Goal: Transaction & Acquisition: Purchase product/service

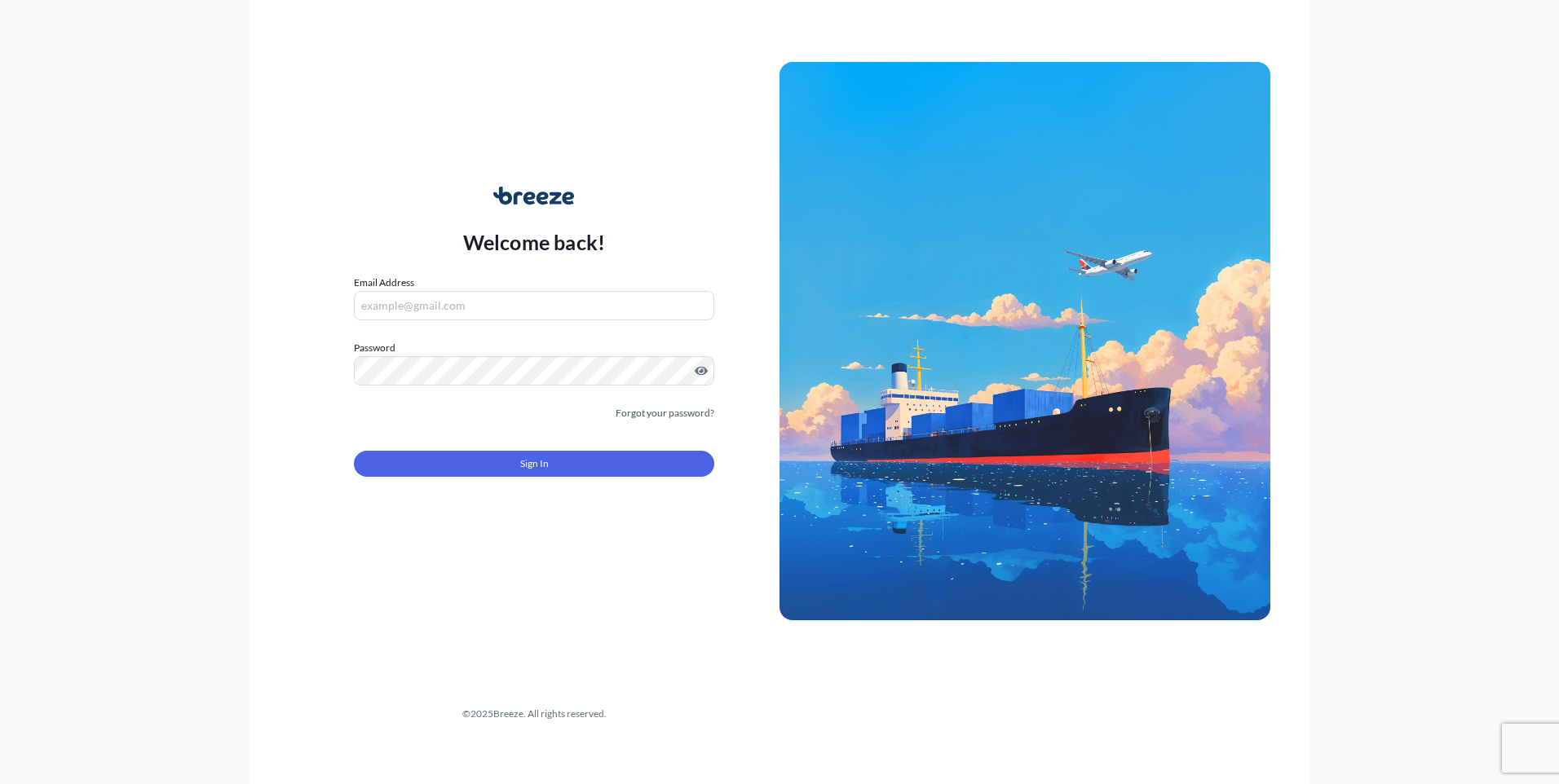
type input "[PERSON_NAME][EMAIL_ADDRESS][PERSON_NAME][DOMAIN_NAME]"
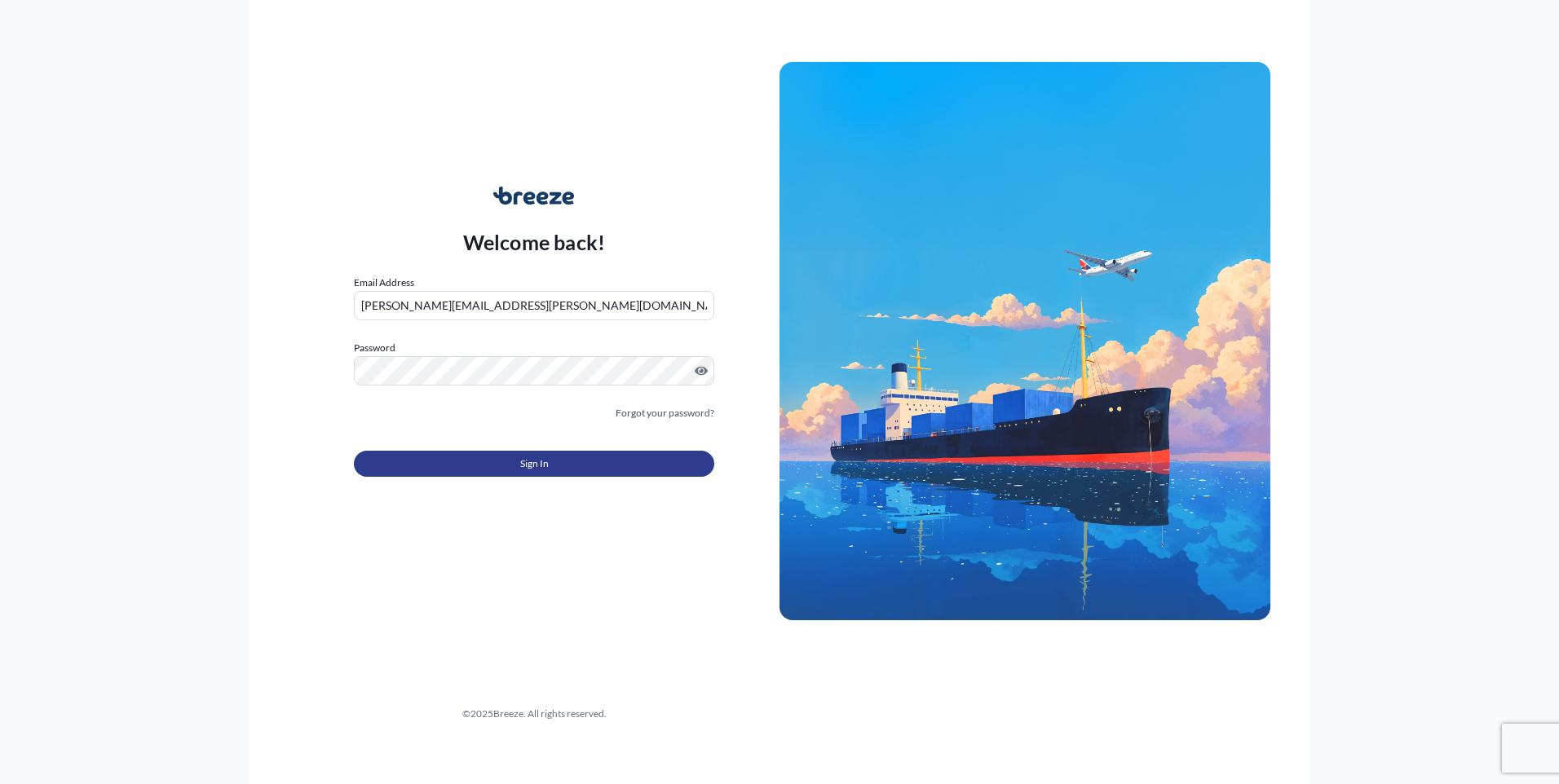
click at [547, 466] on span "Sign In" at bounding box center [535, 464] width 29 height 16
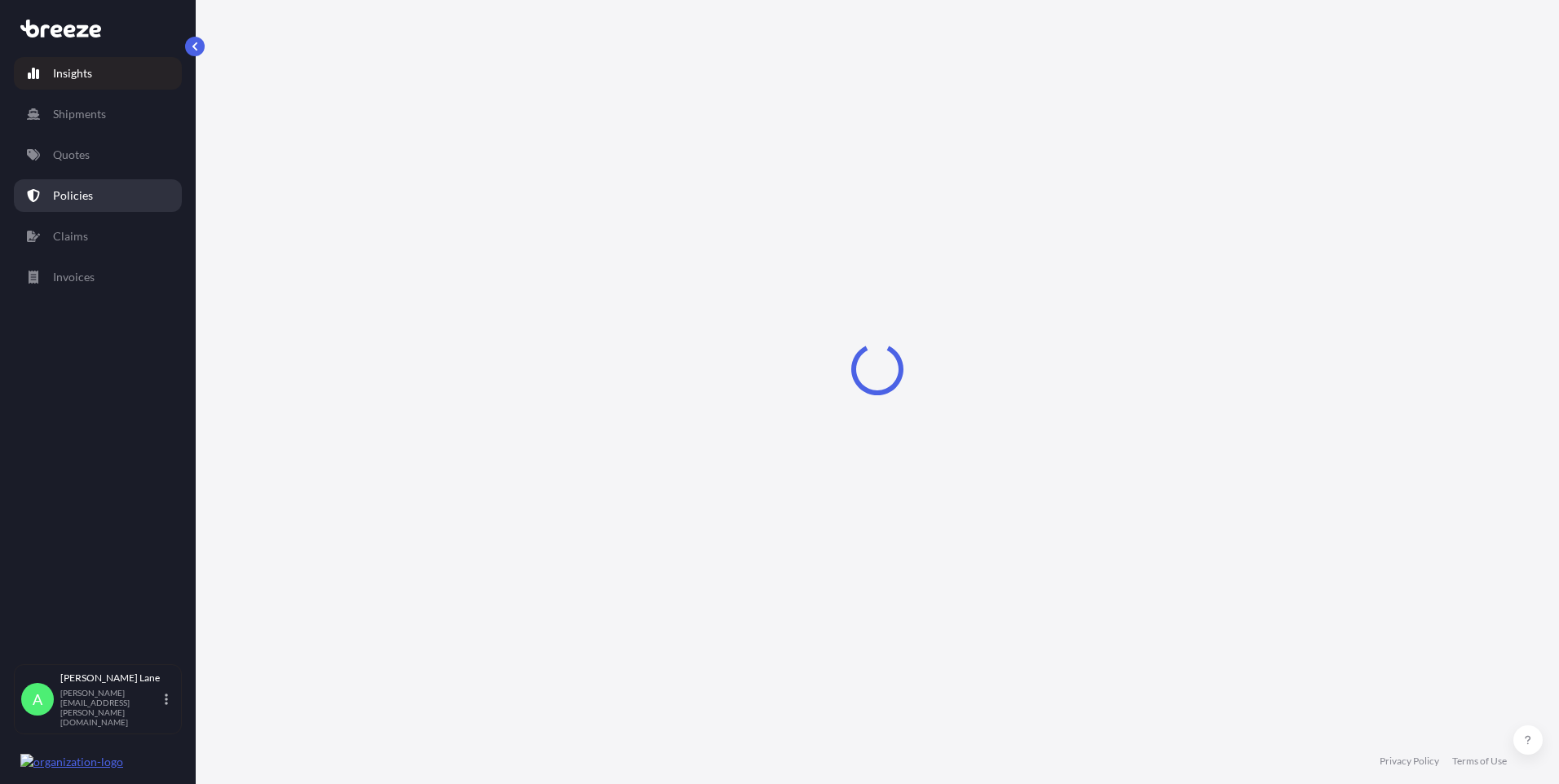
select select "2025"
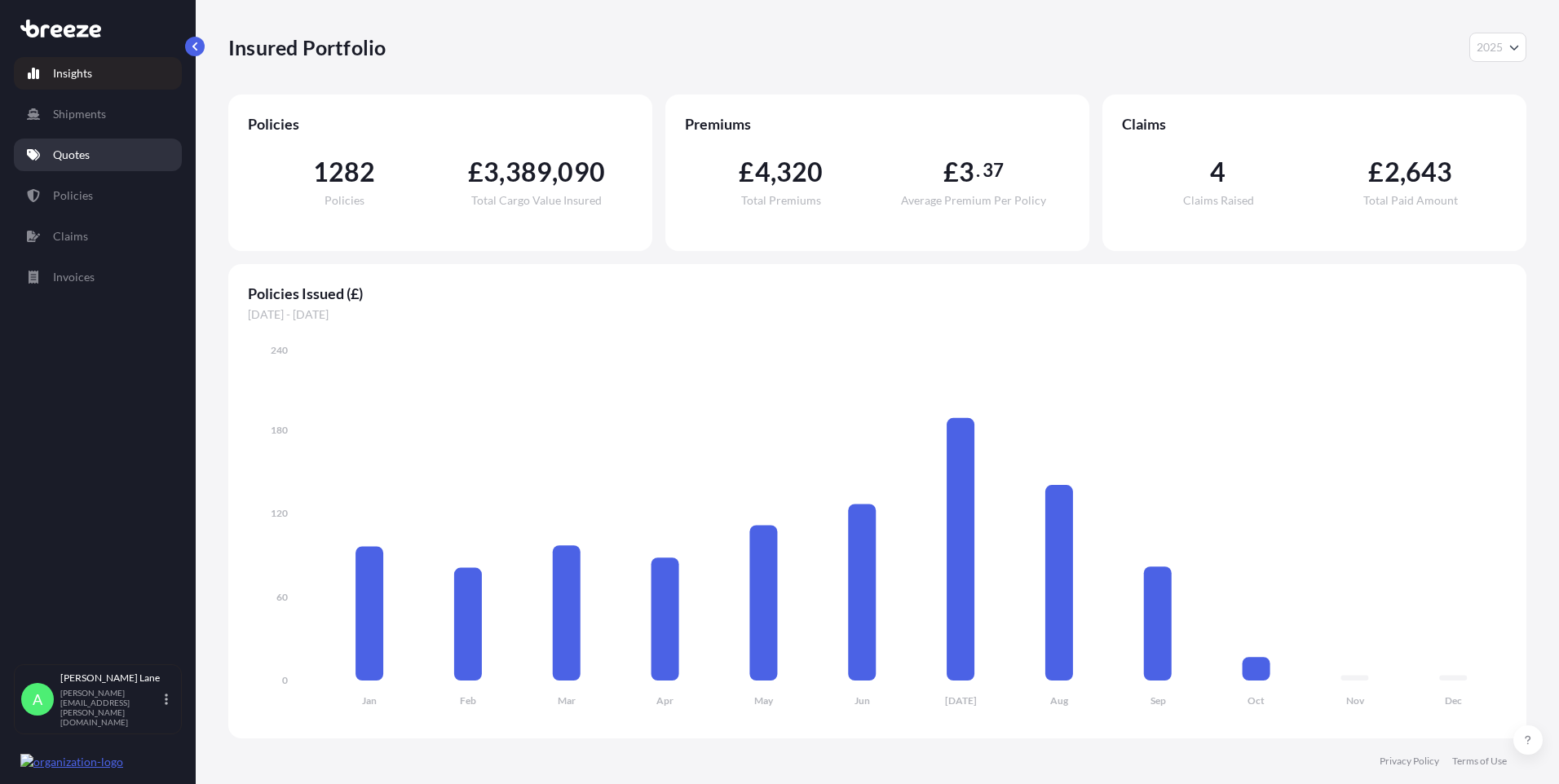
click at [79, 160] on p "Quotes" at bounding box center [71, 155] width 37 height 16
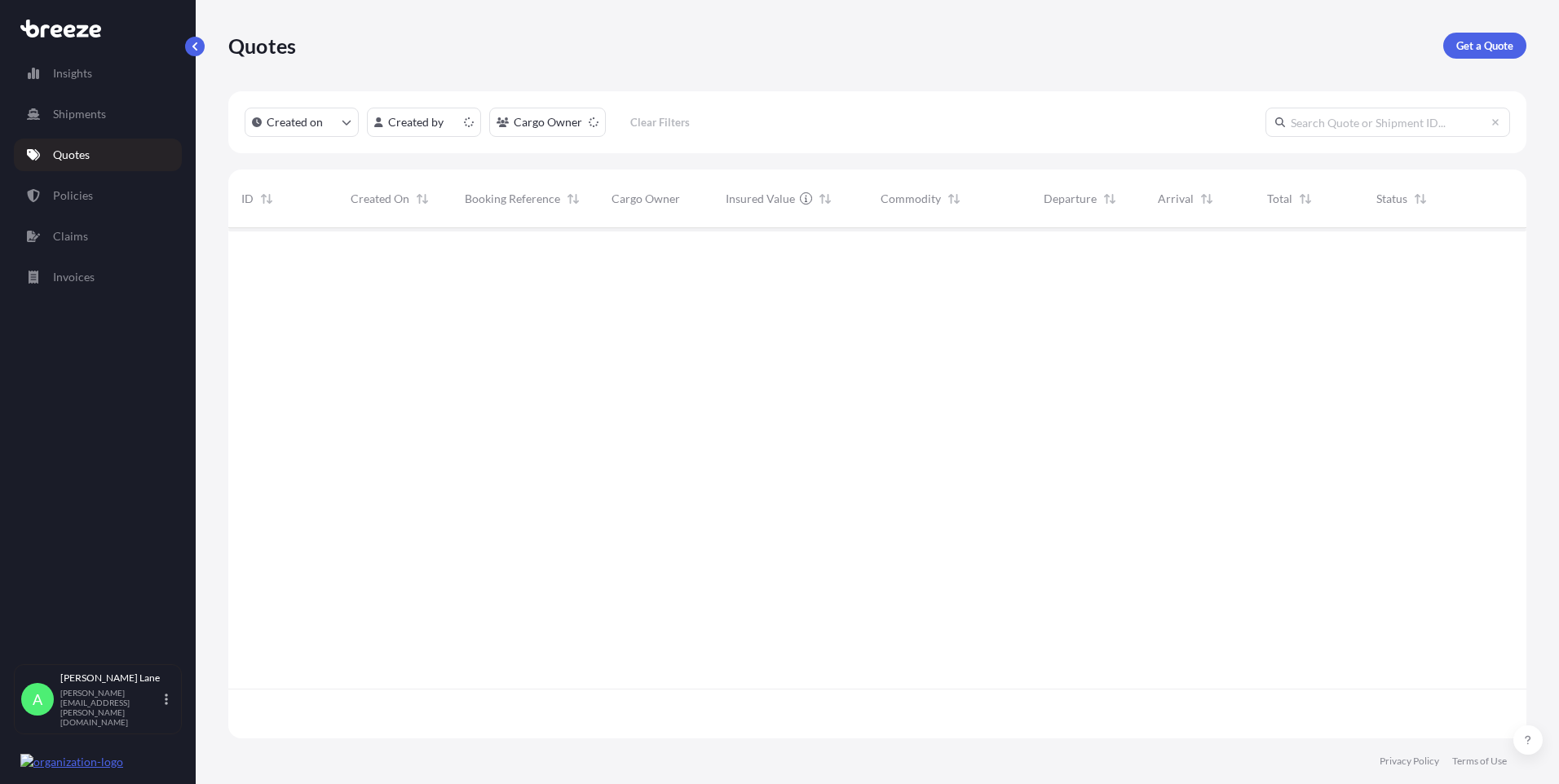
scroll to position [507, 1286]
click at [1474, 41] on p "Get a Quote" at bounding box center [1485, 46] width 57 height 16
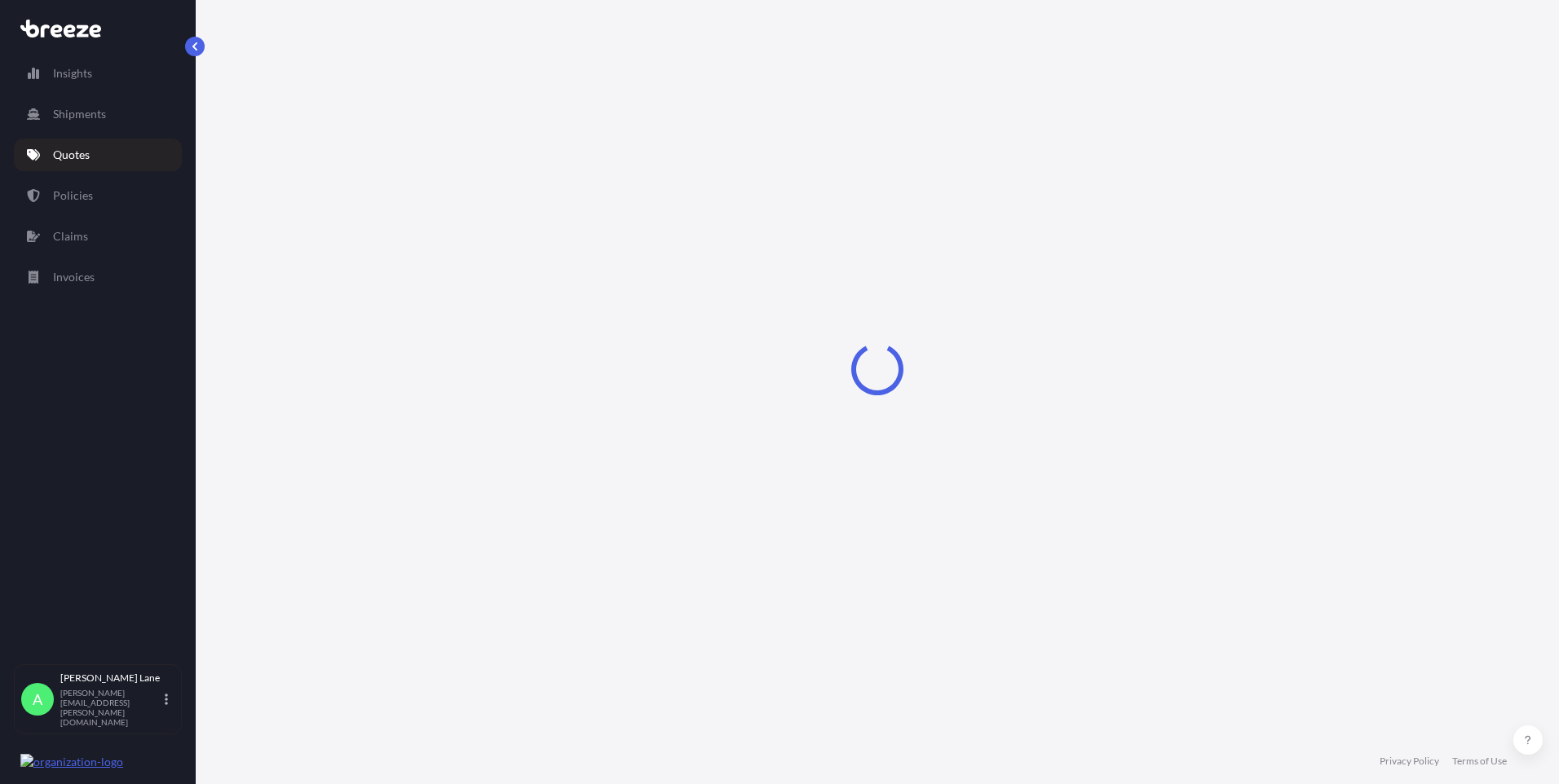
select select "Road"
select select "1"
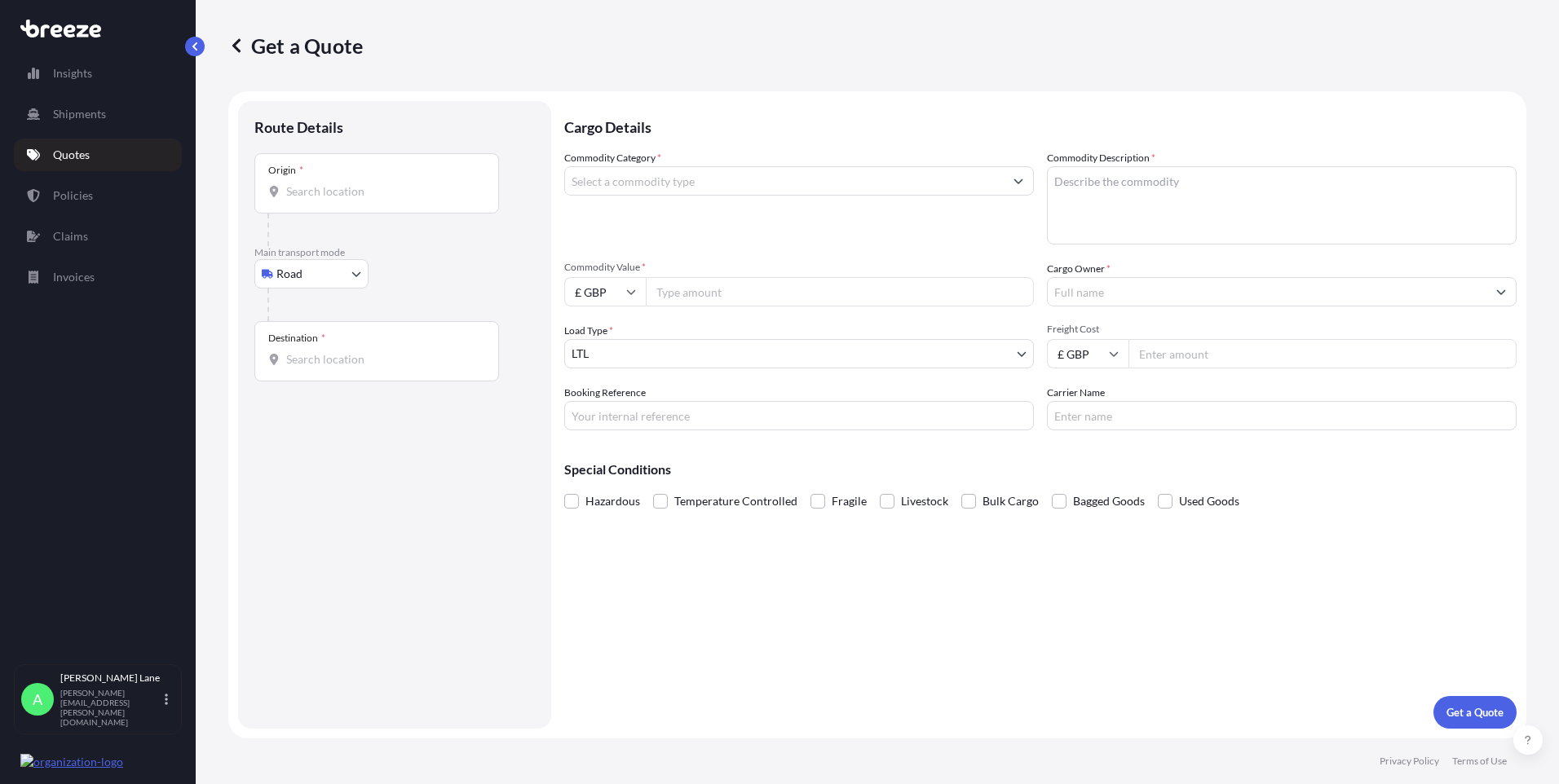
click at [330, 281] on body "Insights Shipments Quotes Policies Claims Invoices A [PERSON_NAME] [PERSON_NAME…" at bounding box center [779, 392] width 1559 height 784
click at [314, 348] on div "Air" at bounding box center [311, 345] width 101 height 30
select select "Air"
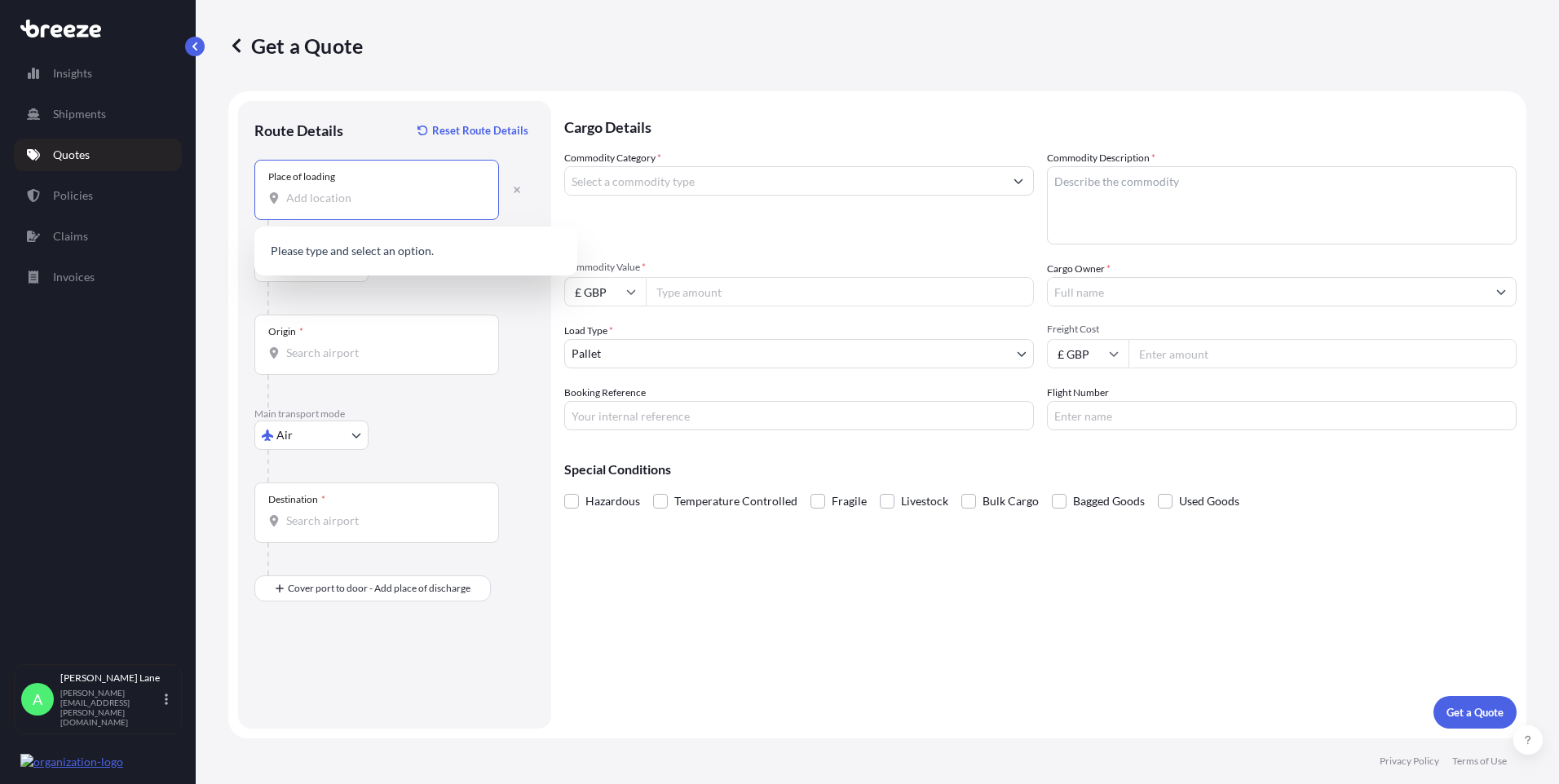
paste input "IP28 6RX"
click at [389, 250] on span "[STREET_ADDRESS]" at bounding box center [437, 256] width 254 height 32
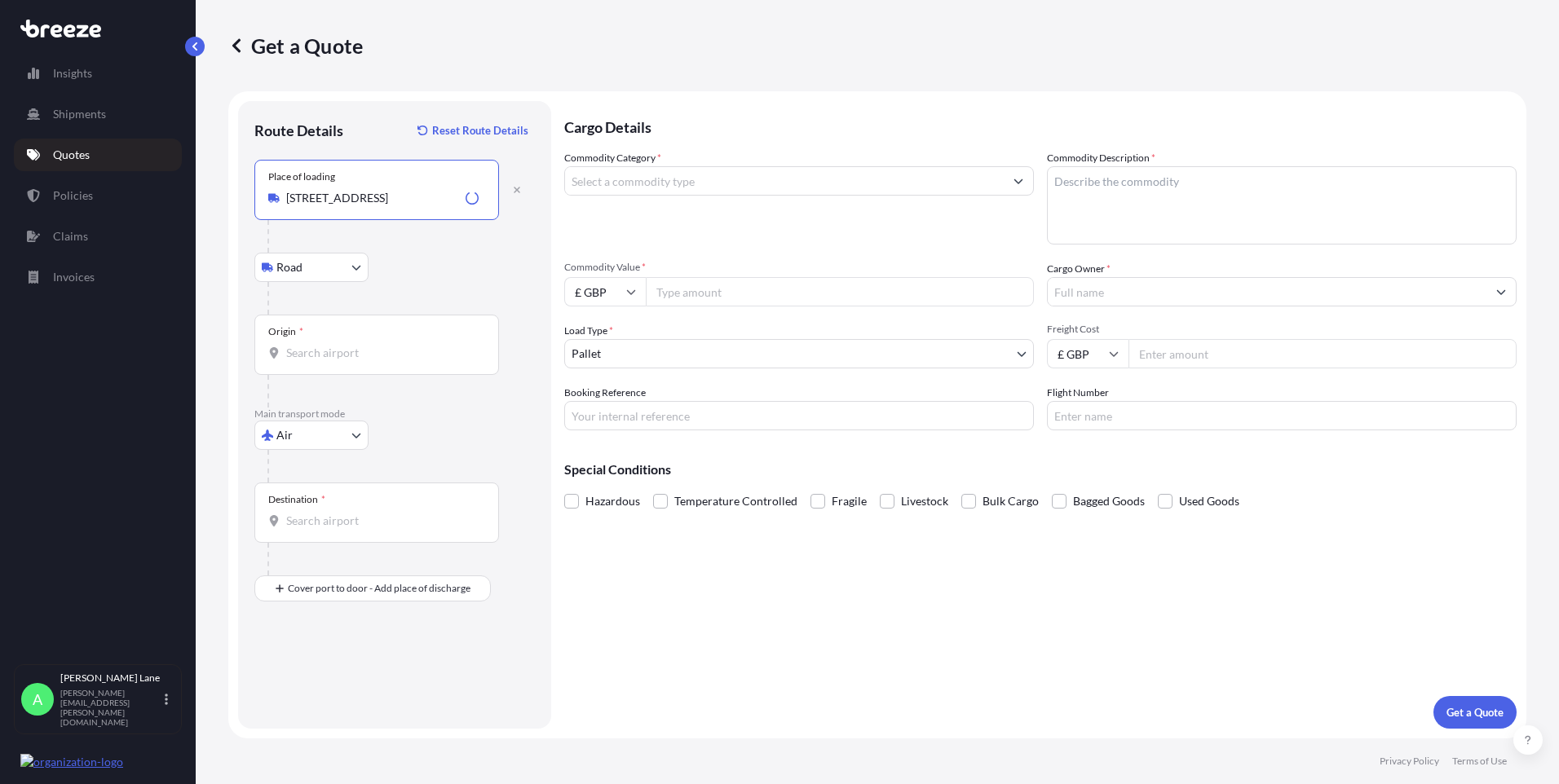
type input "[STREET_ADDRESS]"
click at [413, 257] on b "[STREET_ADDRESS]" at bounding box center [361, 251] width 103 height 13
click at [391, 345] on input "Origin *" at bounding box center [382, 353] width 193 height 16
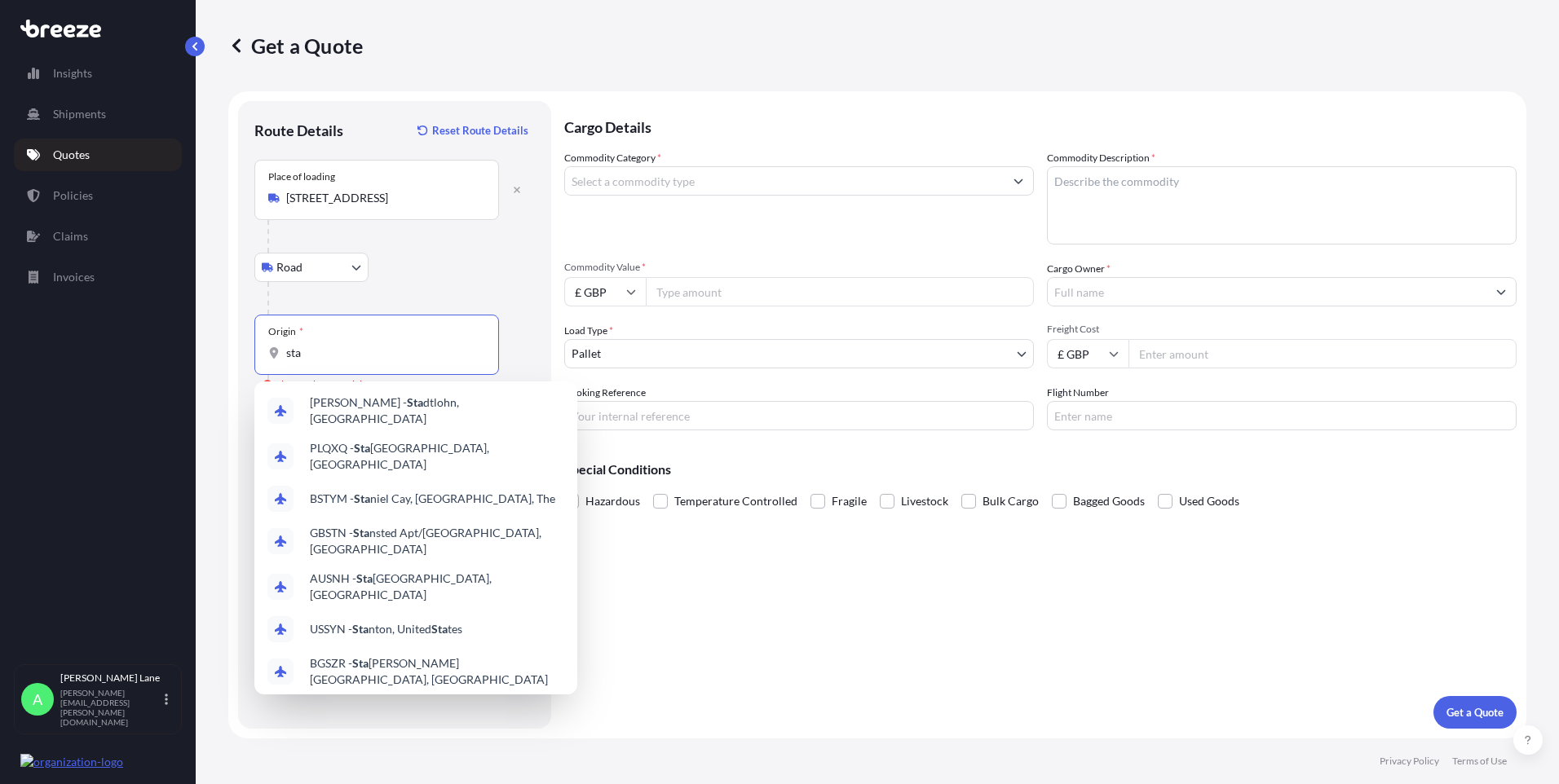
drag, startPoint x: 287, startPoint y: 356, endPoint x: 251, endPoint y: 356, distance: 36.0
click at [251, 356] on div "Route Details Reset Route Details Place of loading [GEOGRAPHIC_DATA], [GEOGRAPH…" at bounding box center [395, 414] width 313 height 627
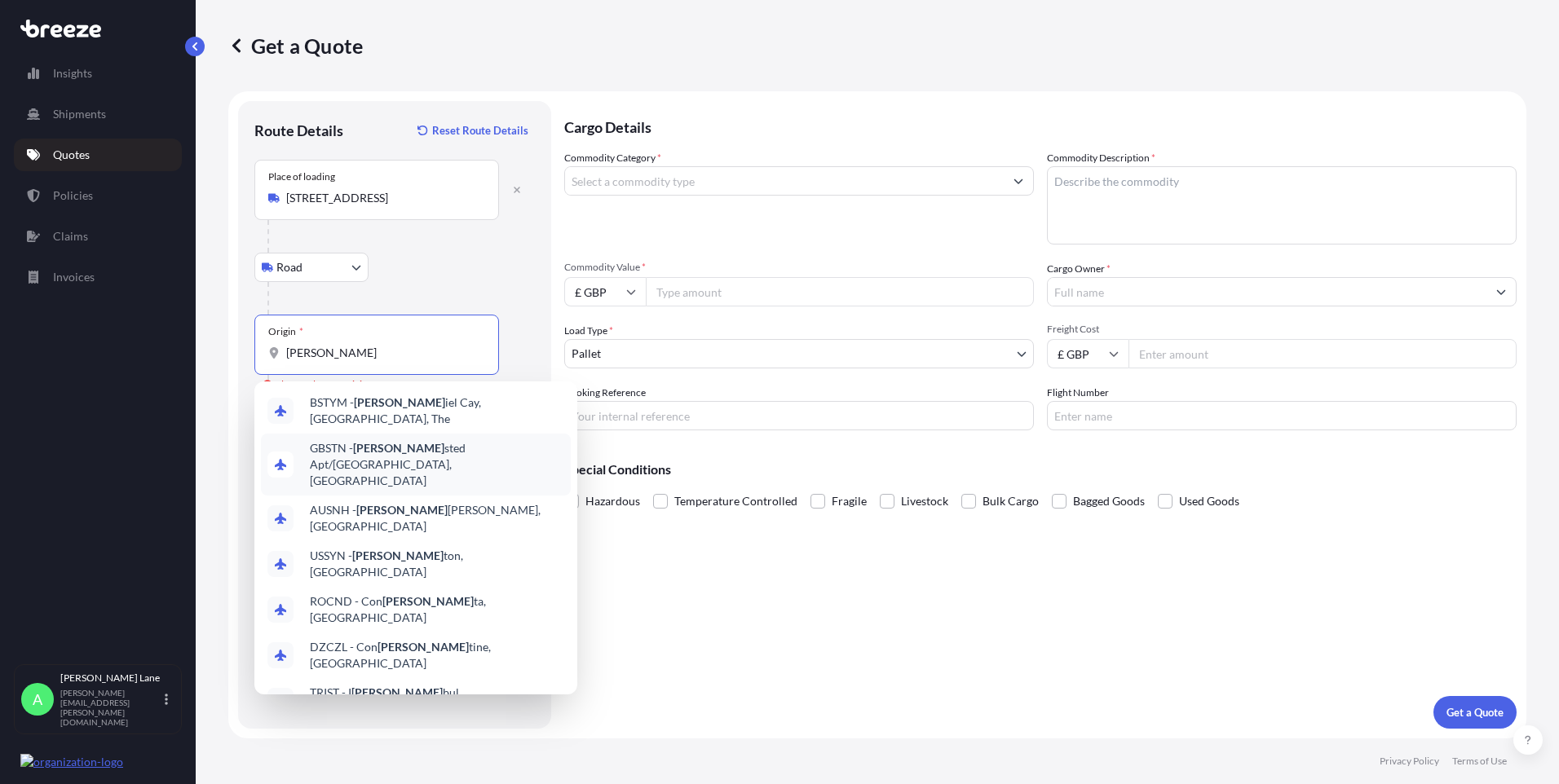
click at [388, 448] on span "GBSTN - [PERSON_NAME] Apt/[GEOGRAPHIC_DATA], [GEOGRAPHIC_DATA]" at bounding box center [437, 464] width 254 height 49
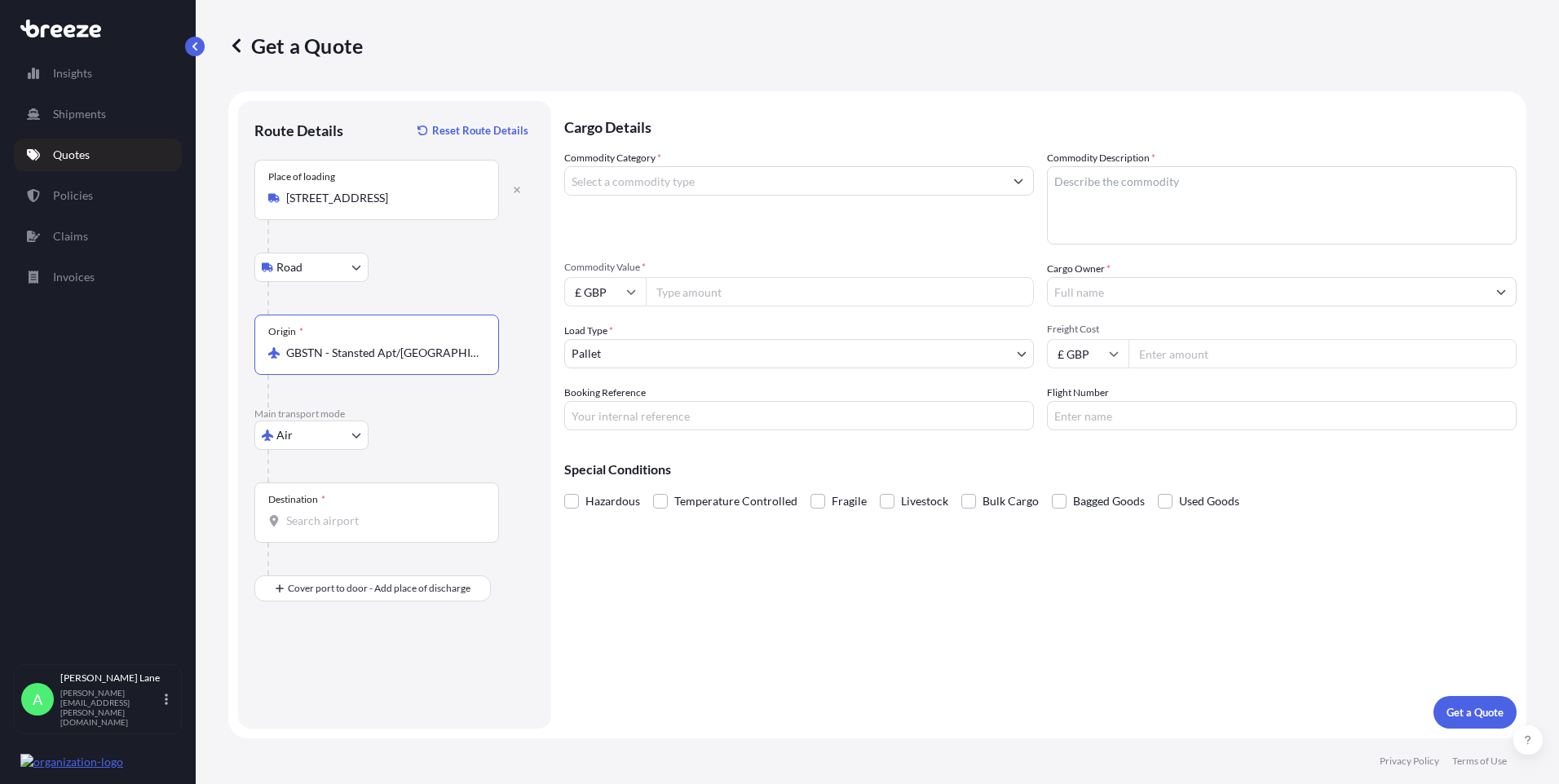
type input "GBSTN - Stansted Apt/[GEOGRAPHIC_DATA], [GEOGRAPHIC_DATA]"
click at [390, 516] on input "Destination *" at bounding box center [382, 521] width 193 height 16
drag, startPoint x: 343, startPoint y: 500, endPoint x: 307, endPoint y: 524, distance: 43.3
click at [307, 524] on input "Destination * Please select a destination" at bounding box center [382, 521] width 193 height 16
paste input "[GEOGRAPHIC_DATA]"
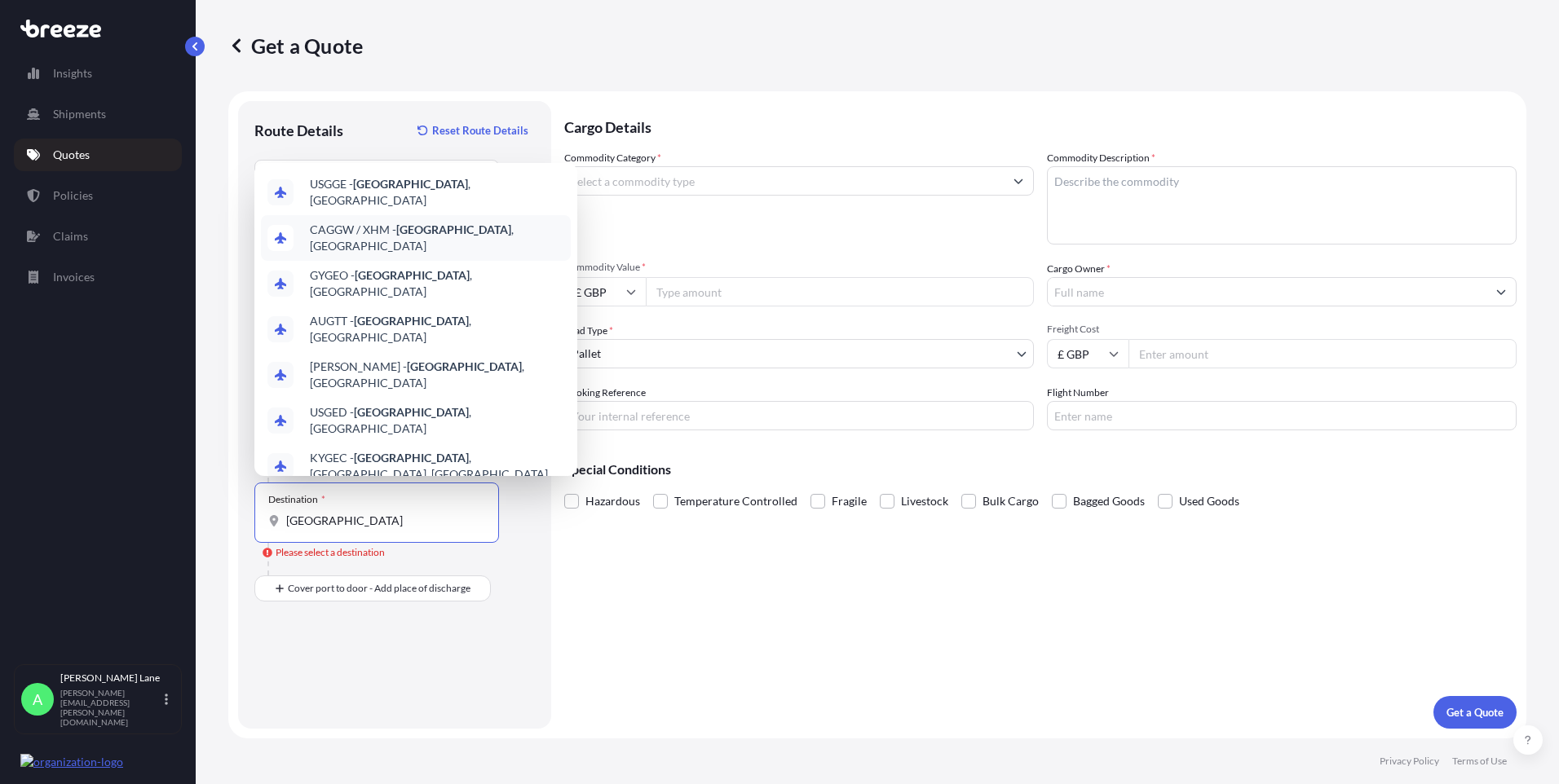
click at [442, 235] on span "CAGGW / XHM - [GEOGRAPHIC_DATA] , [GEOGRAPHIC_DATA]" at bounding box center [437, 238] width 254 height 32
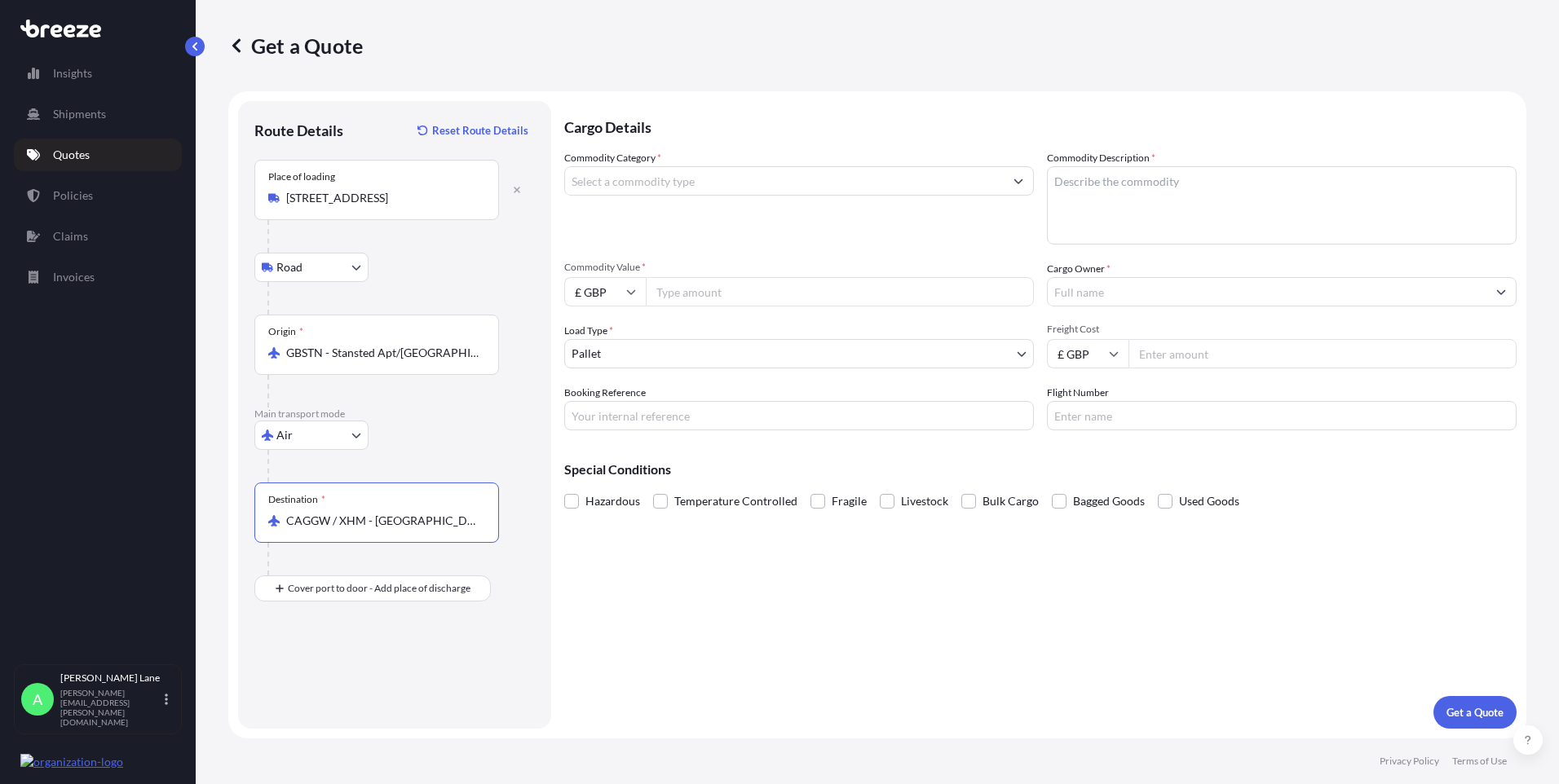
type input "CAGGW / XHM - [GEOGRAPHIC_DATA], [GEOGRAPHIC_DATA]"
click at [679, 187] on input "Commodity Category *" at bounding box center [784, 181] width 439 height 30
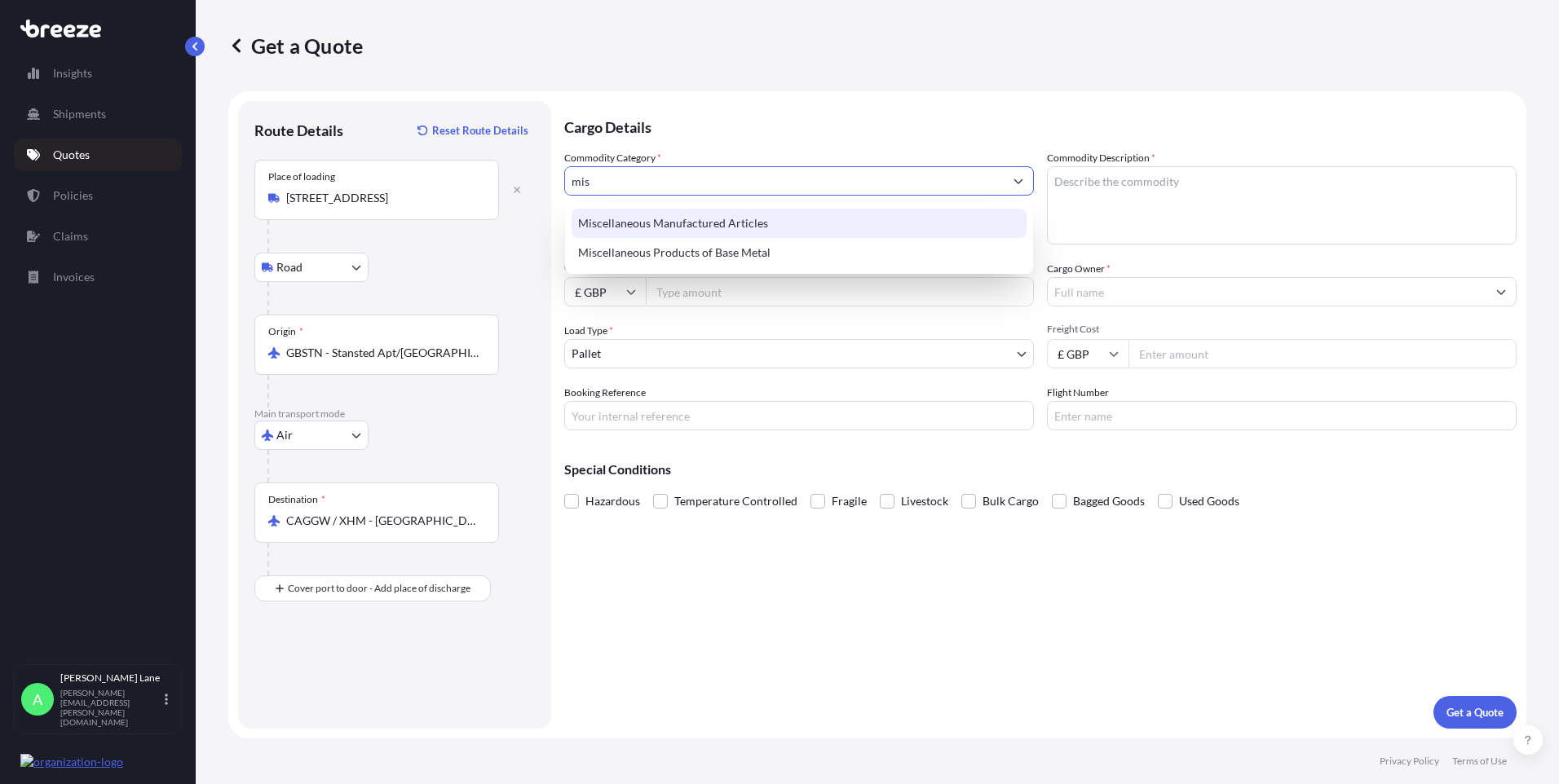
click at [659, 233] on div "Miscellaneous Manufactured Articles" at bounding box center [799, 223] width 455 height 30
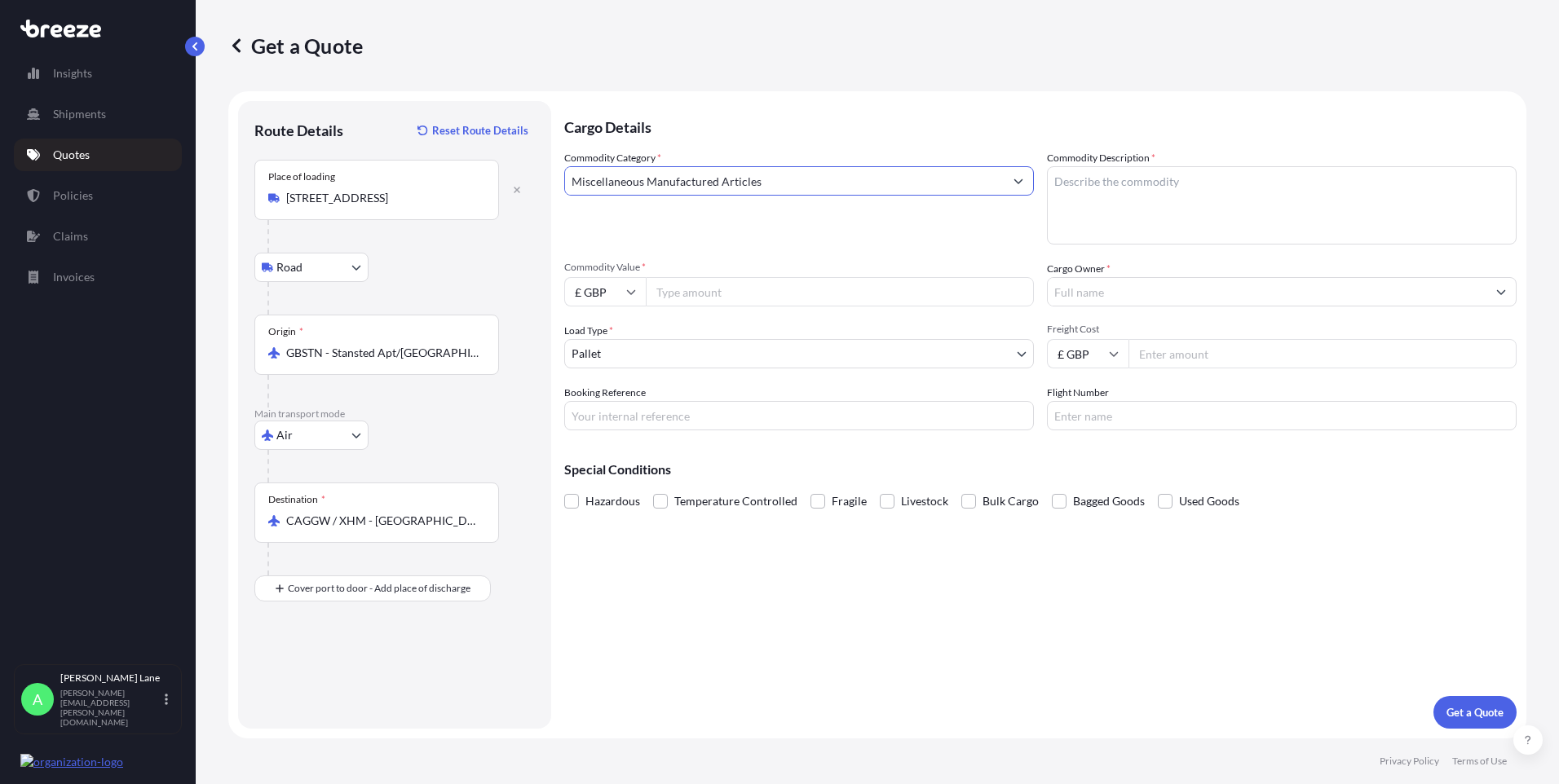
type input "Miscellaneous Manufactured Articles"
click at [697, 297] on input "Commodity Value *" at bounding box center [839, 292] width 388 height 30
type input "796.94"
click at [601, 362] on body "Insights Shipments Quotes Policies Claims Invoices A [PERSON_NAME] [PERSON_NAME…" at bounding box center [779, 392] width 1559 height 784
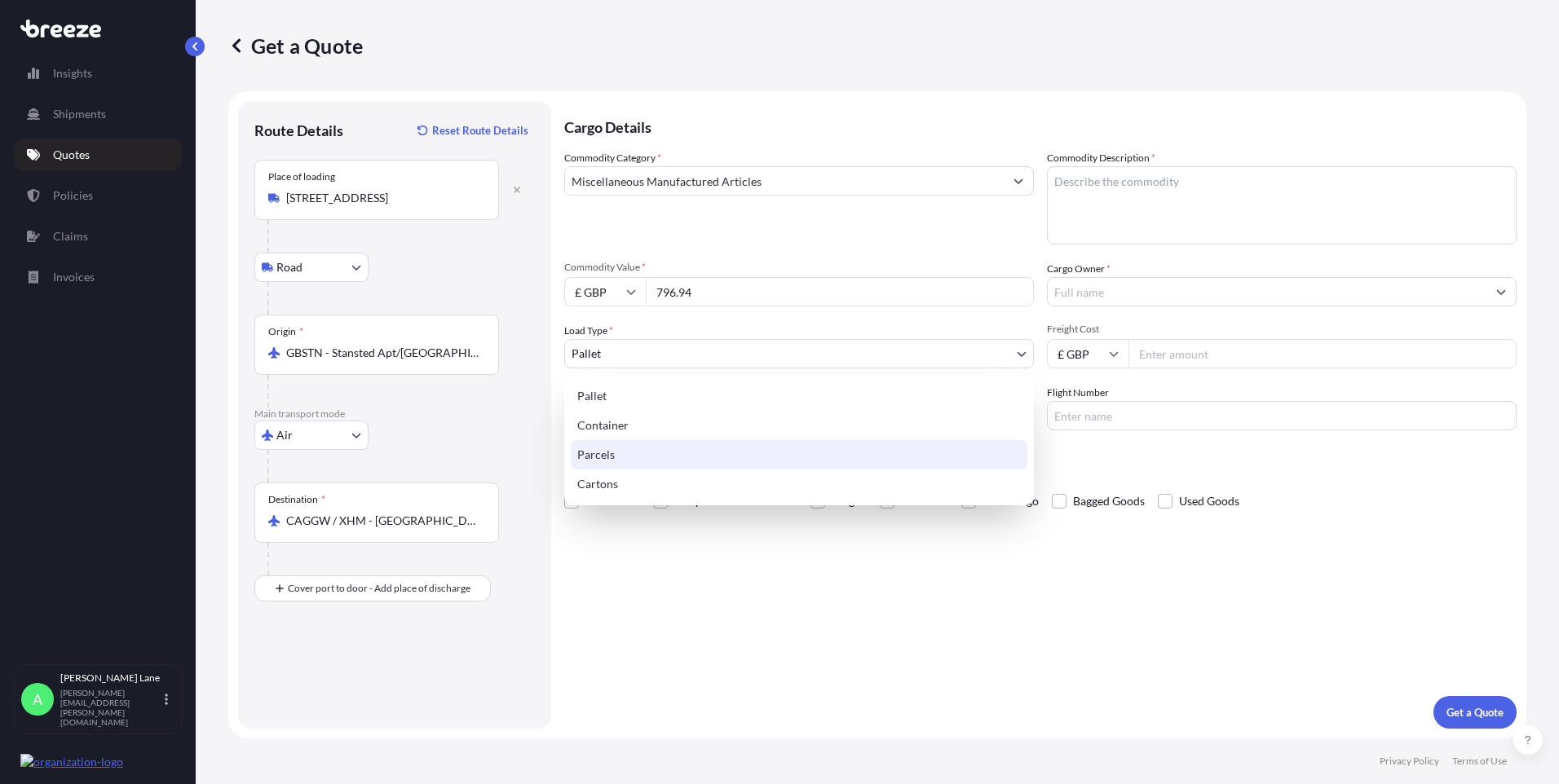
click at [615, 453] on div "Parcels" at bounding box center [799, 455] width 457 height 30
select select "3"
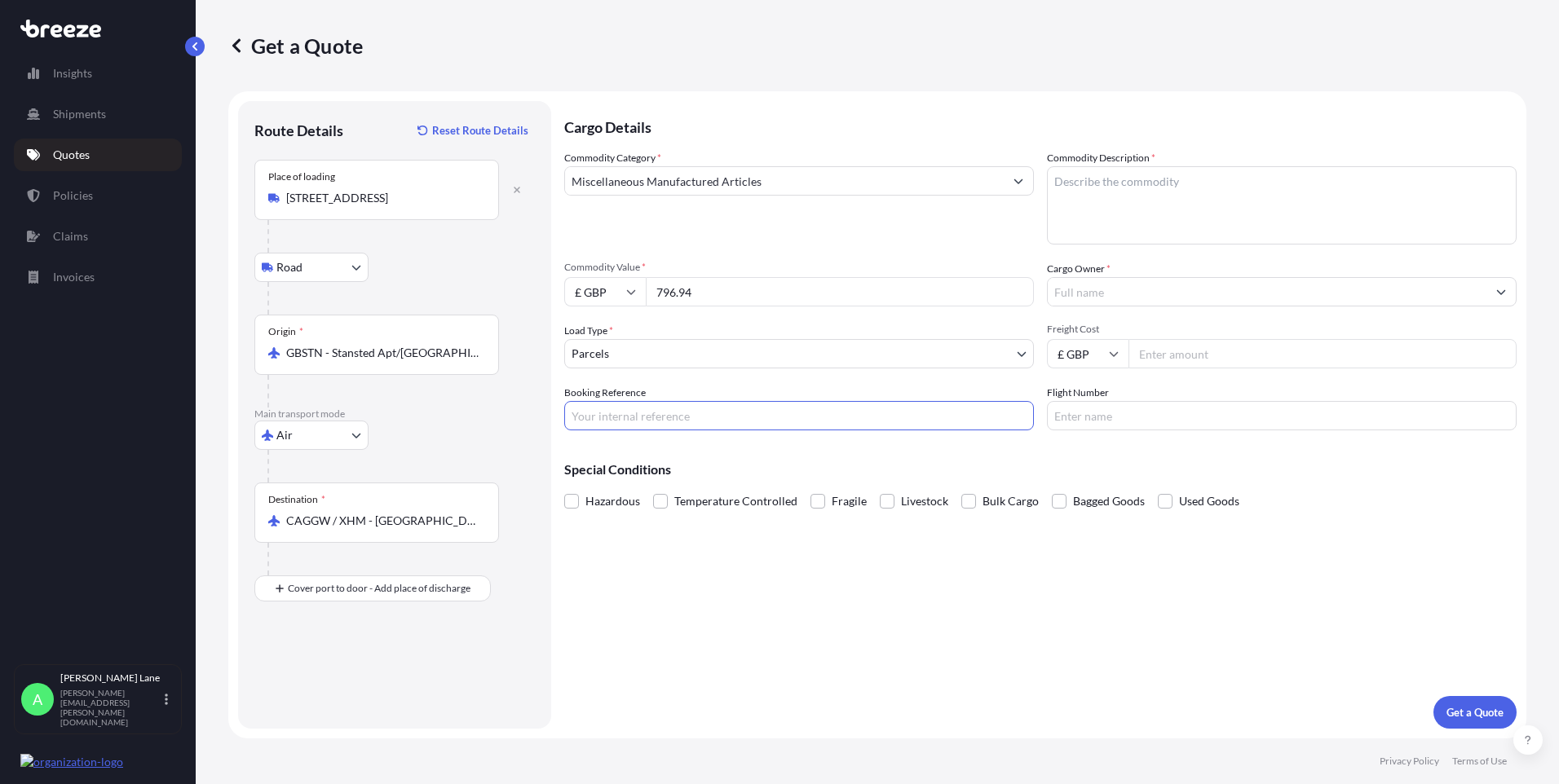
drag, startPoint x: 686, startPoint y: 419, endPoint x: 655, endPoint y: 462, distance: 53.0
click at [685, 417] on input "Booking Reference" at bounding box center [799, 415] width 470 height 30
paste input "1899093"
type input "1899093"
click at [634, 296] on input "£ GBP" at bounding box center [604, 292] width 81 height 30
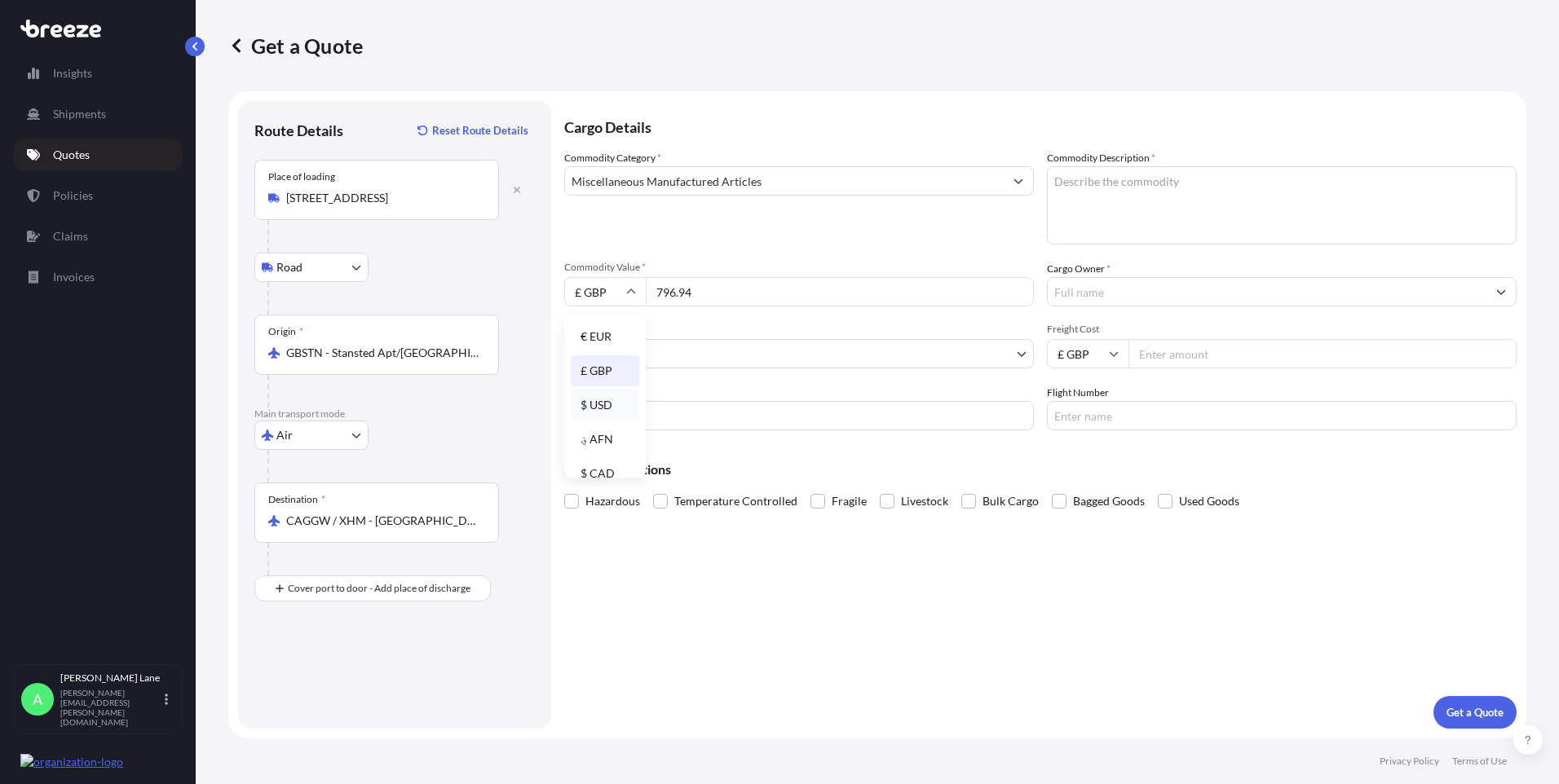
click at [599, 409] on div "$ USD" at bounding box center [604, 405] width 68 height 31
type input "$ USD"
click at [1118, 220] on textarea "Commodity Description *" at bounding box center [1281, 205] width 470 height 78
paste textarea "CUSTOM CABLE"
type textarea "CUSTOM CABLE"
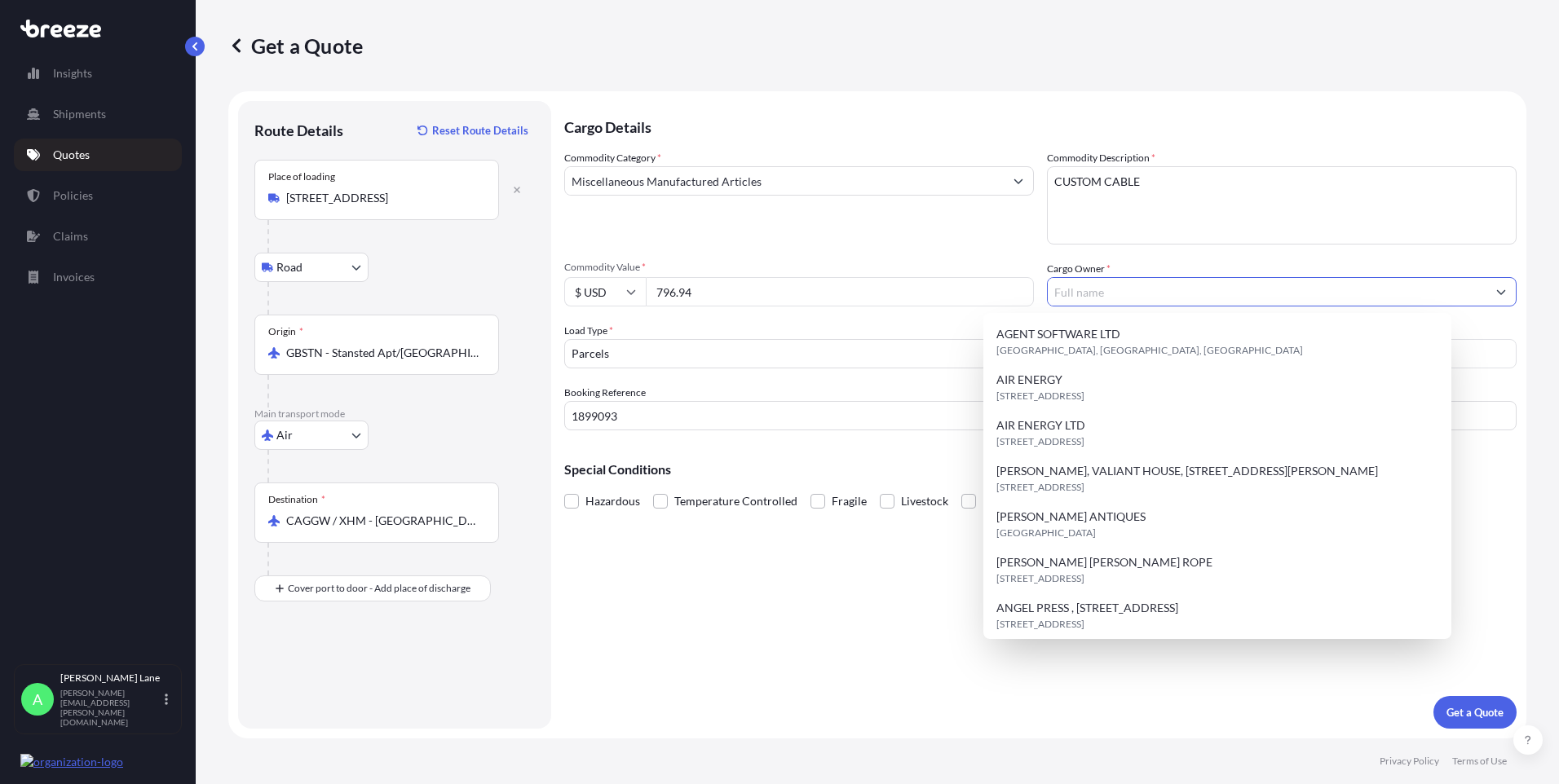
click at [1136, 293] on input "Cargo Owner *" at bounding box center [1267, 292] width 439 height 30
type input "r"
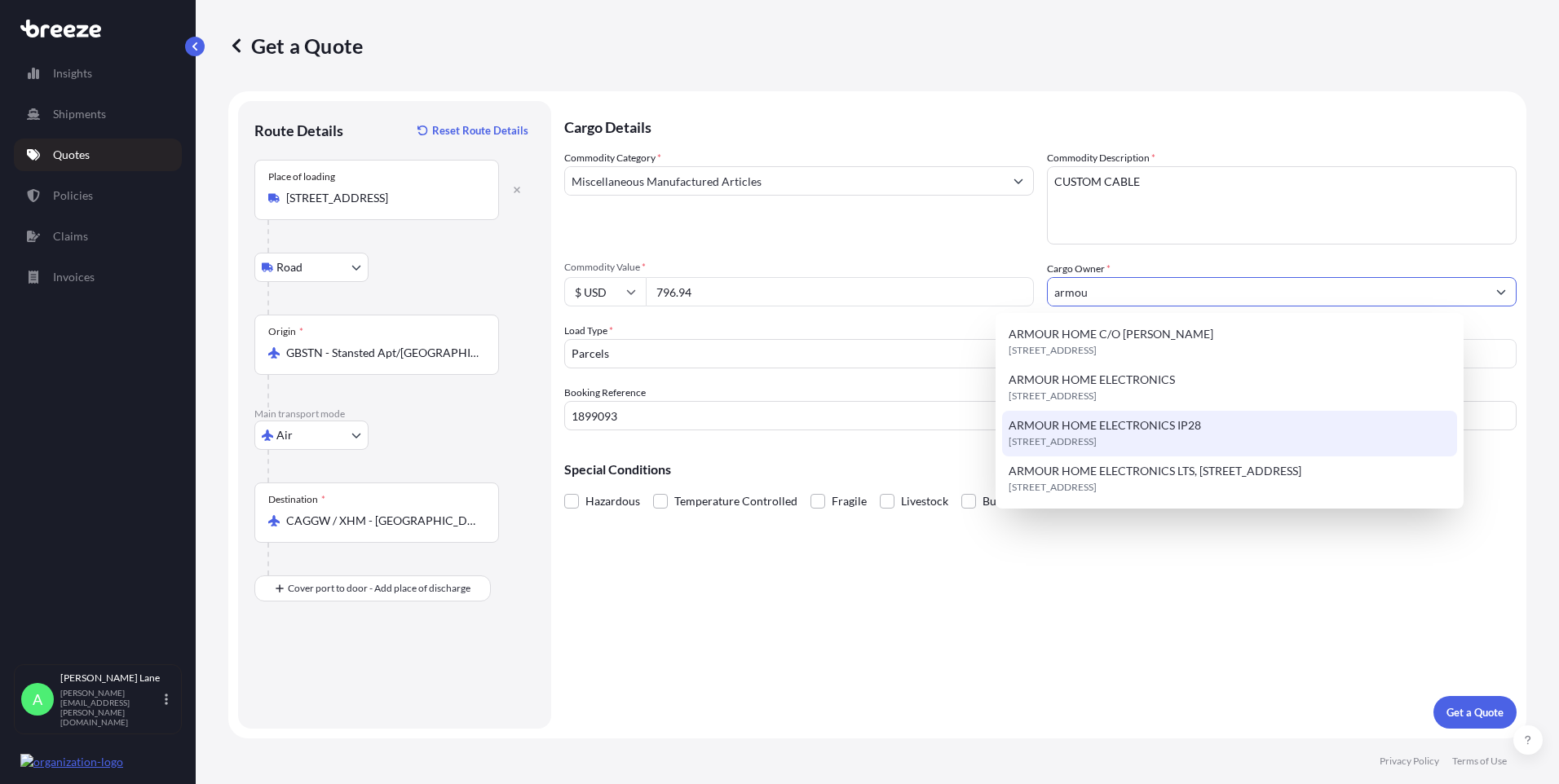
click at [1130, 432] on span "ARMOUR HOME ELECTRONICS IP28" at bounding box center [1104, 425] width 193 height 16
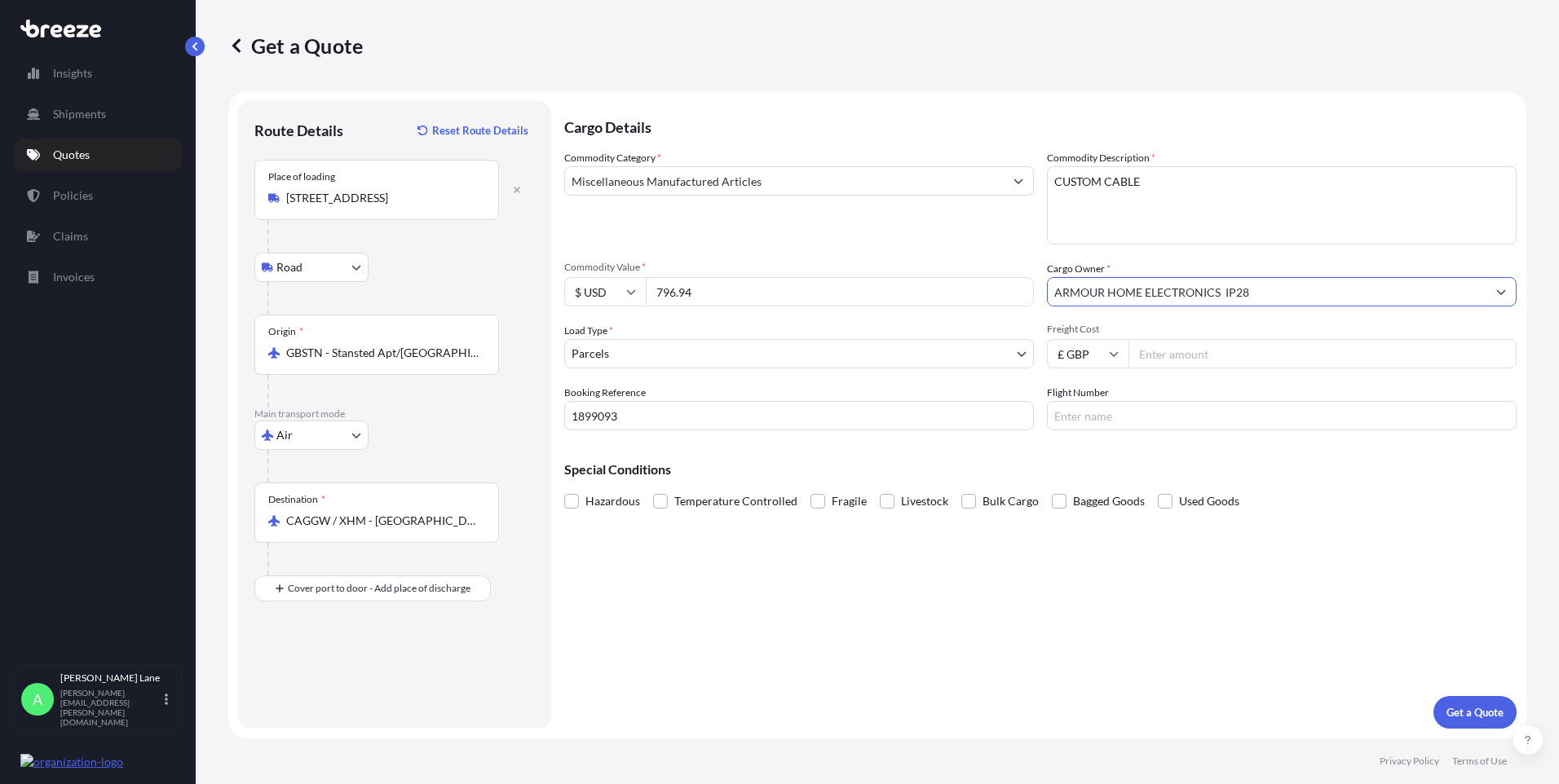
type input "ARMOUR HOME ELECTRONICS IP28"
click at [1216, 363] on input "Freight Cost" at bounding box center [1322, 354] width 388 height 30
type input "46.34"
click at [1155, 422] on input "Flight Number" at bounding box center [1281, 415] width 470 height 30
type input "fedex"
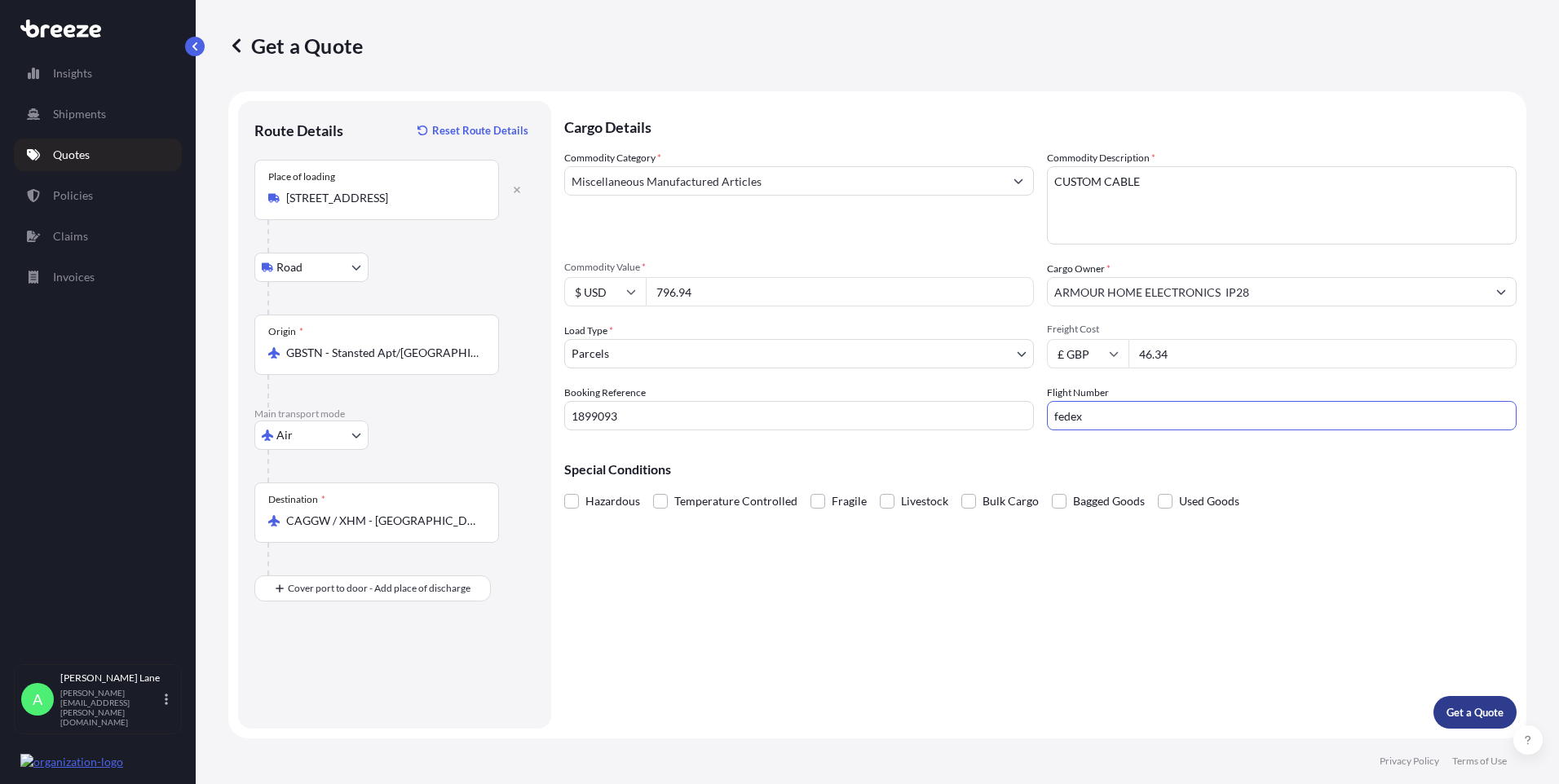
click at [1465, 715] on p "Get a Quote" at bounding box center [1476, 712] width 57 height 16
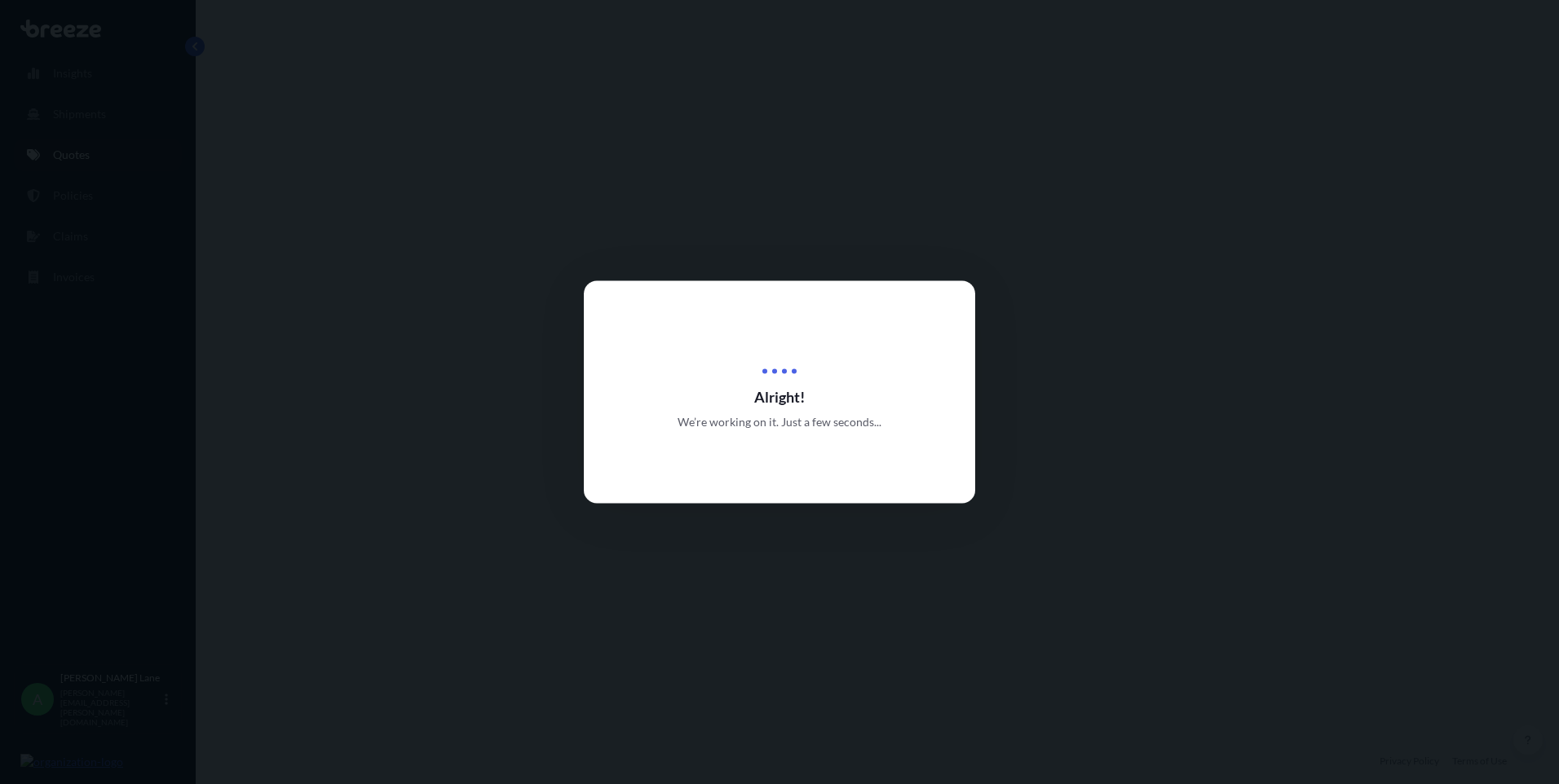
select select "Road"
select select "Air"
select select "3"
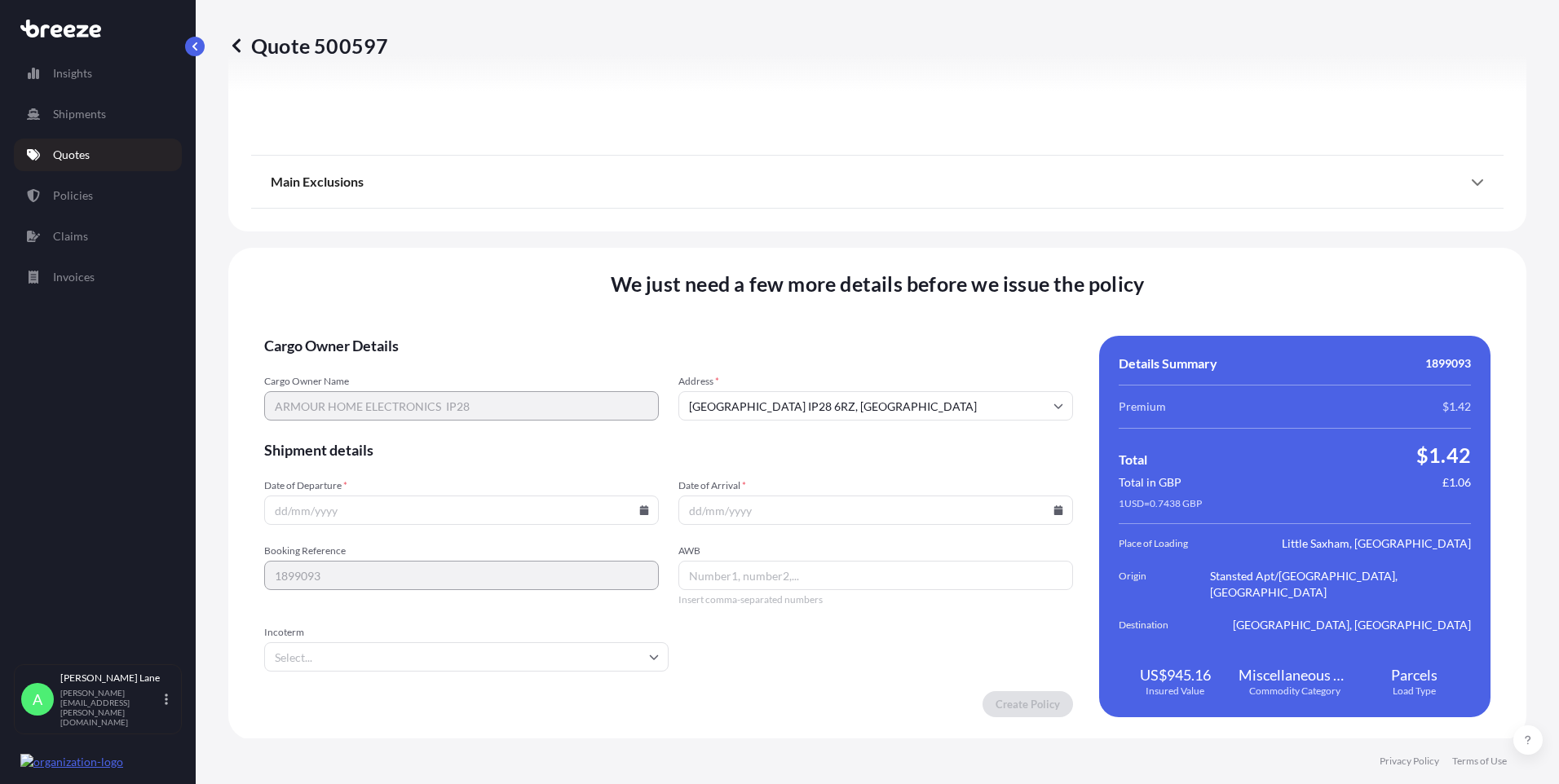
scroll to position [1933, 0]
click at [643, 513] on icon at bounding box center [645, 508] width 9 height 10
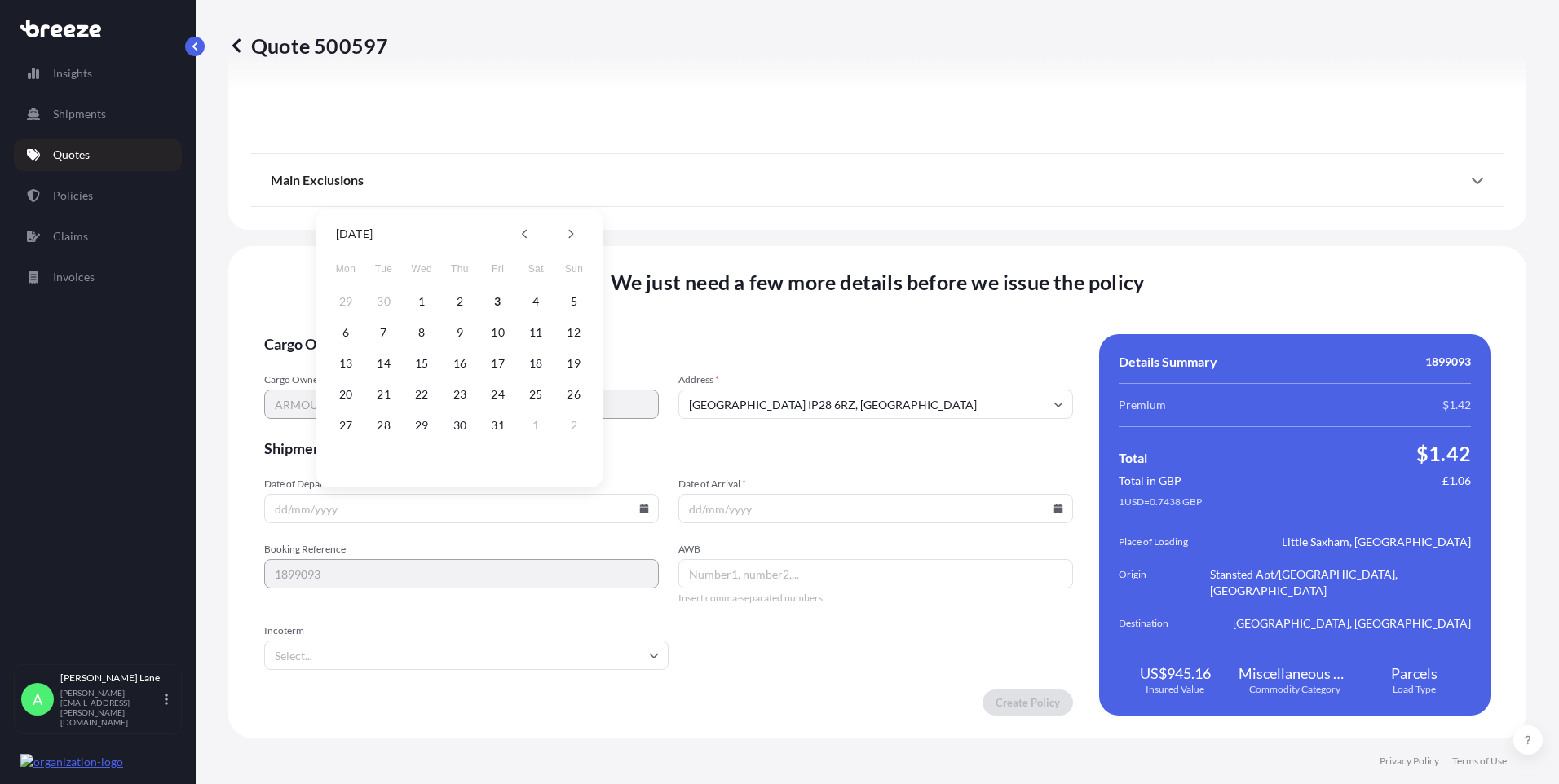
click at [490, 303] on button "3" at bounding box center [498, 301] width 26 height 26
type input "[DATE]"
click at [323, 647] on input "Incoterm" at bounding box center [467, 655] width 405 height 30
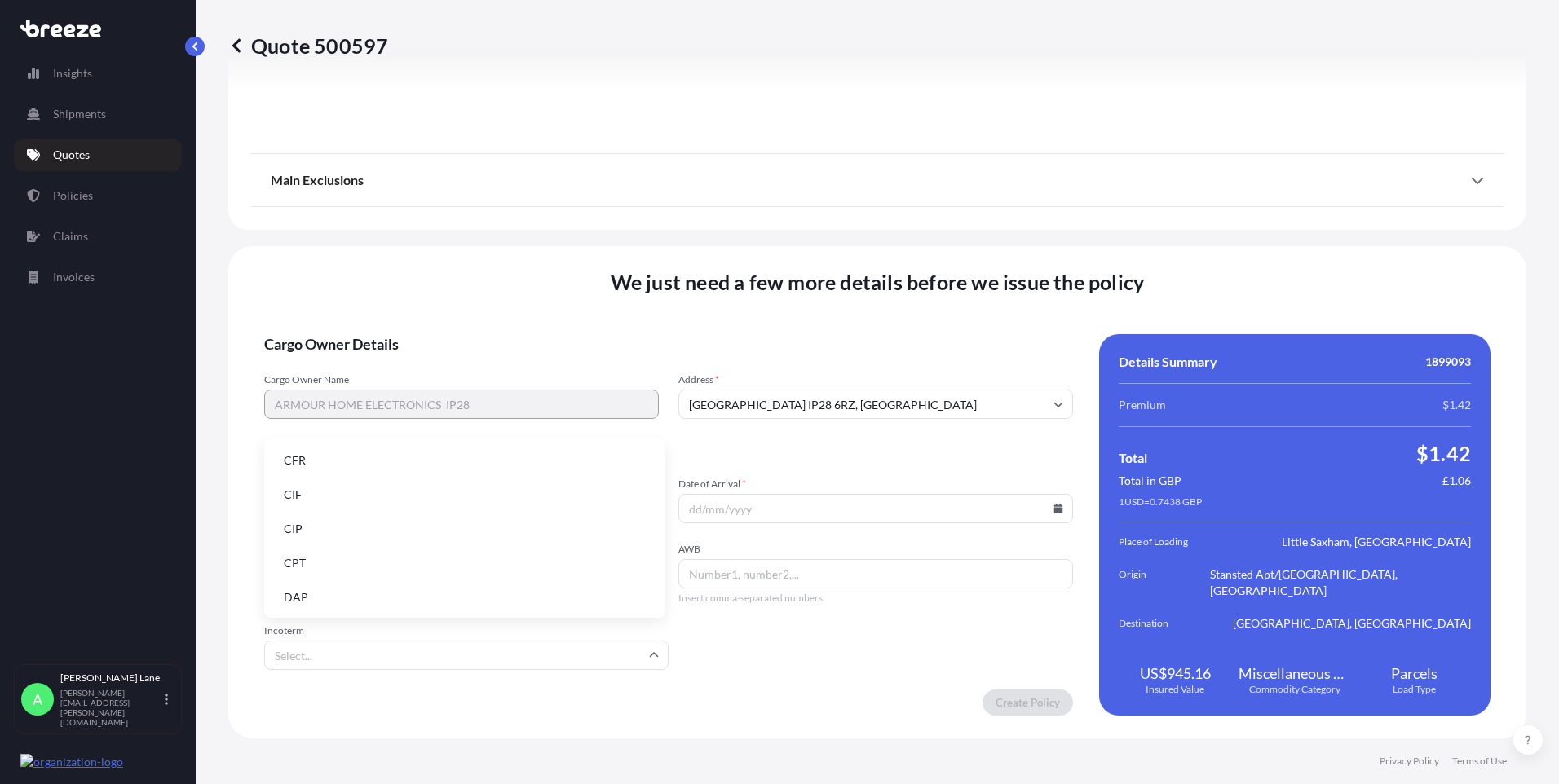
click at [339, 590] on li "DAP" at bounding box center [464, 597] width 388 height 31
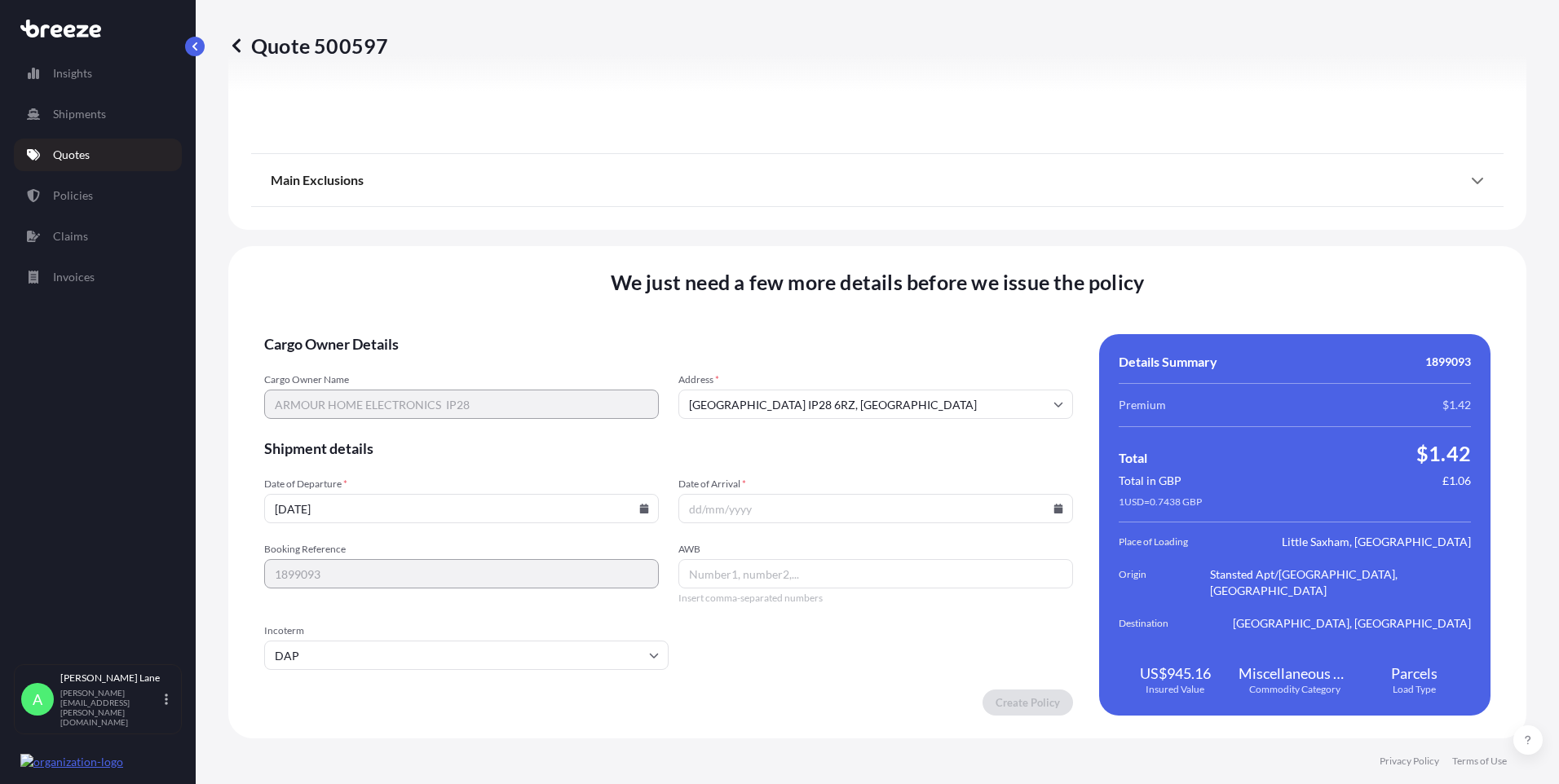
click at [1054, 507] on icon at bounding box center [1058, 508] width 9 height 10
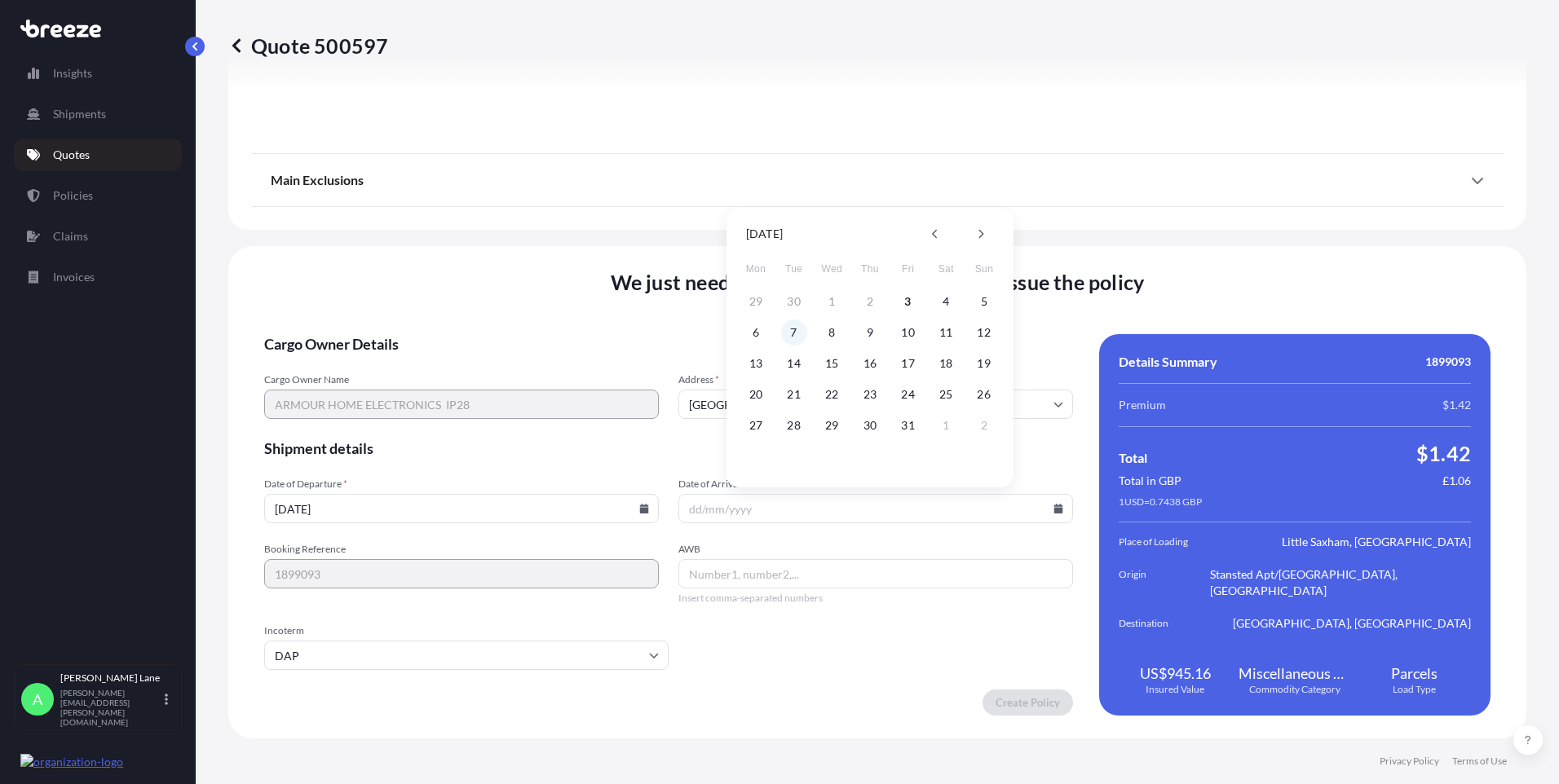
click at [787, 334] on button "7" at bounding box center [793, 332] width 26 height 26
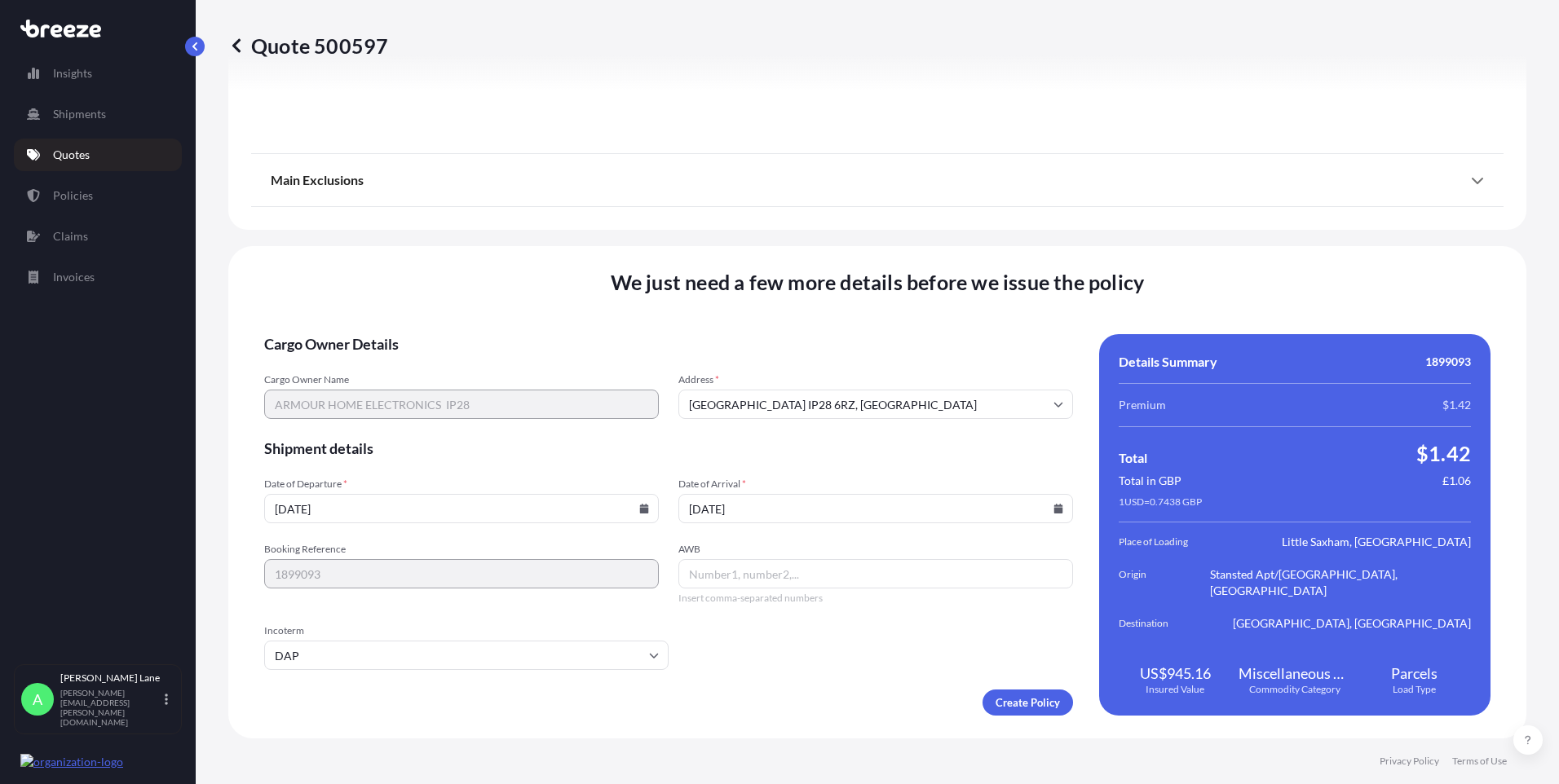
type input "[DATE]"
click at [835, 579] on input "AWB" at bounding box center [876, 574] width 395 height 30
paste input "393863848796"
type input "393863848796"
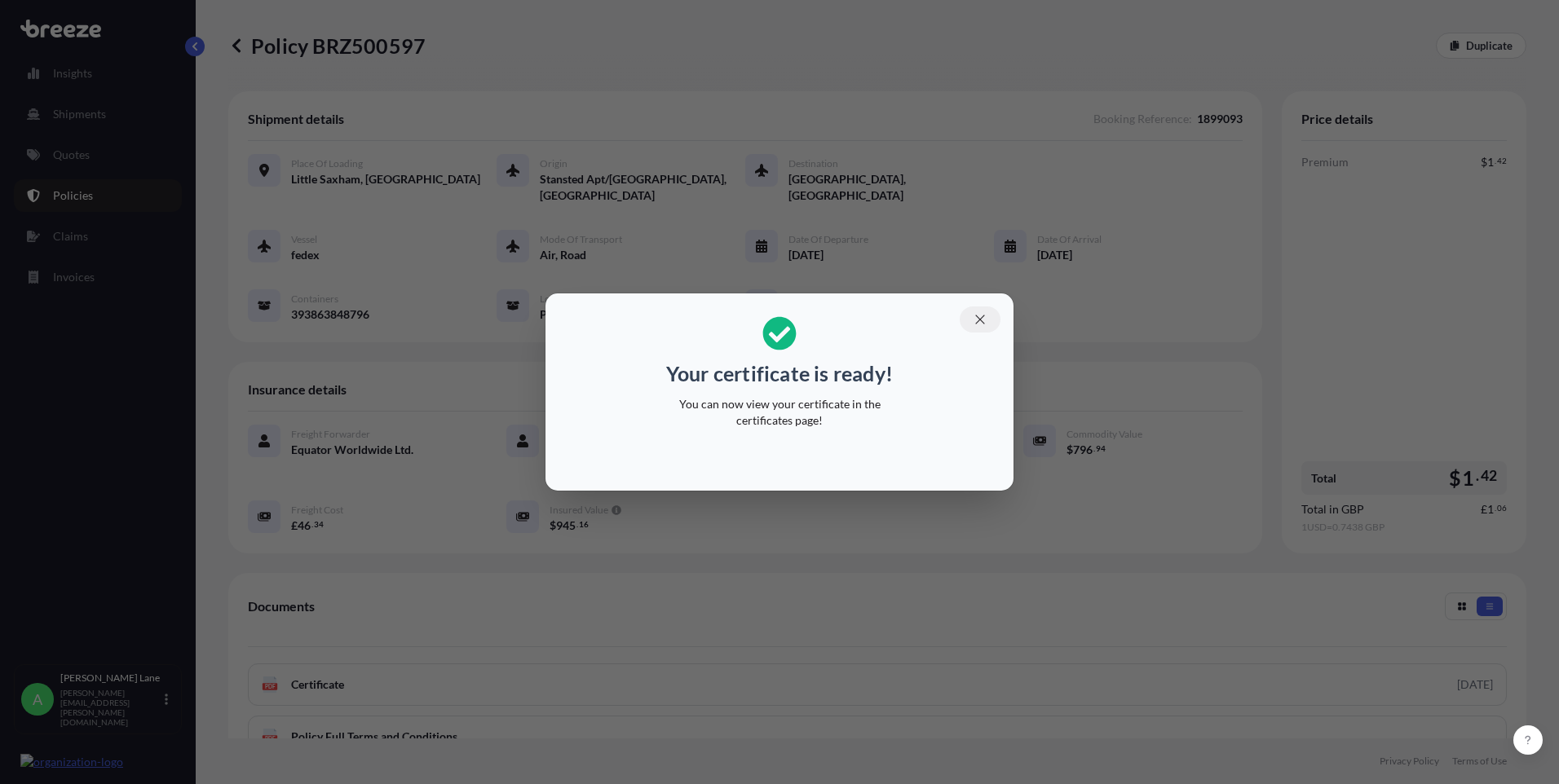
click at [982, 319] on icon "button" at bounding box center [980, 320] width 14 height 14
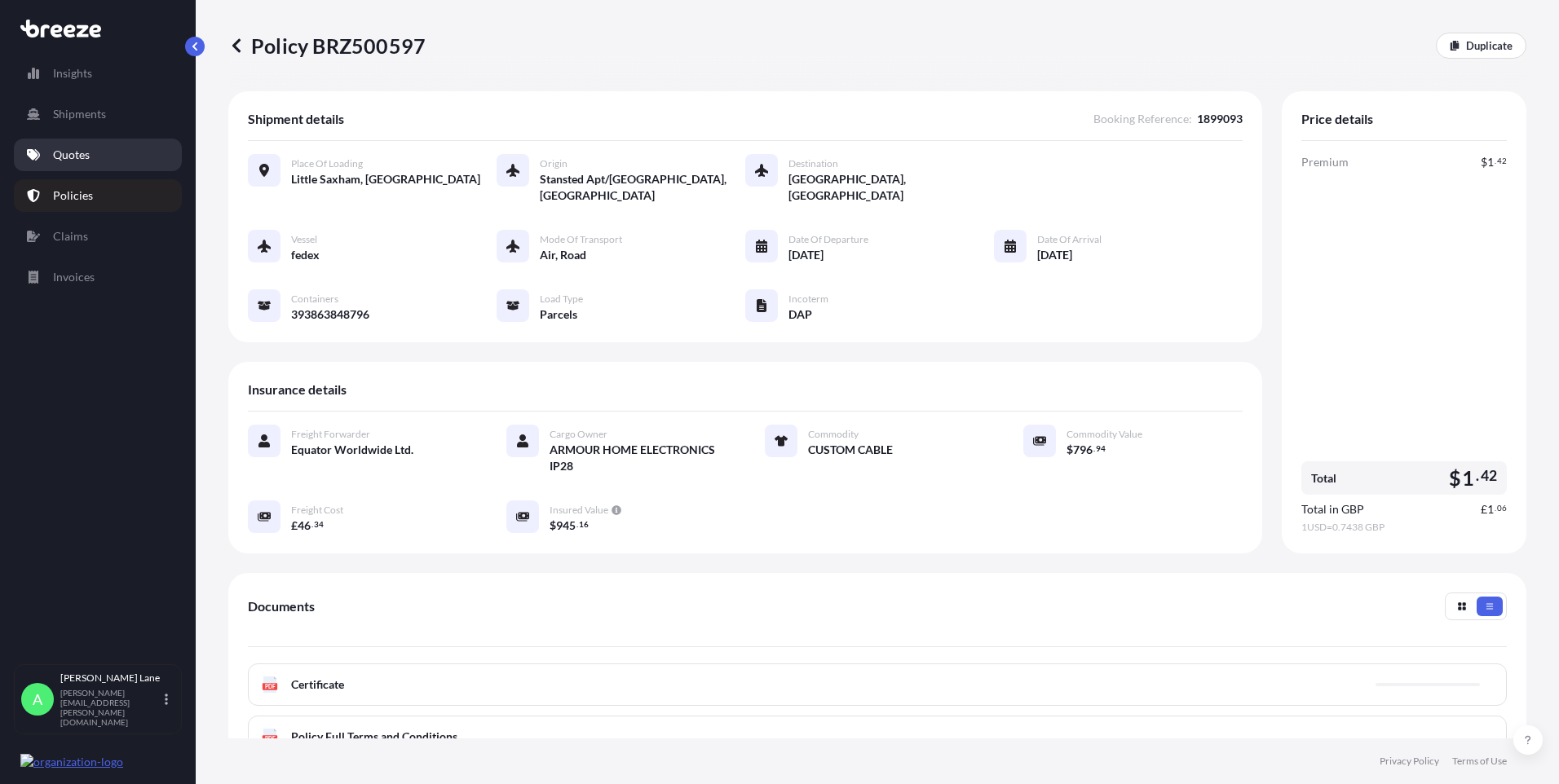
click at [99, 161] on link "Quotes" at bounding box center [98, 155] width 168 height 32
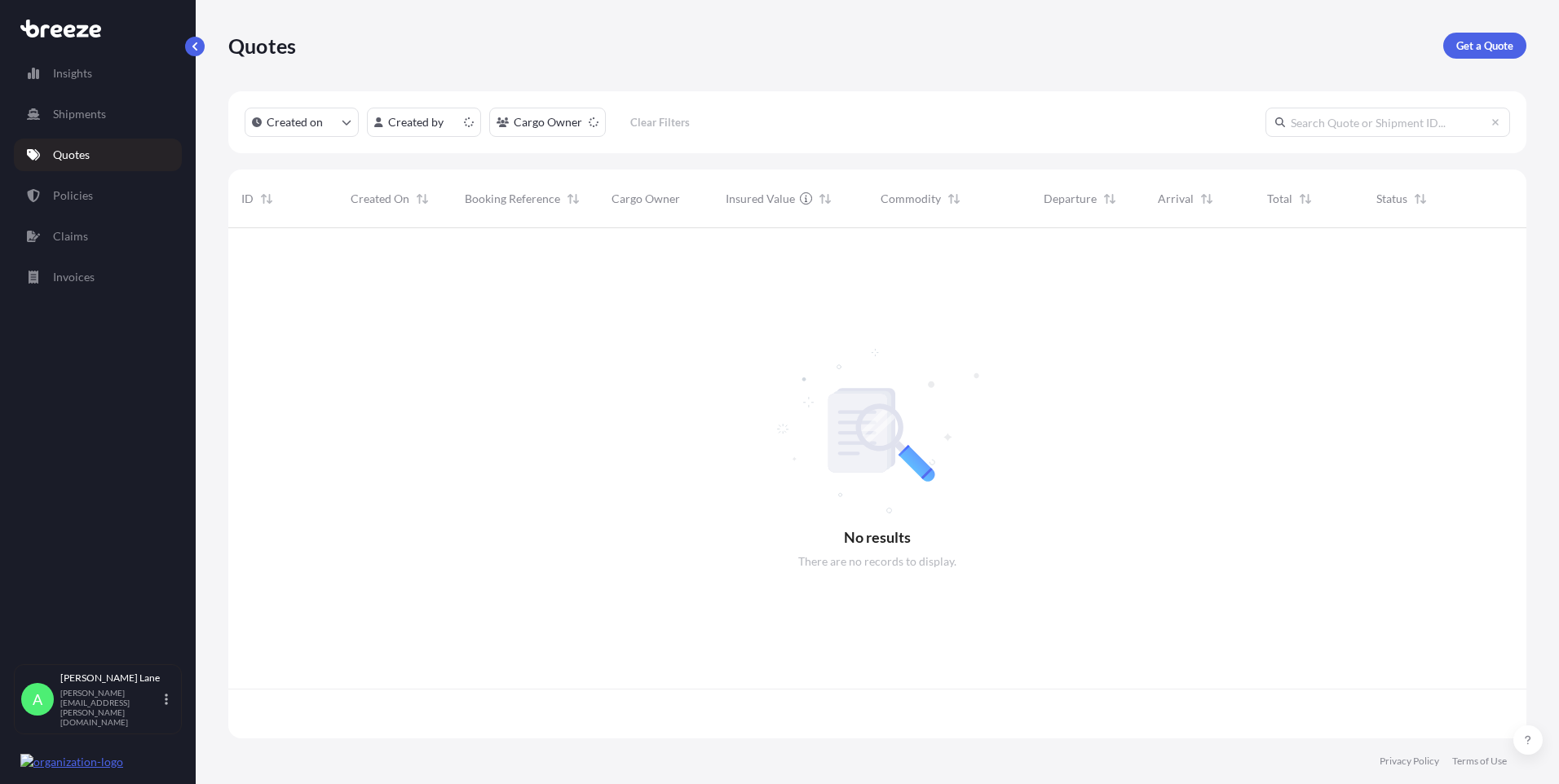
scroll to position [507, 1286]
click at [1468, 47] on p "Get a Quote" at bounding box center [1485, 46] width 57 height 16
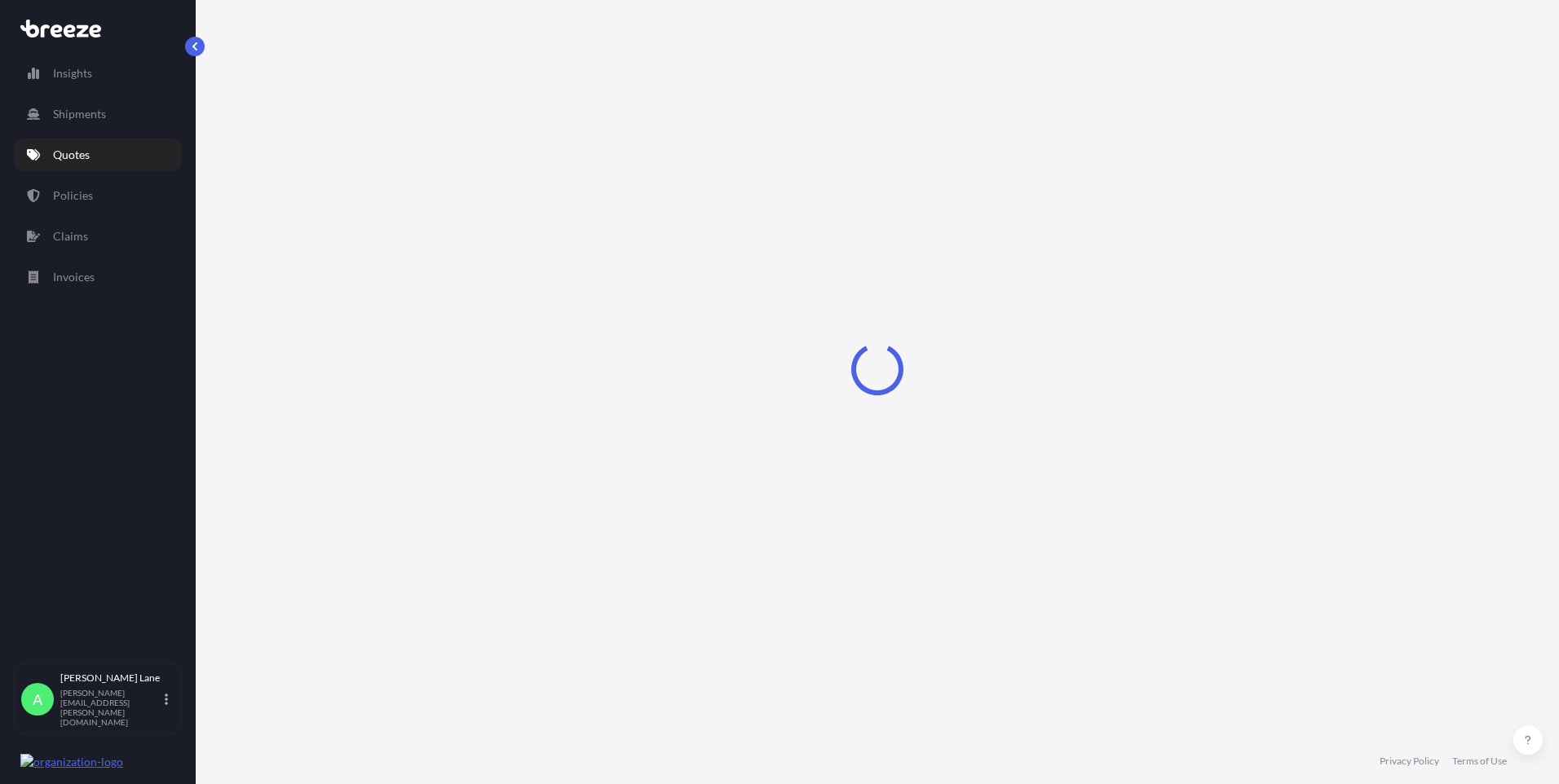
select select "Road"
select select "1"
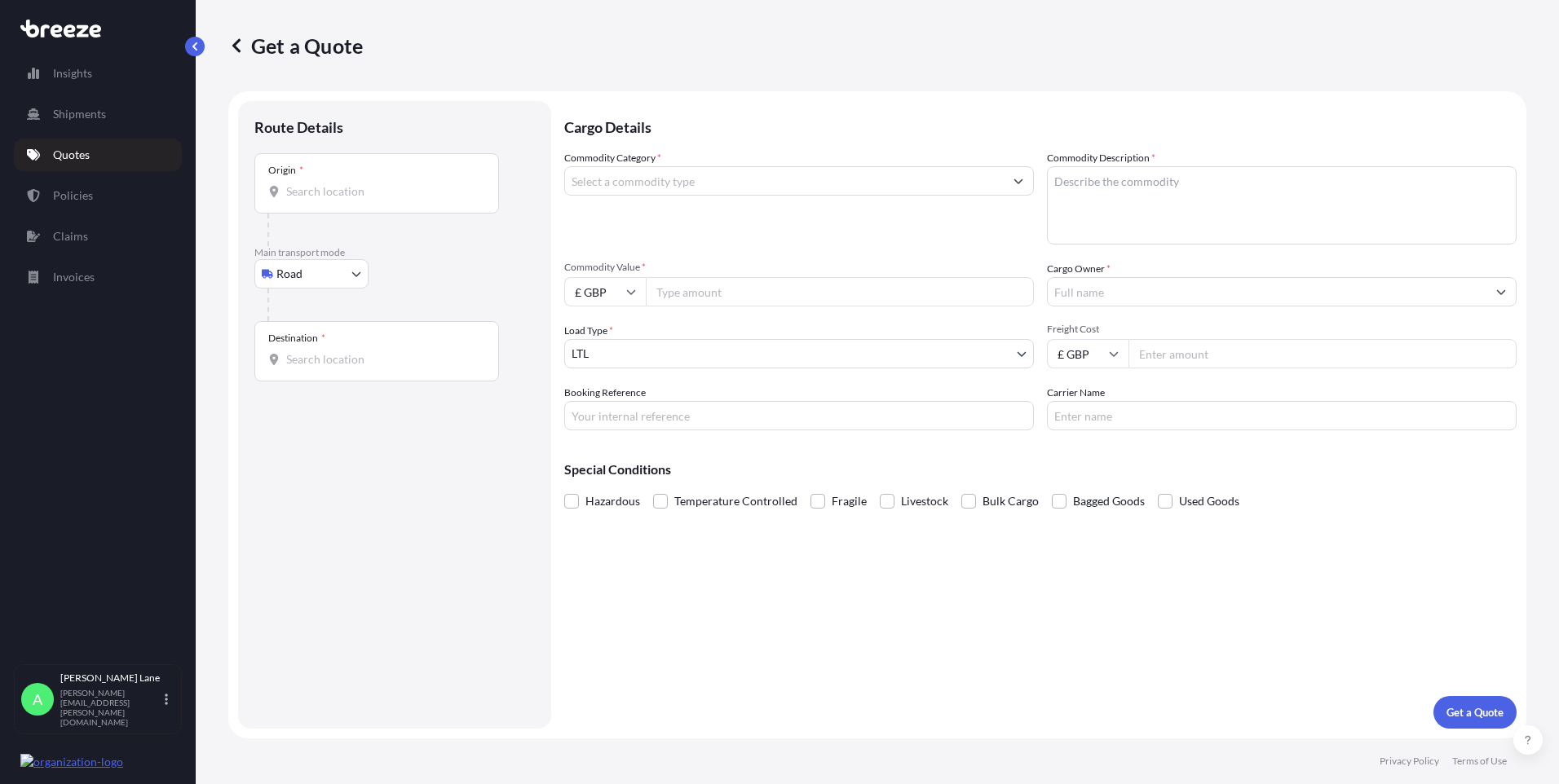
click at [317, 274] on body "Insights Shipments Quotes Policies Claims Invoices A [PERSON_NAME] [PERSON_NAME…" at bounding box center [779, 392] width 1559 height 784
click at [296, 345] on span "Air" at bounding box center [294, 345] width 16 height 16
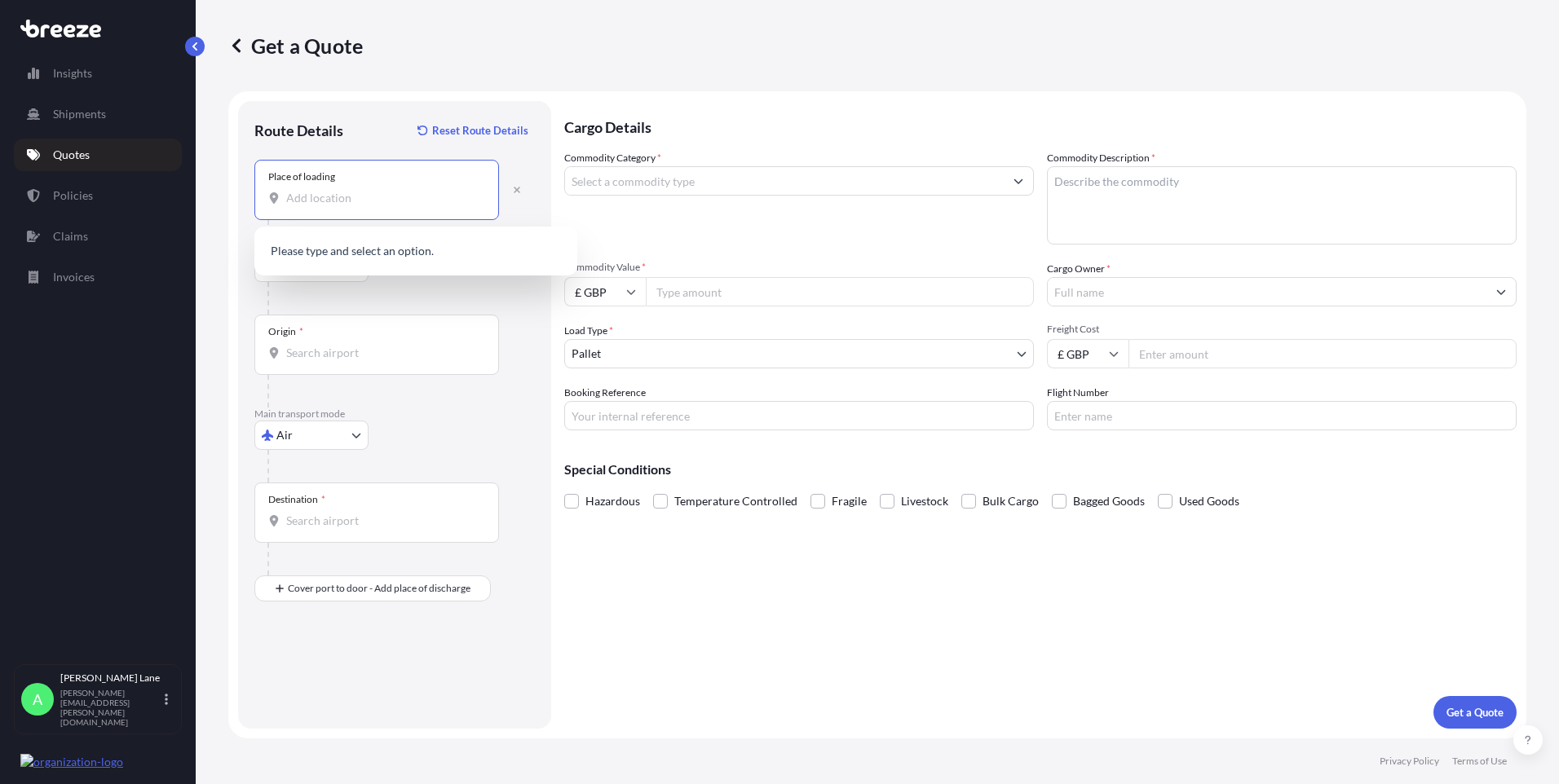
paste input "EN3 7QA"
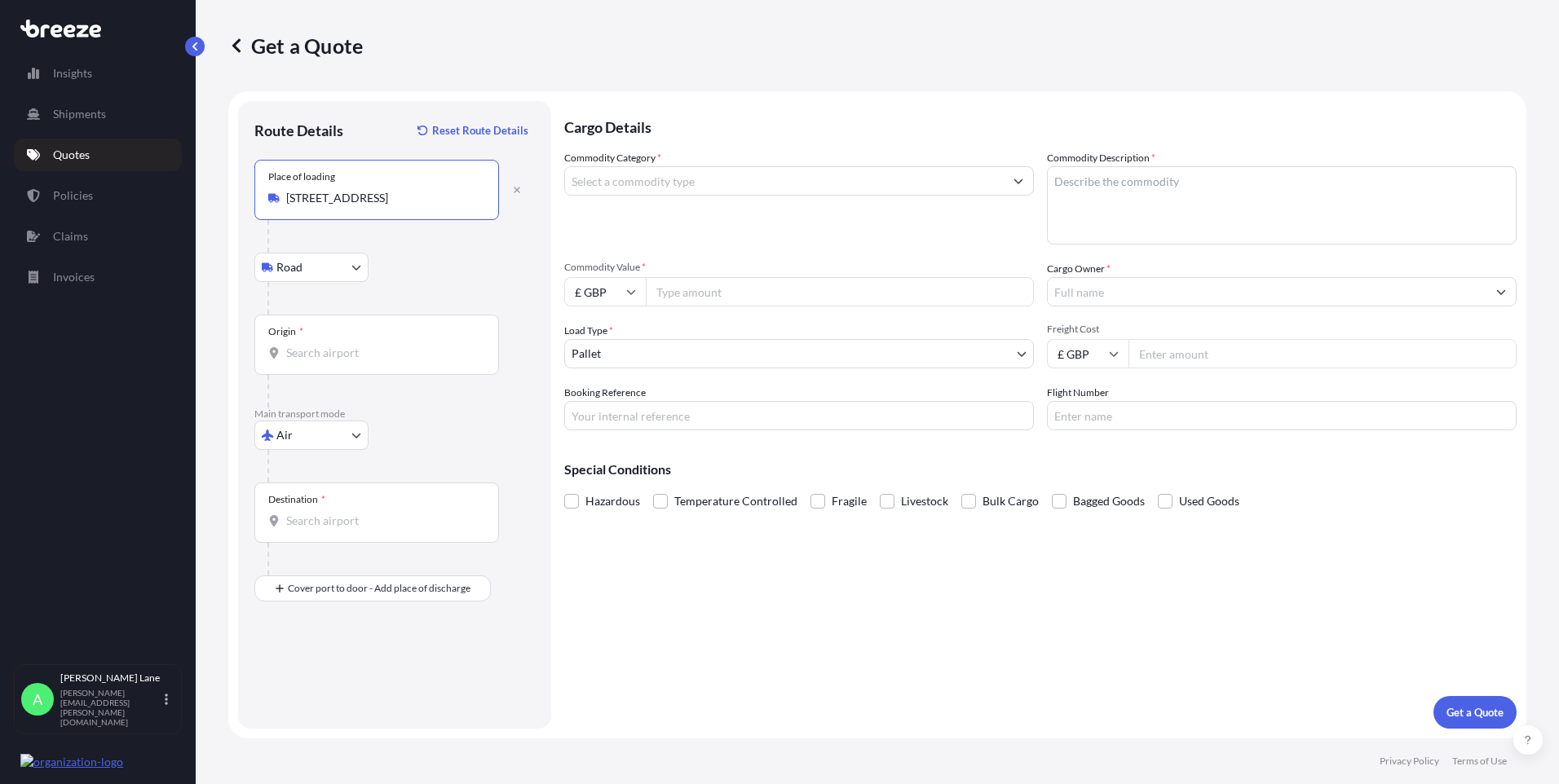
type input "[STREET_ADDRESS]"
click at [369, 346] on input "Origin *" at bounding box center [382, 353] width 193 height 16
click at [355, 363] on div "Origin *" at bounding box center [376, 345] width 244 height 60
click at [355, 361] on input "Origin * Please select an origin" at bounding box center [382, 353] width 193 height 16
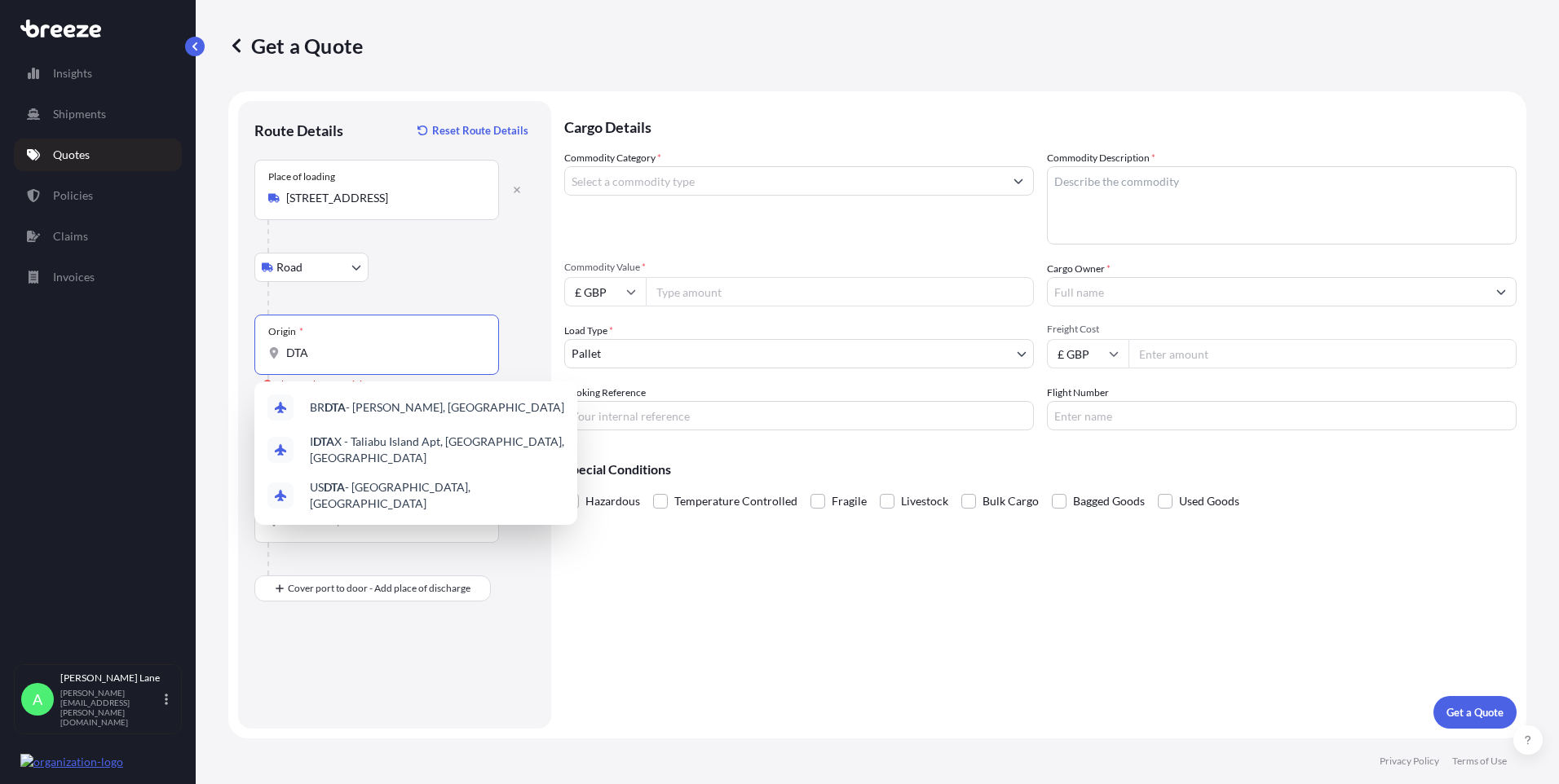
drag, startPoint x: 351, startPoint y: 358, endPoint x: 211, endPoint y: 351, distance: 140.2
click at [211, 351] on div "Get a Quote Route Details Reset Route Details Place of loading Enfield EN3 7QA,…" at bounding box center [878, 369] width 1364 height 738
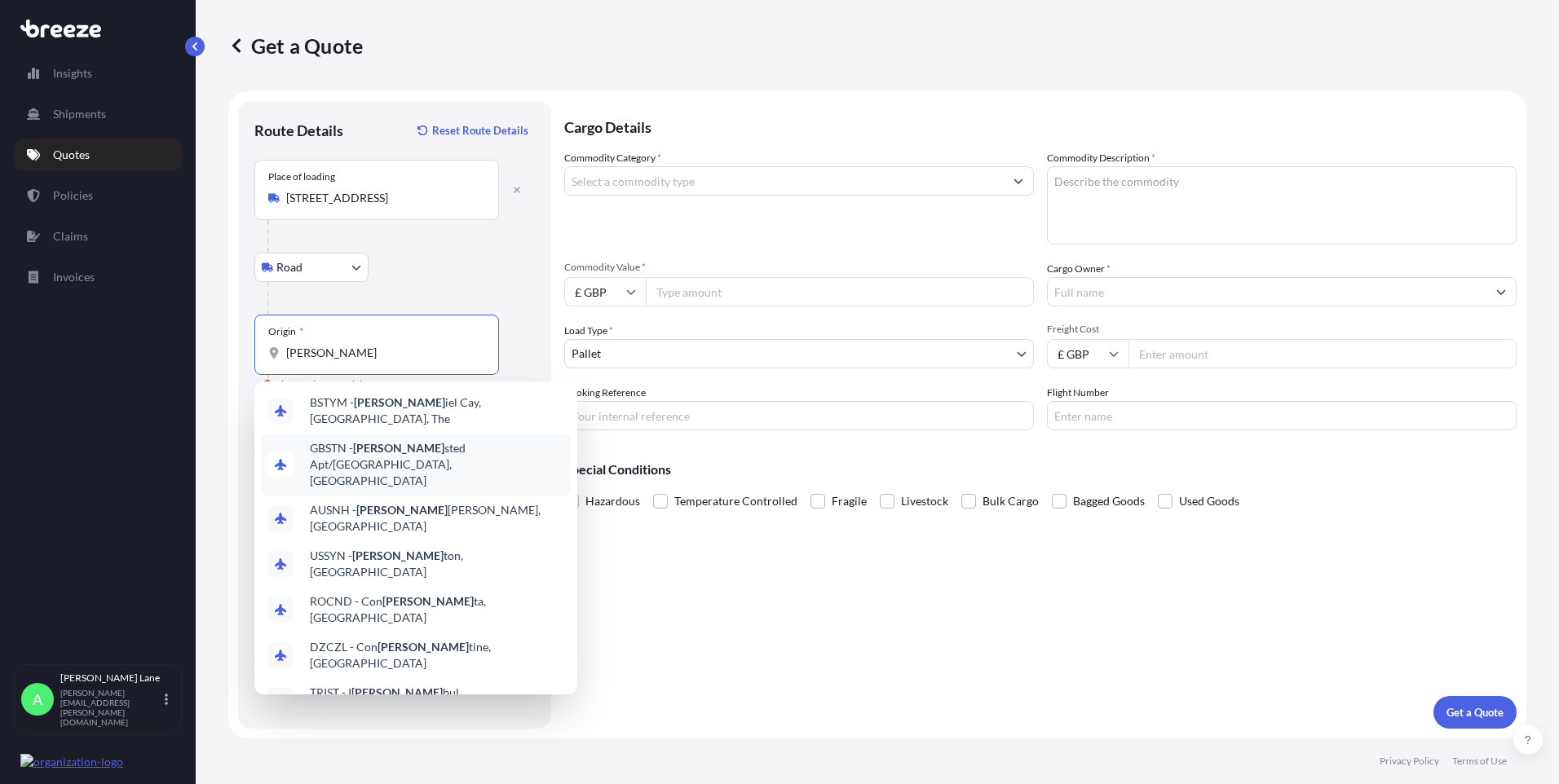
click at [404, 456] on div "GBSTN - [PERSON_NAME] Apt/[GEOGRAPHIC_DATA], [GEOGRAPHIC_DATA]" at bounding box center [415, 464] width 310 height 62
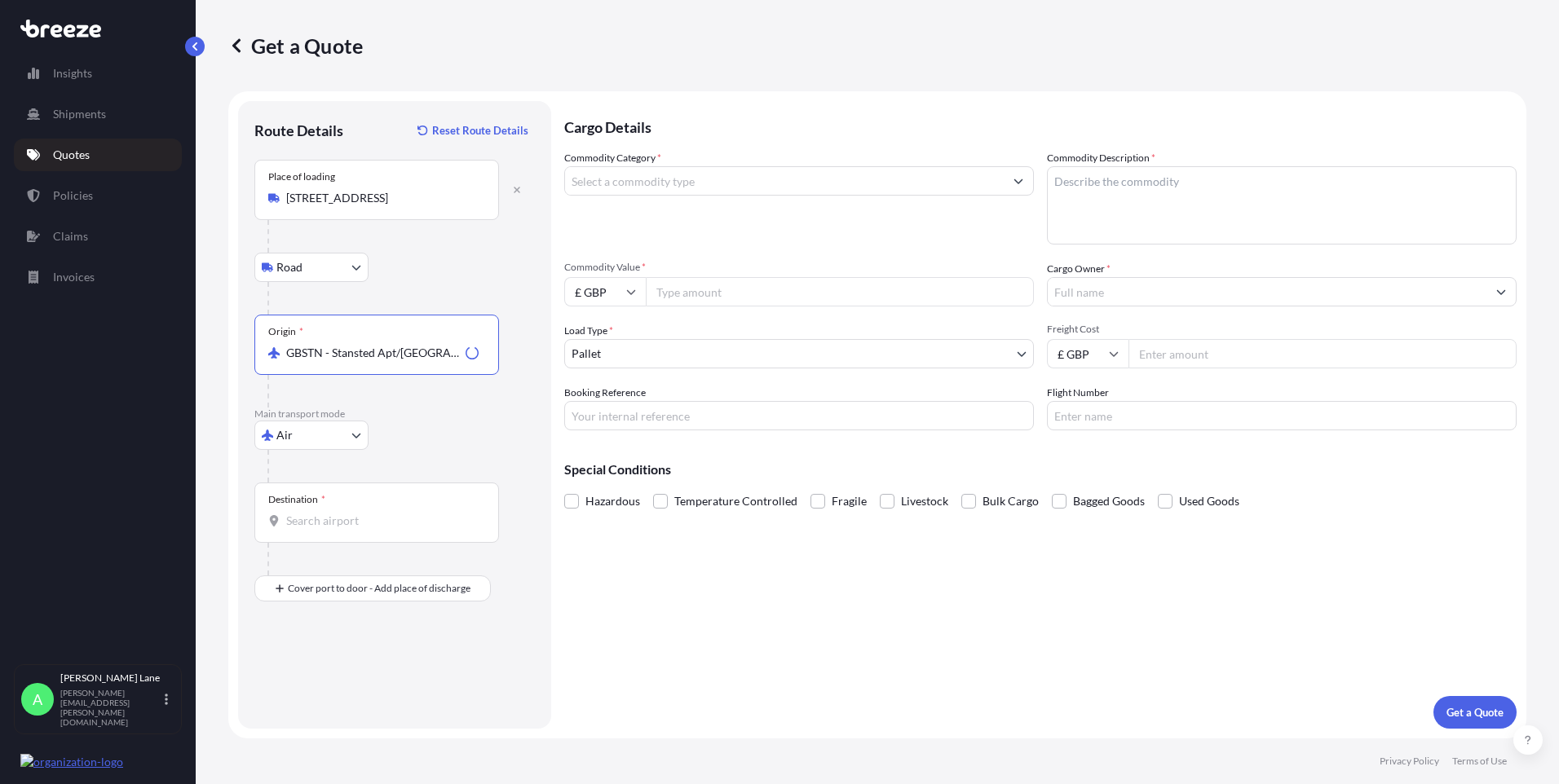
type input "GBSTN - Stansted Apt/[GEOGRAPHIC_DATA], [GEOGRAPHIC_DATA]"
click at [380, 526] on input "Destination *" at bounding box center [382, 521] width 193 height 16
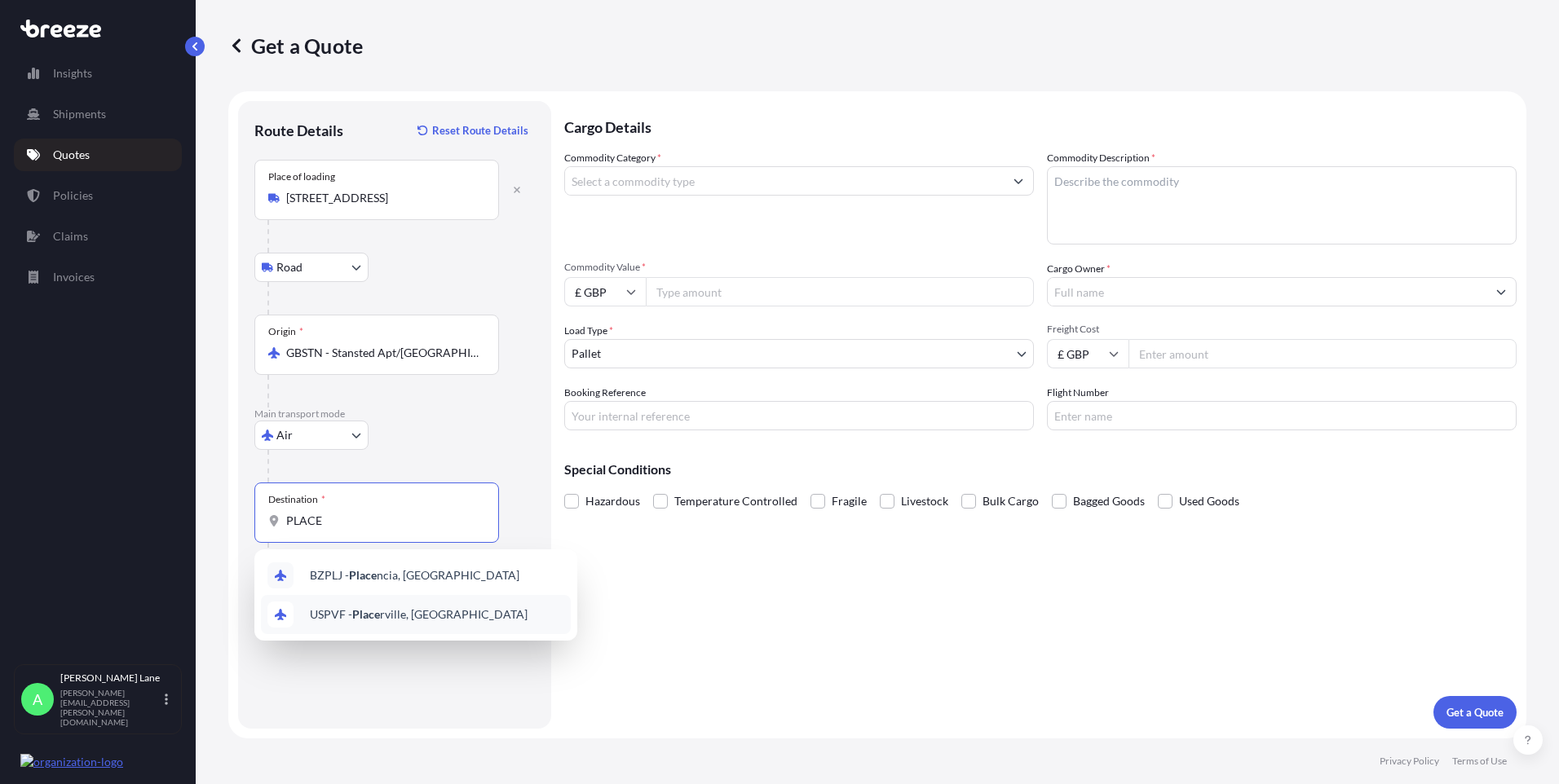
click at [457, 605] on div "USPVF - Place rville, [GEOGRAPHIC_DATA]" at bounding box center [415, 615] width 310 height 39
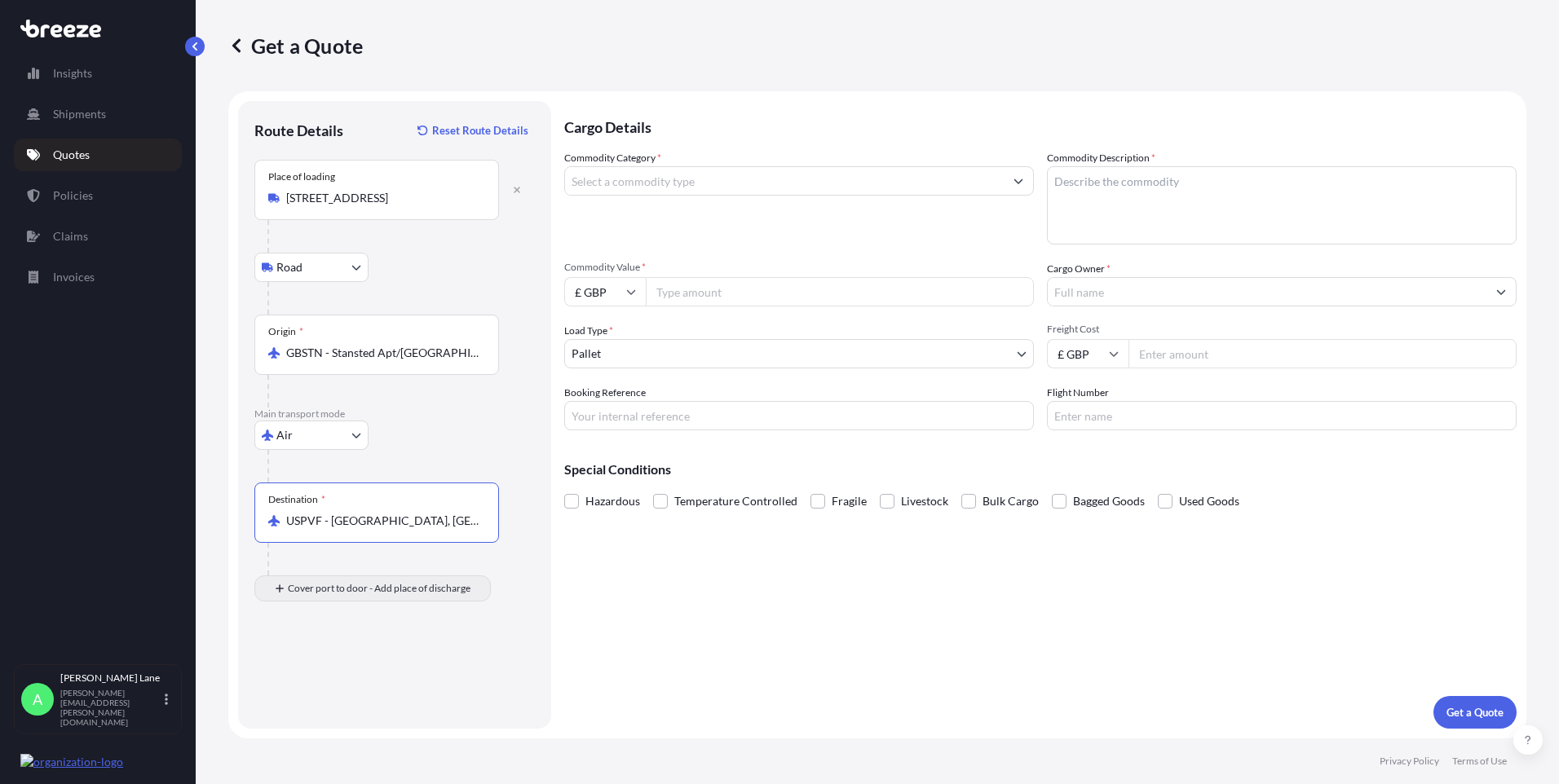
type input "USPVF - [GEOGRAPHIC_DATA], [GEOGRAPHIC_DATA]"
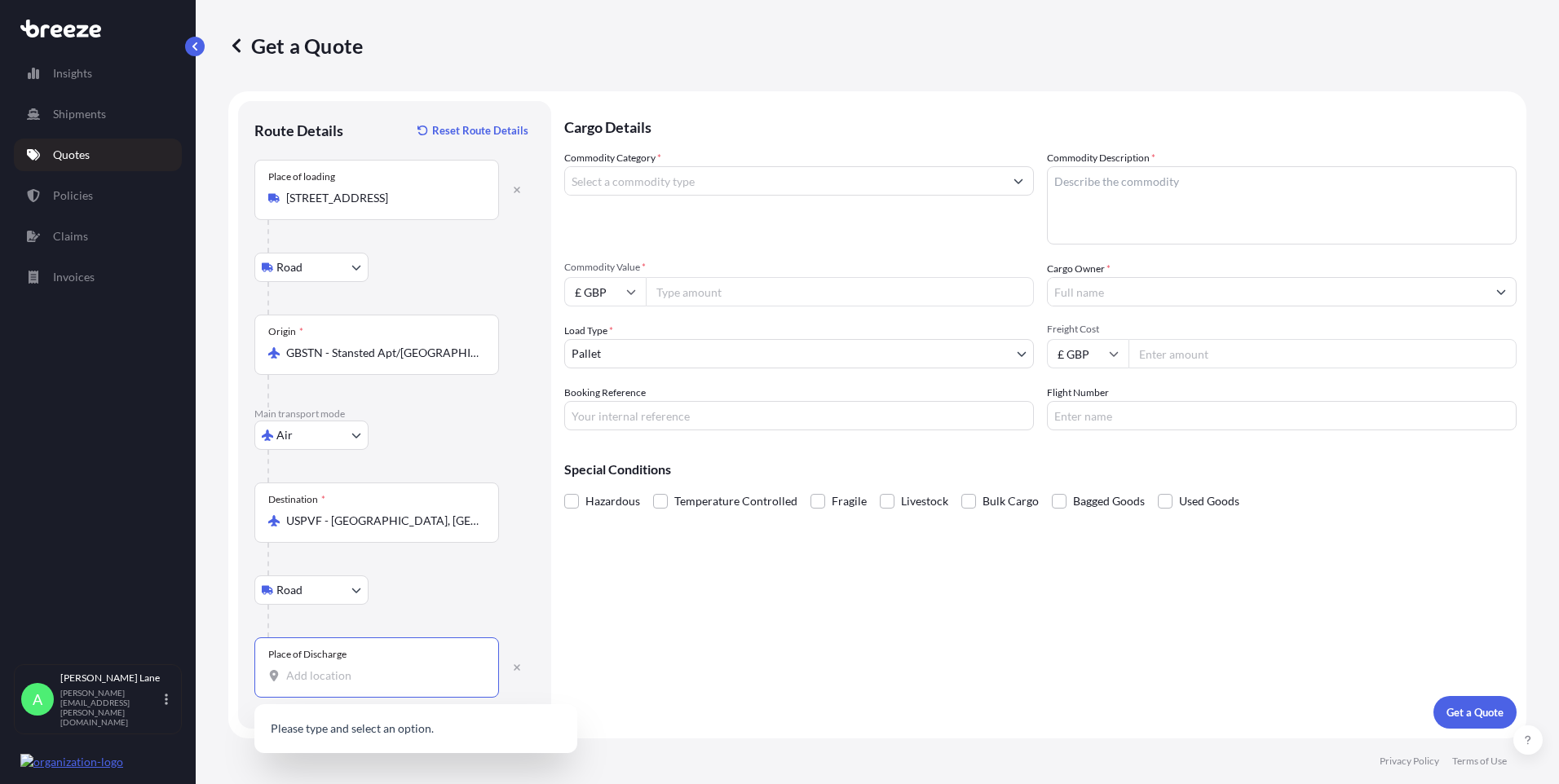
paste input "95667"
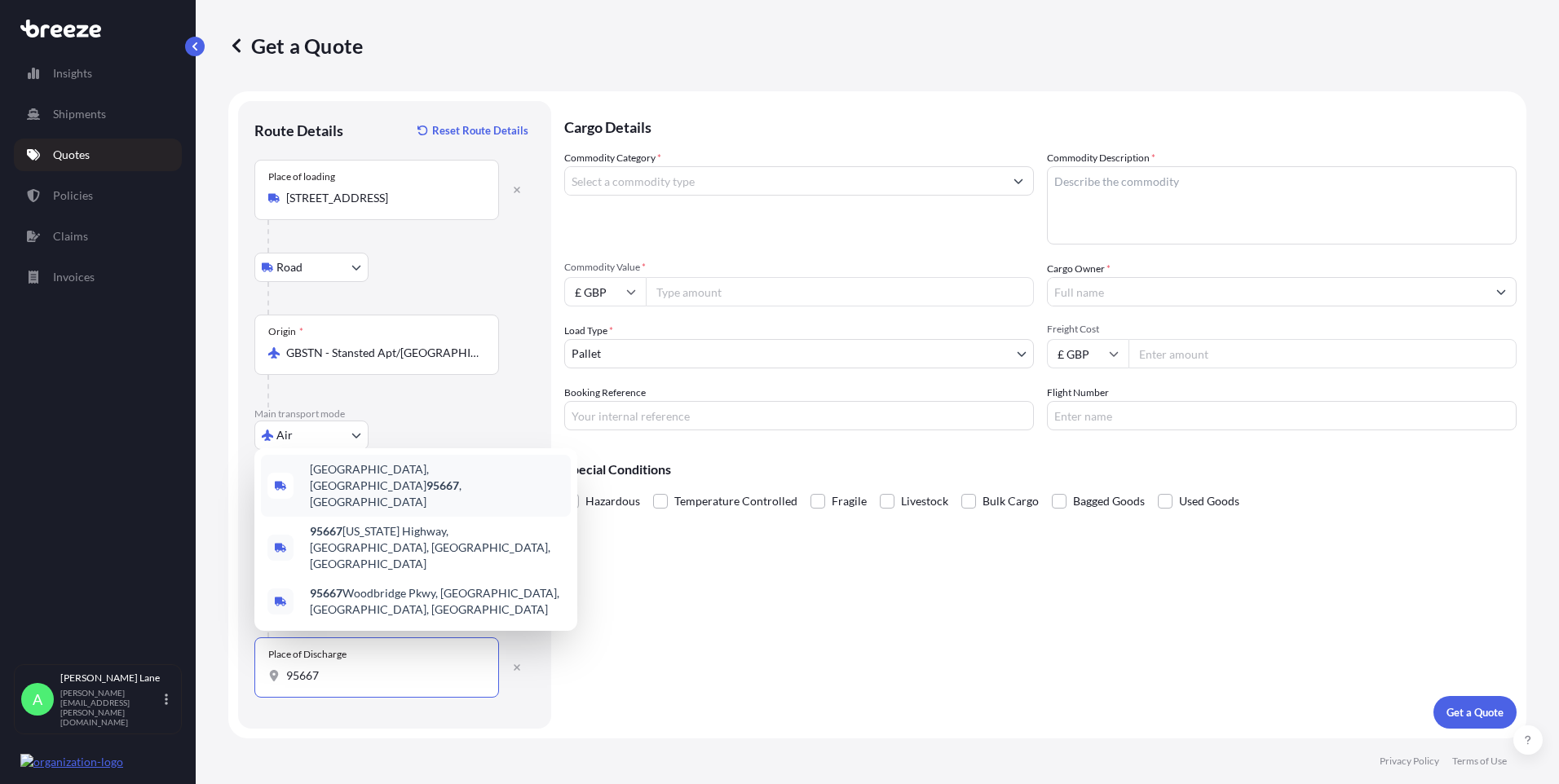
click at [424, 510] on span "[GEOGRAPHIC_DATA] , [GEOGRAPHIC_DATA]" at bounding box center [437, 485] width 254 height 49
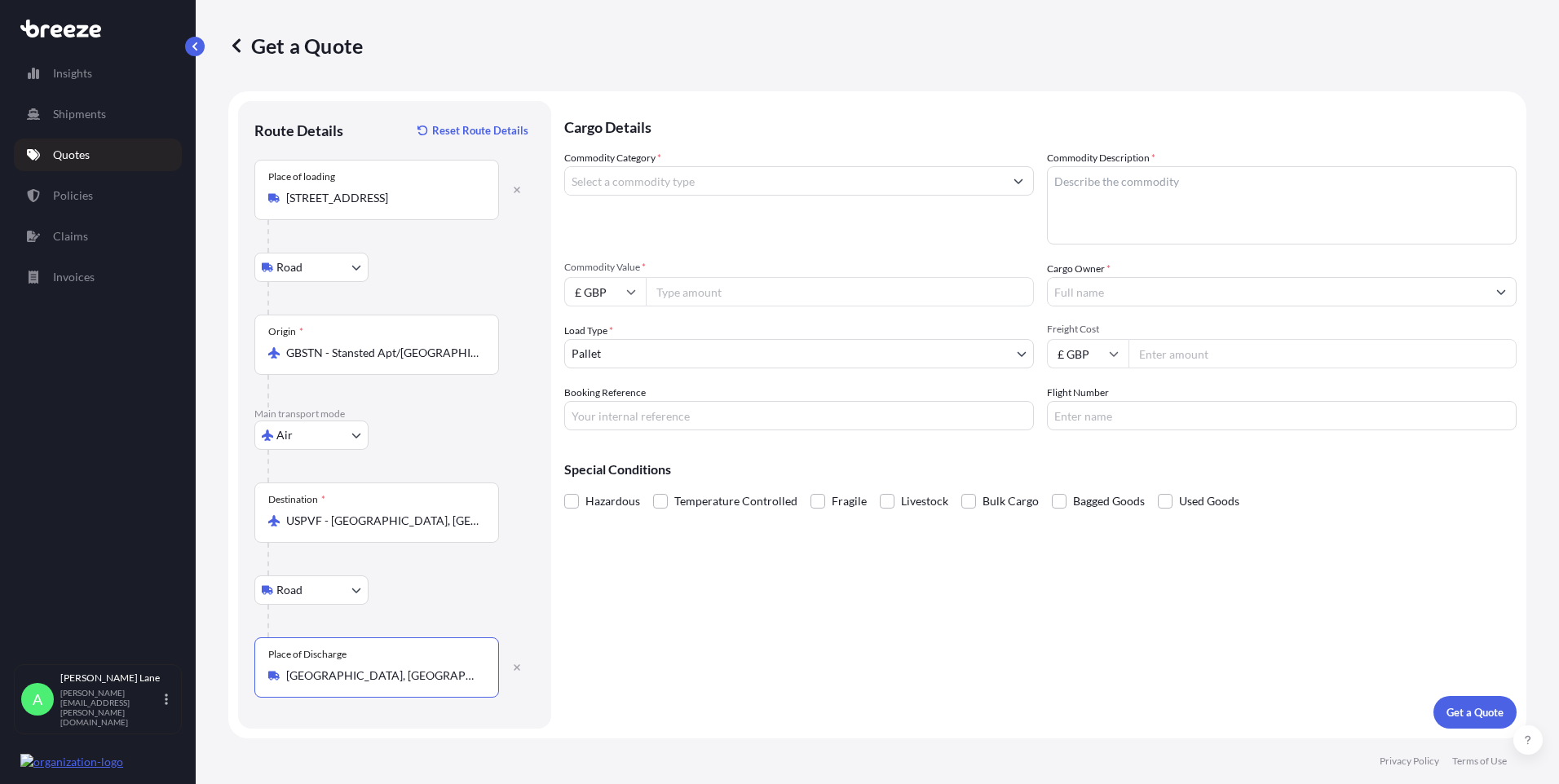
type input "[GEOGRAPHIC_DATA], [GEOGRAPHIC_DATA]"
click at [696, 188] on input "Commodity Category *" at bounding box center [784, 181] width 439 height 30
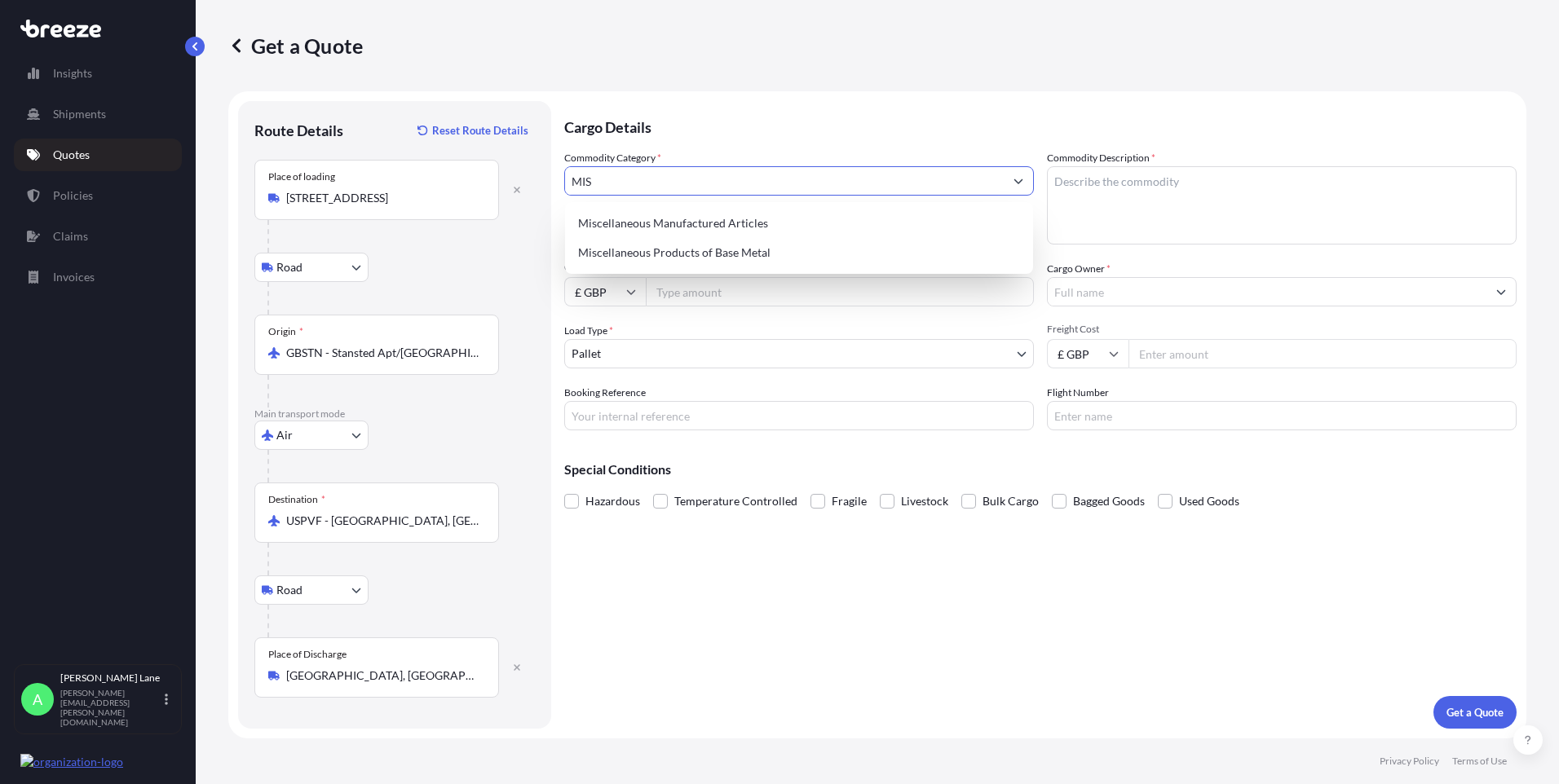
click at [689, 218] on div "Miscellaneous Manufactured Articles" at bounding box center [799, 223] width 455 height 30
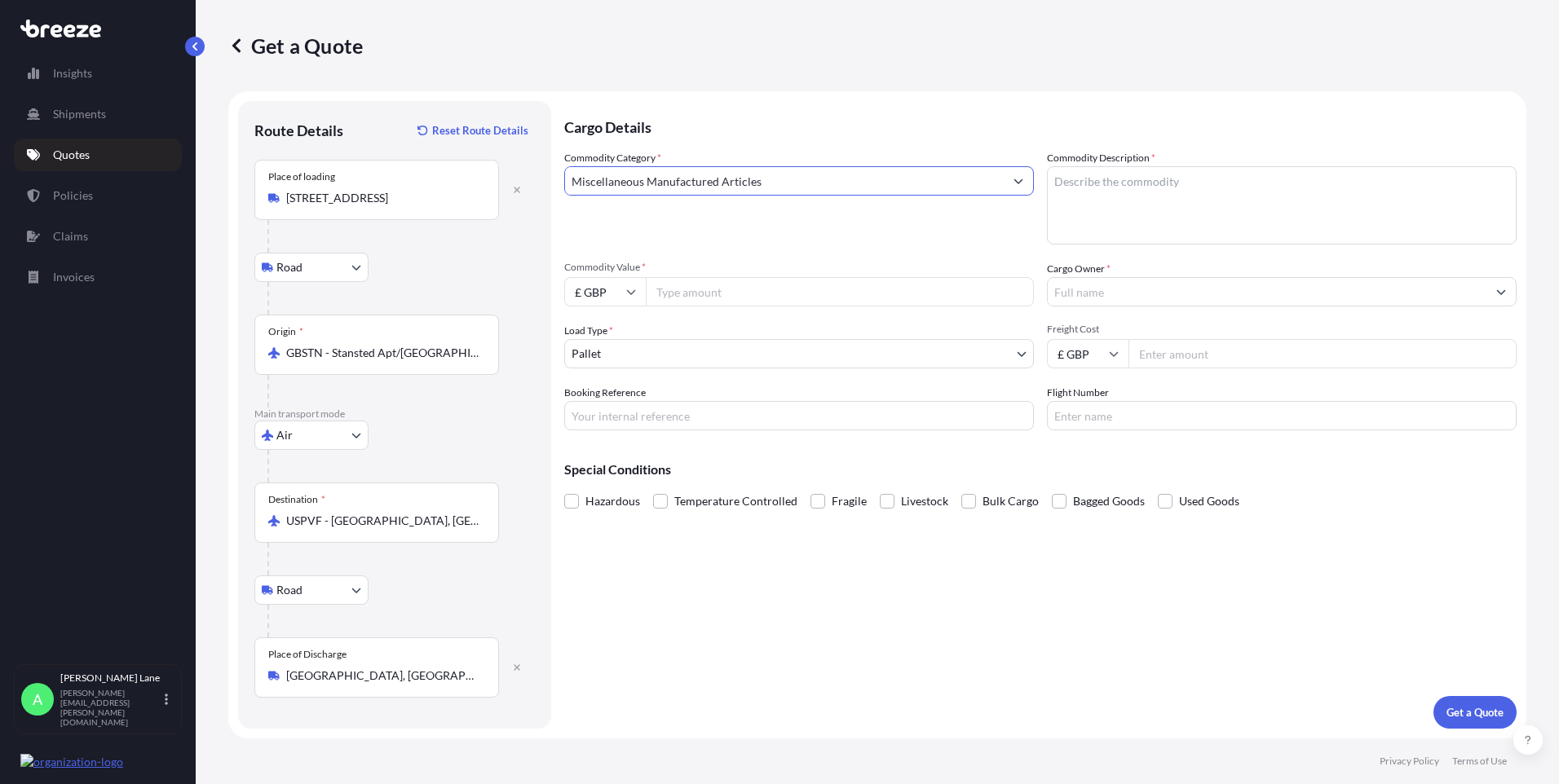
type input "Miscellaneous Manufactured Articles"
click at [690, 281] on input "Commodity Value *" at bounding box center [839, 292] width 388 height 30
type input "2711.40"
click at [594, 303] on input "£ GBP" at bounding box center [604, 292] width 81 height 30
click at [601, 409] on div "$ USD" at bounding box center [604, 405] width 68 height 31
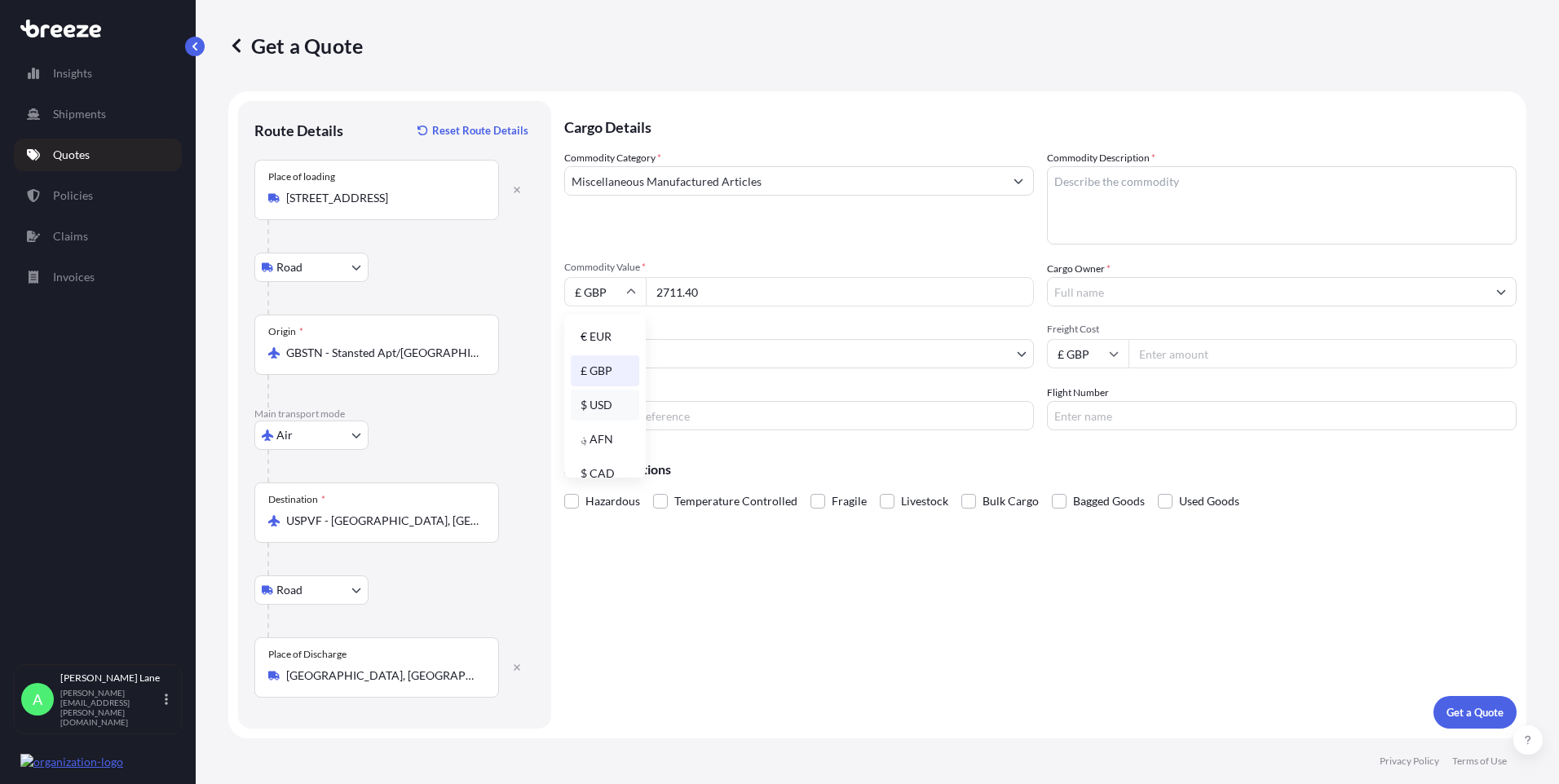
type input "$ USD"
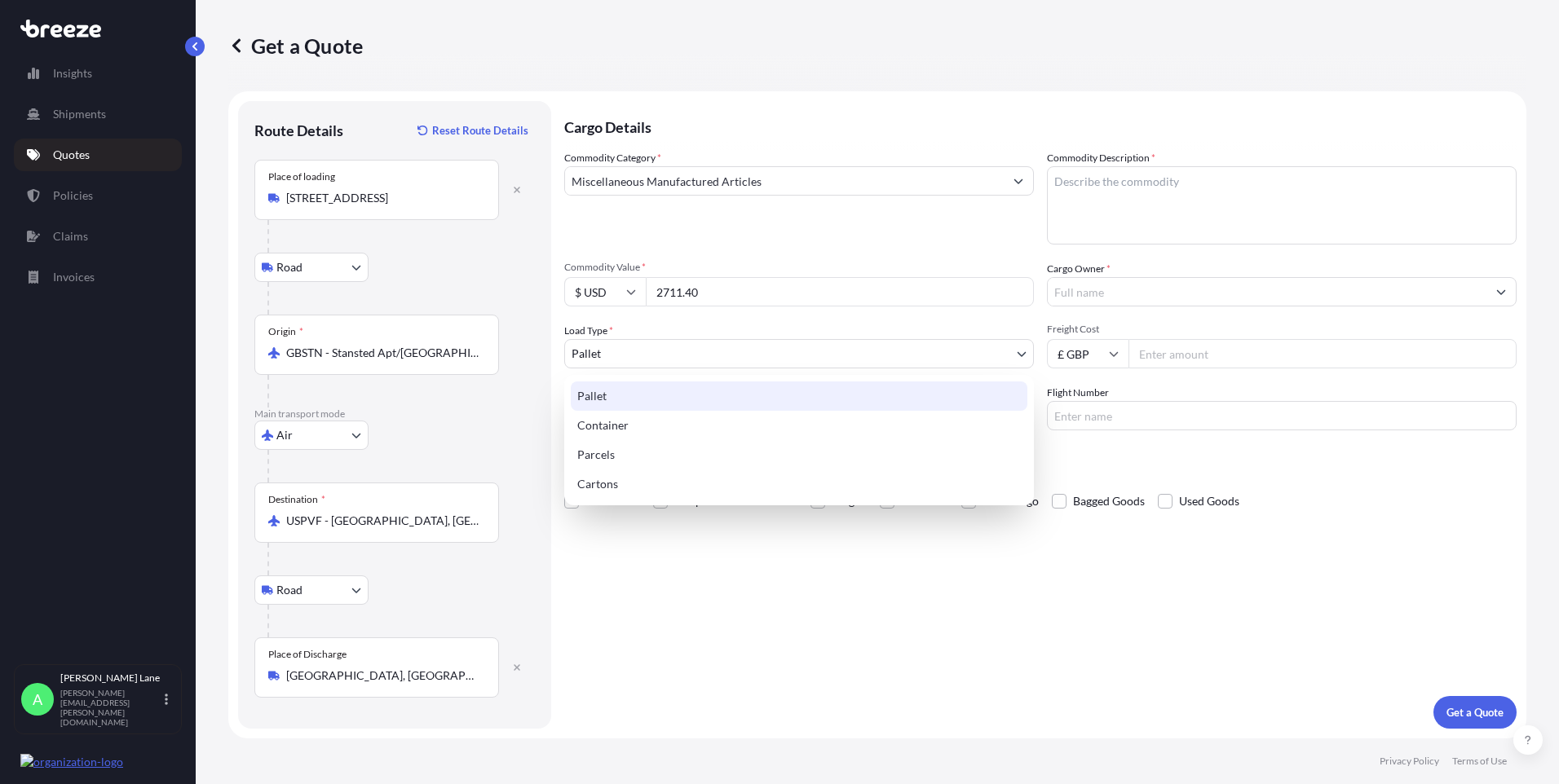
click at [624, 358] on body "Insights Shipments Quotes Policies Claims Invoices A [PERSON_NAME] [PERSON_NAME…" at bounding box center [779, 392] width 1559 height 784
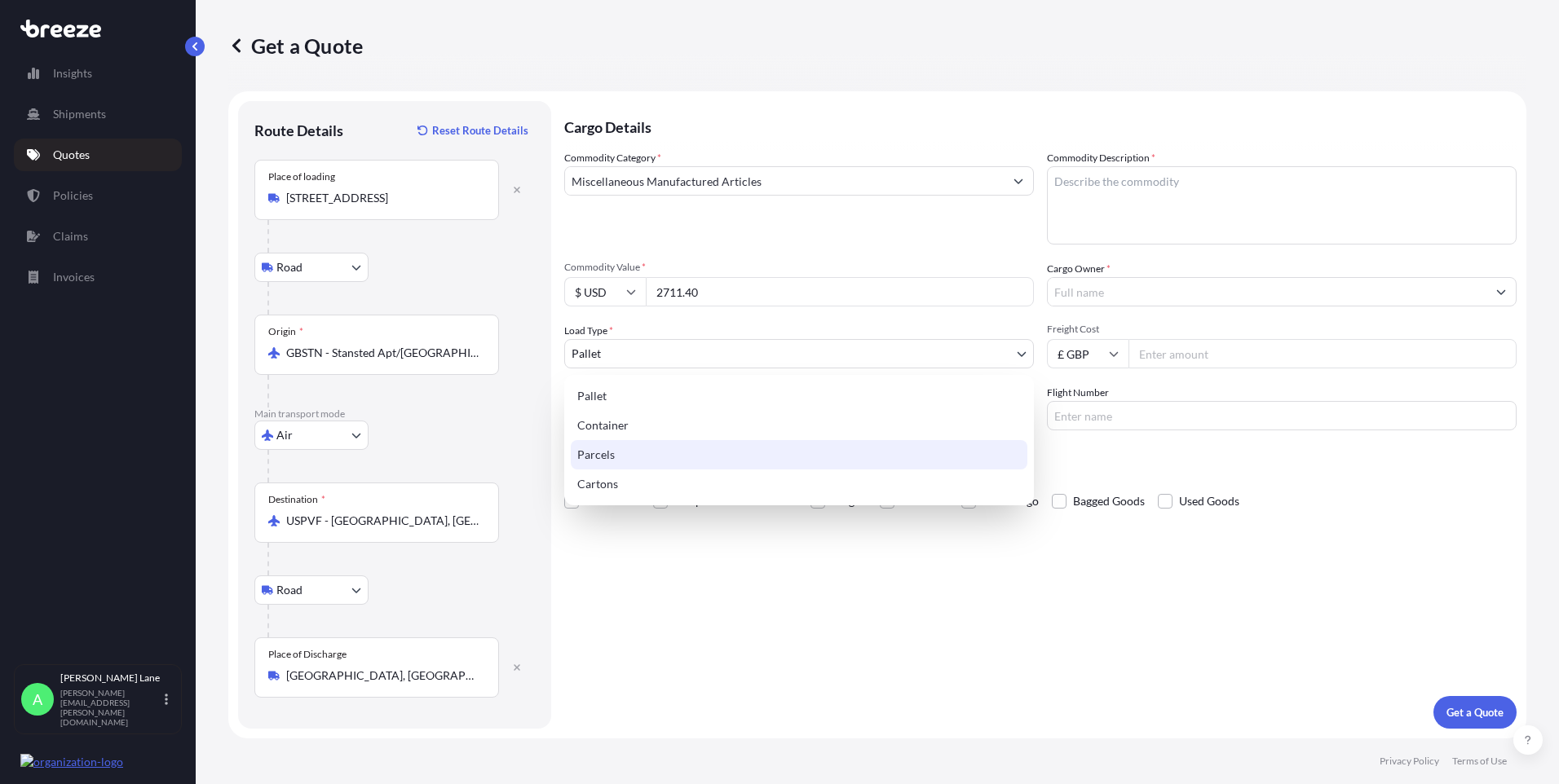
click at [631, 455] on div "Parcels" at bounding box center [799, 455] width 457 height 30
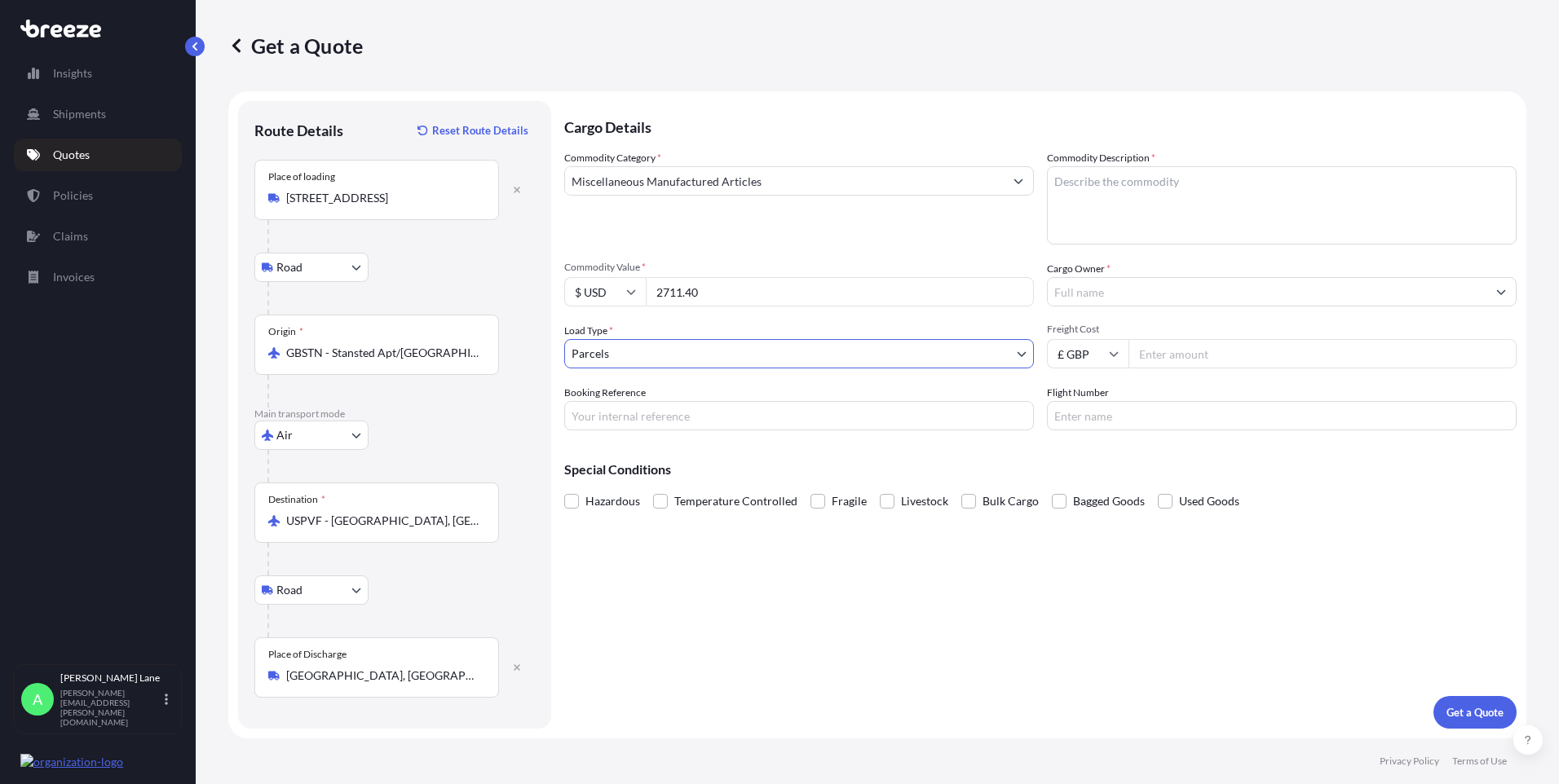
click at [648, 427] on input "Booking Reference" at bounding box center [799, 415] width 470 height 30
paste input "1899096"
type input "1899096"
click at [1096, 224] on textarea "Commodity Description *" at bounding box center [1281, 205] width 470 height 78
type textarea "GO KART PARTS"
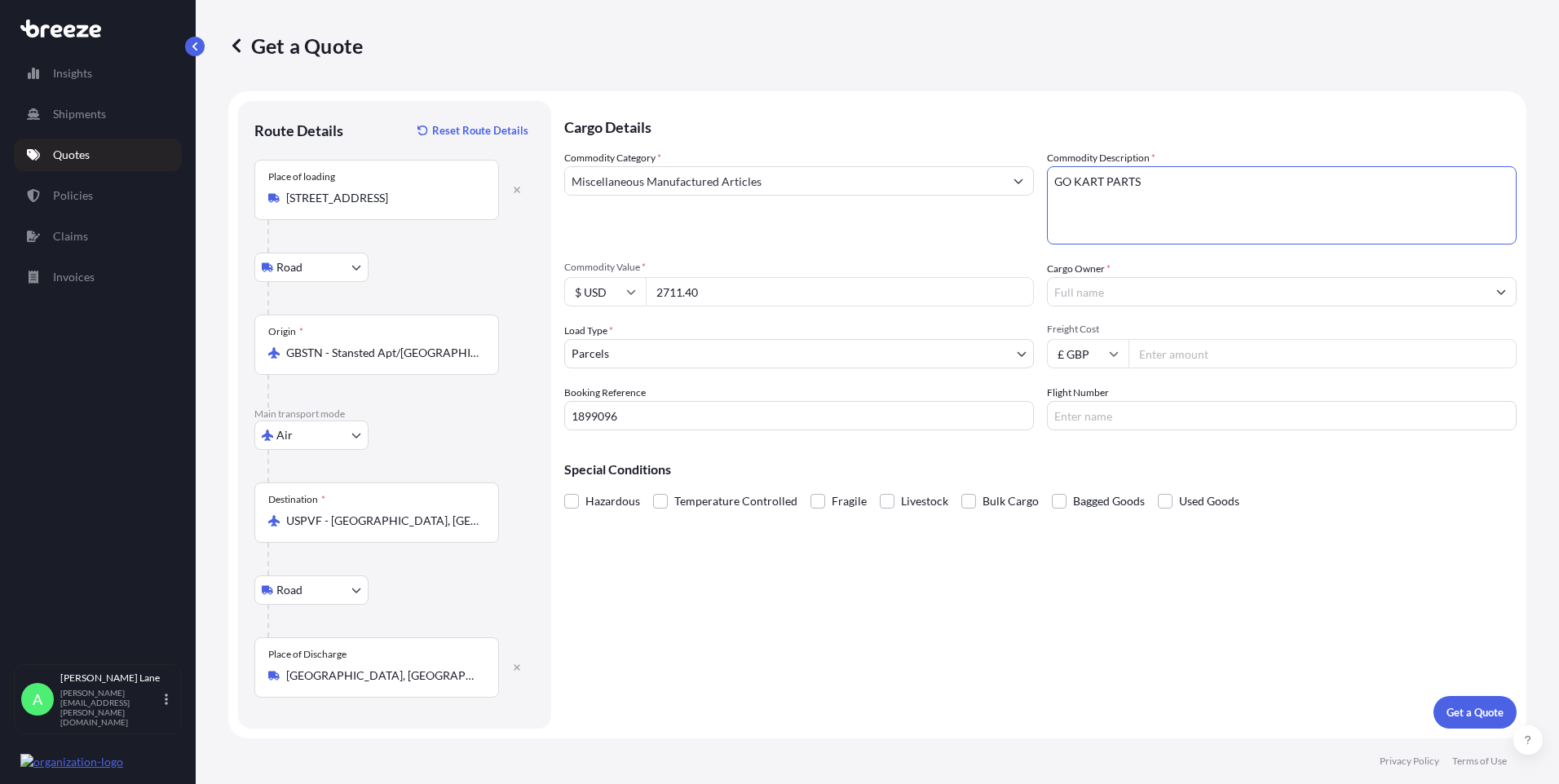
click at [1095, 289] on input "Cargo Owner *" at bounding box center [1267, 292] width 439 height 30
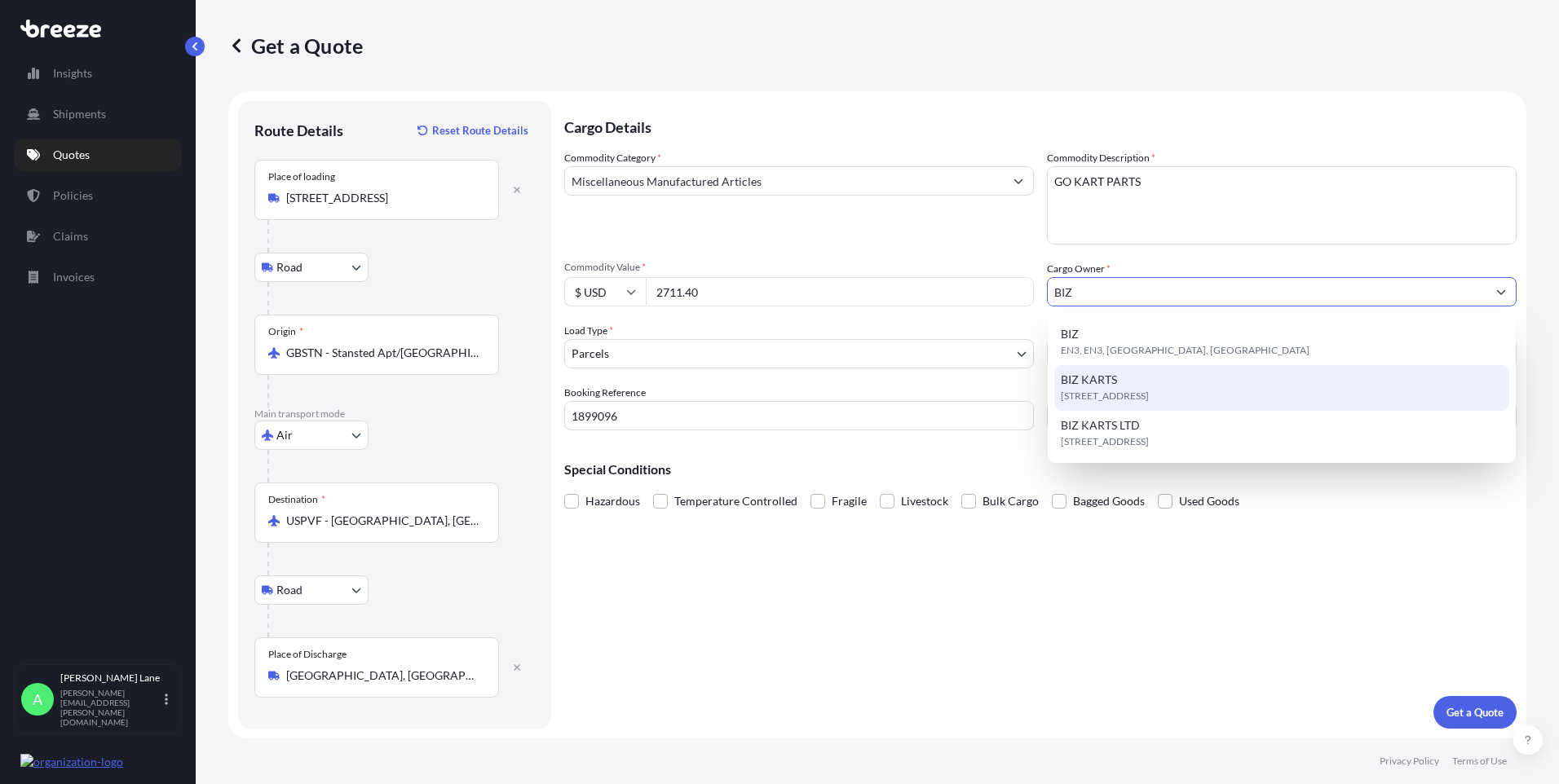
click at [1155, 385] on div "[STREET_ADDRESS]" at bounding box center [1281, 388] width 455 height 46
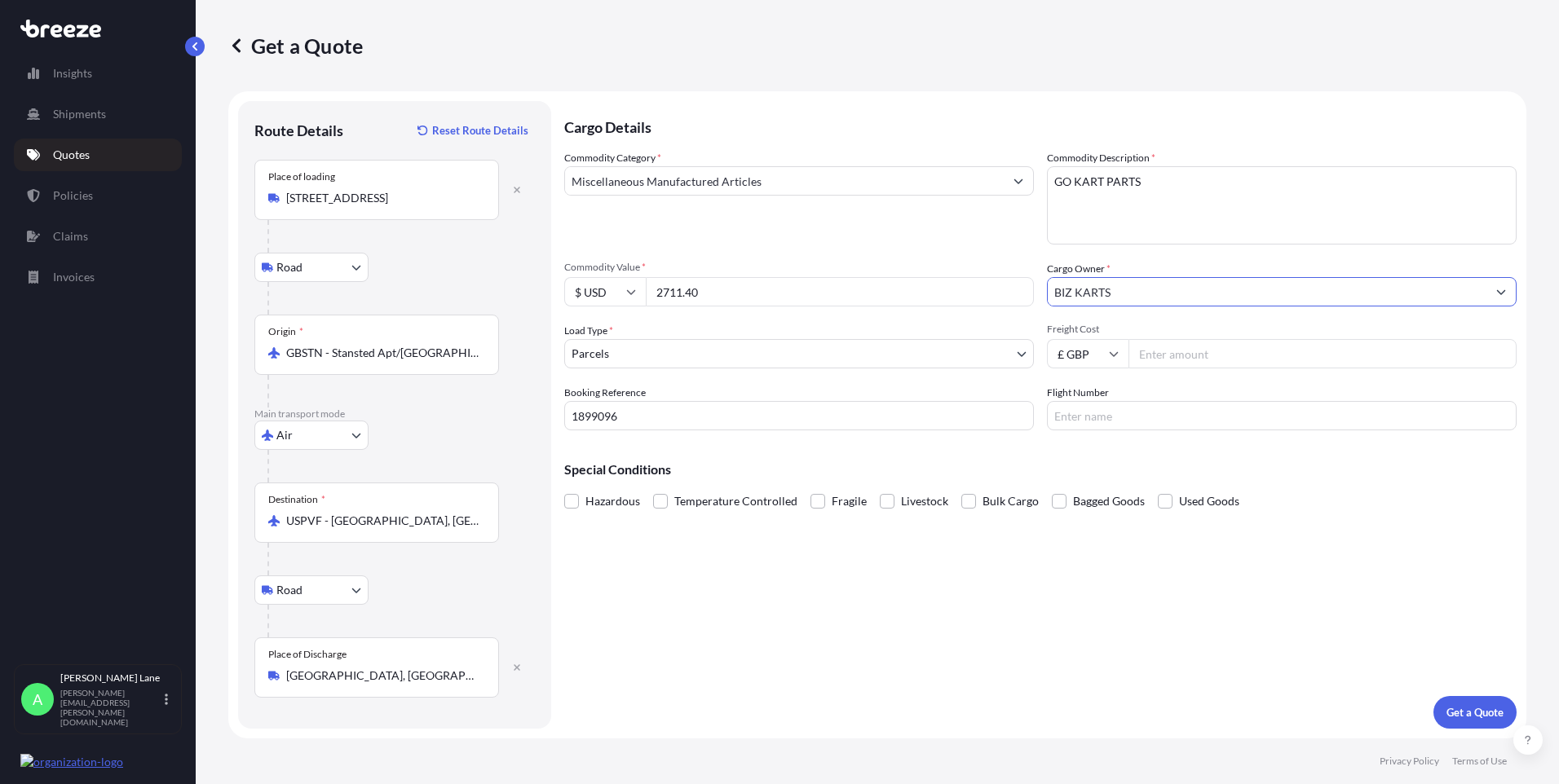
type input "BIZ KARTS"
click at [1178, 362] on input "Freight Cost" at bounding box center [1322, 354] width 388 height 30
type input "450.00"
click at [1145, 413] on input "Flight Number" at bounding box center [1281, 415] width 470 height 30
type input "FEDEX"
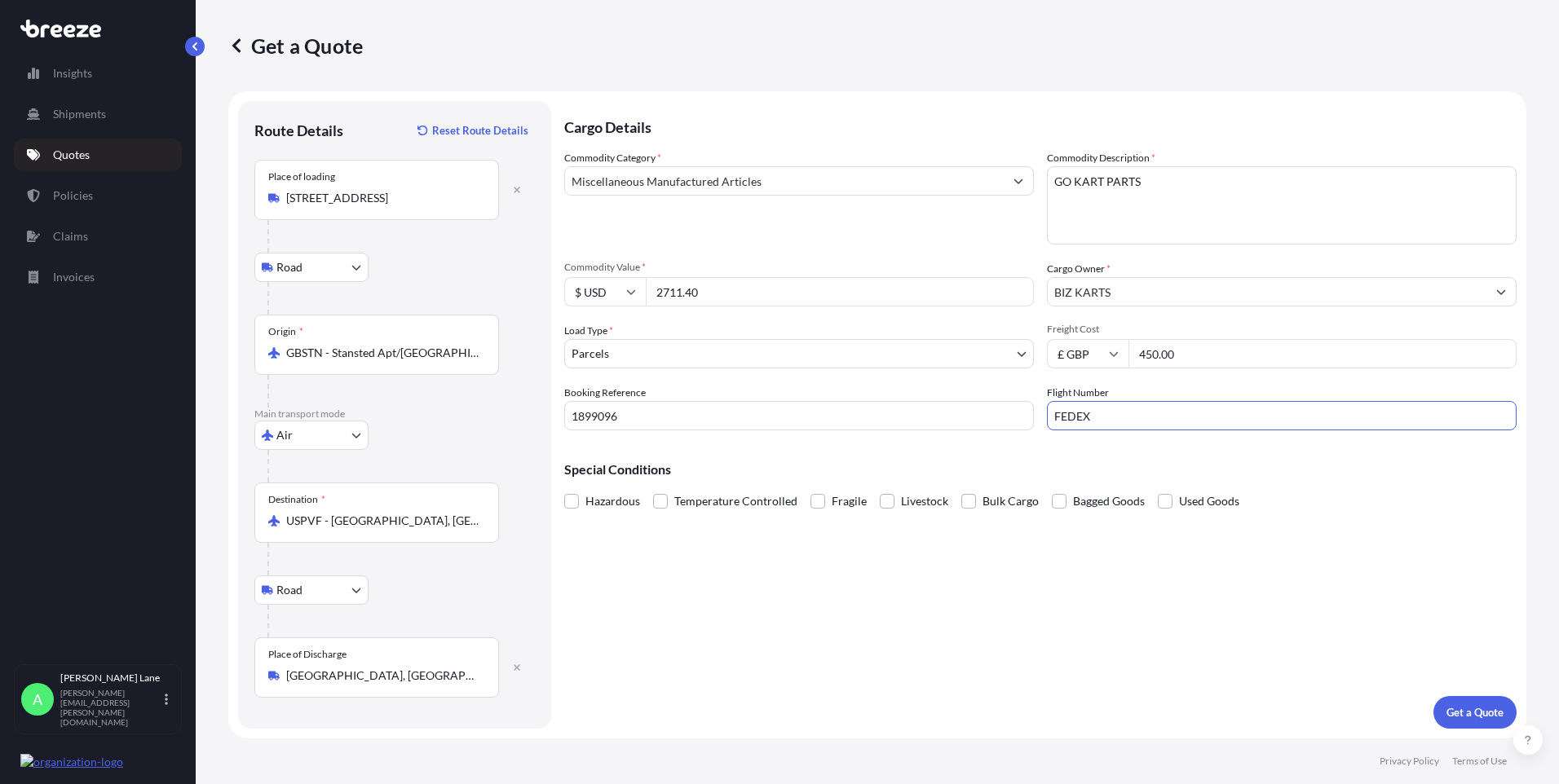
click at [979, 569] on div "Cargo Details Commodity Category * Miscellaneous Manufactured Articles Commodit…" at bounding box center [1041, 414] width 953 height 627
click at [1476, 716] on p "Get a Quote" at bounding box center [1476, 712] width 57 height 16
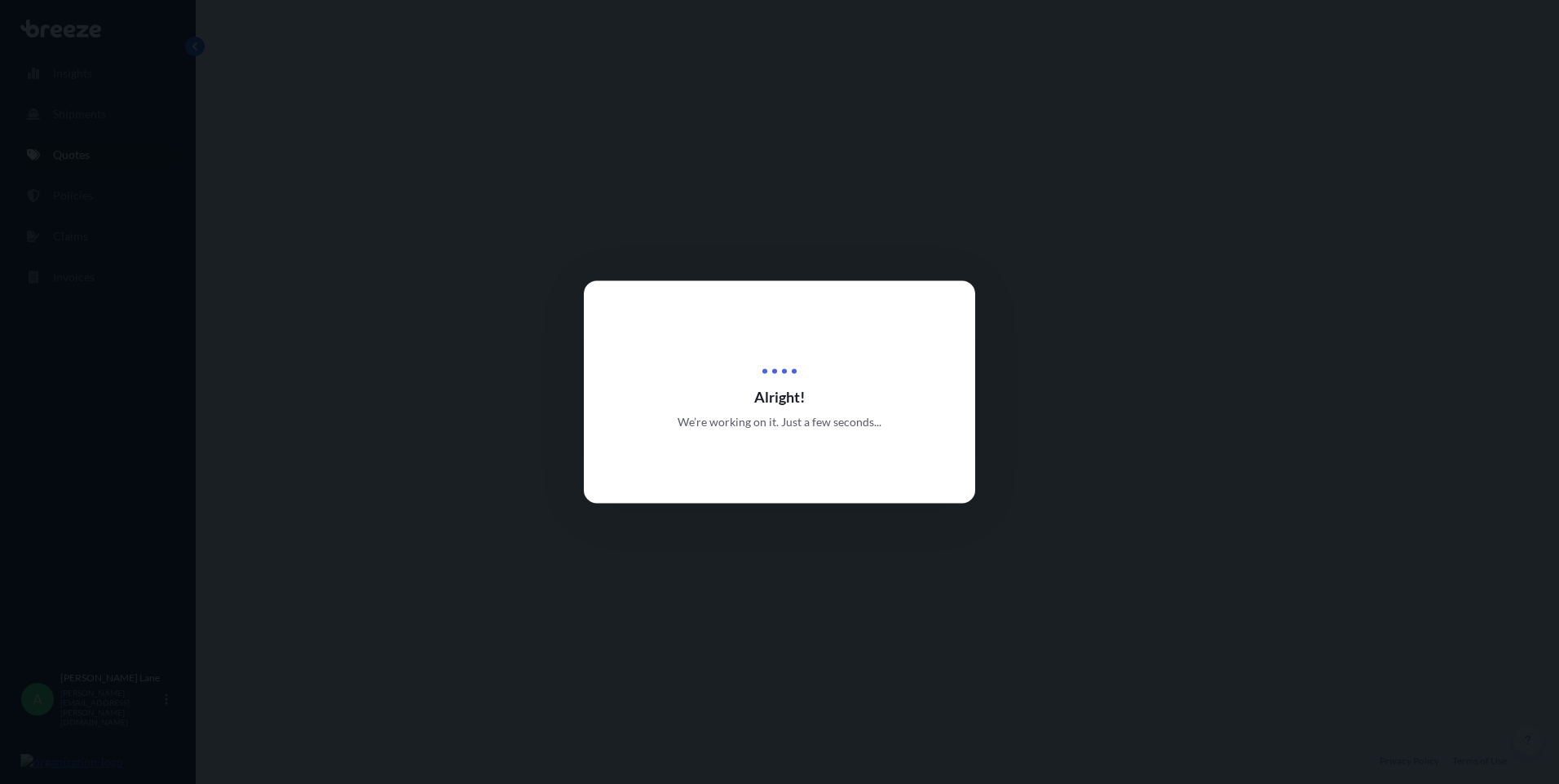
select select "Road"
select select "Air"
select select "Road"
select select "3"
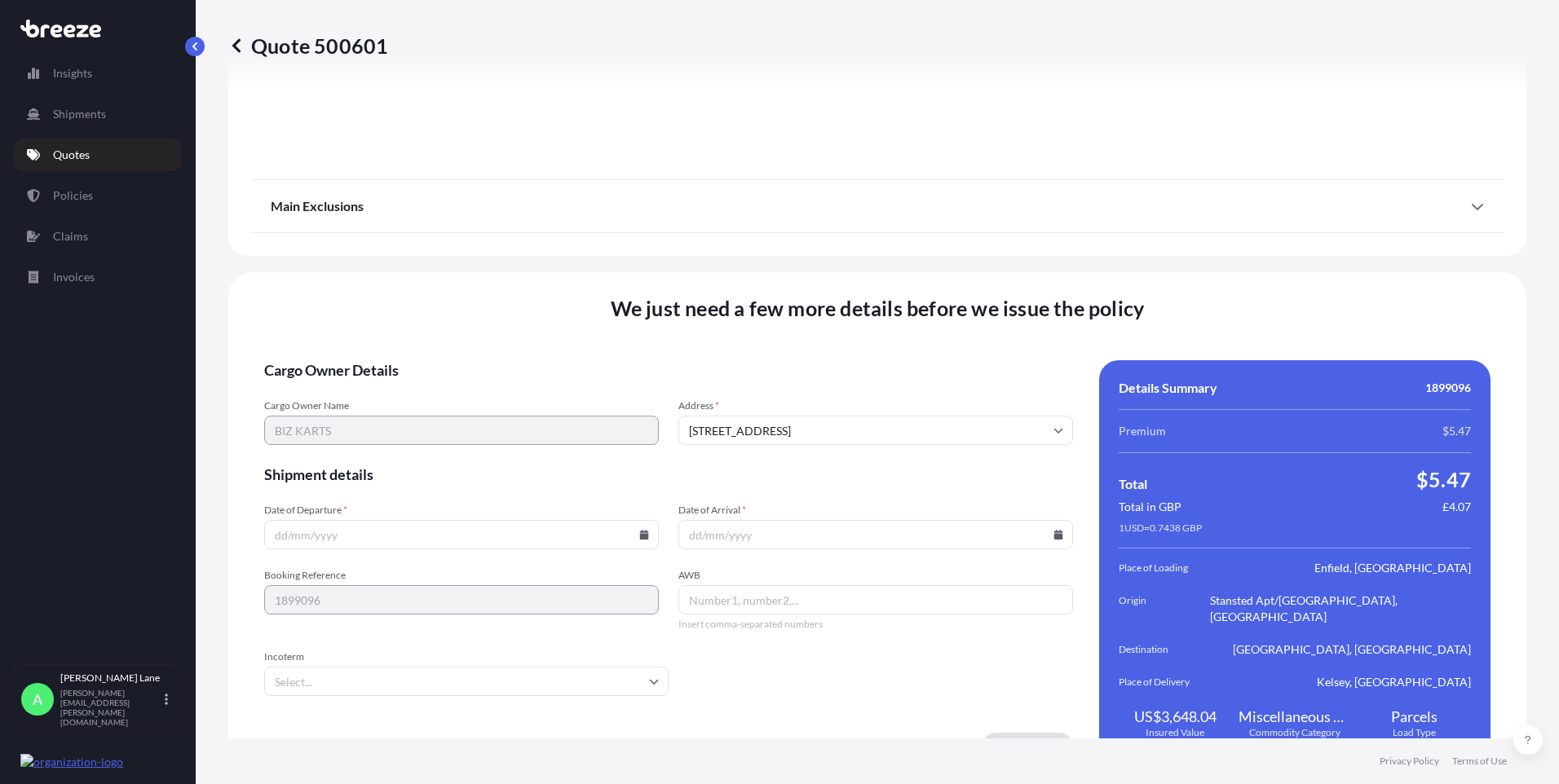
scroll to position [2127, 0]
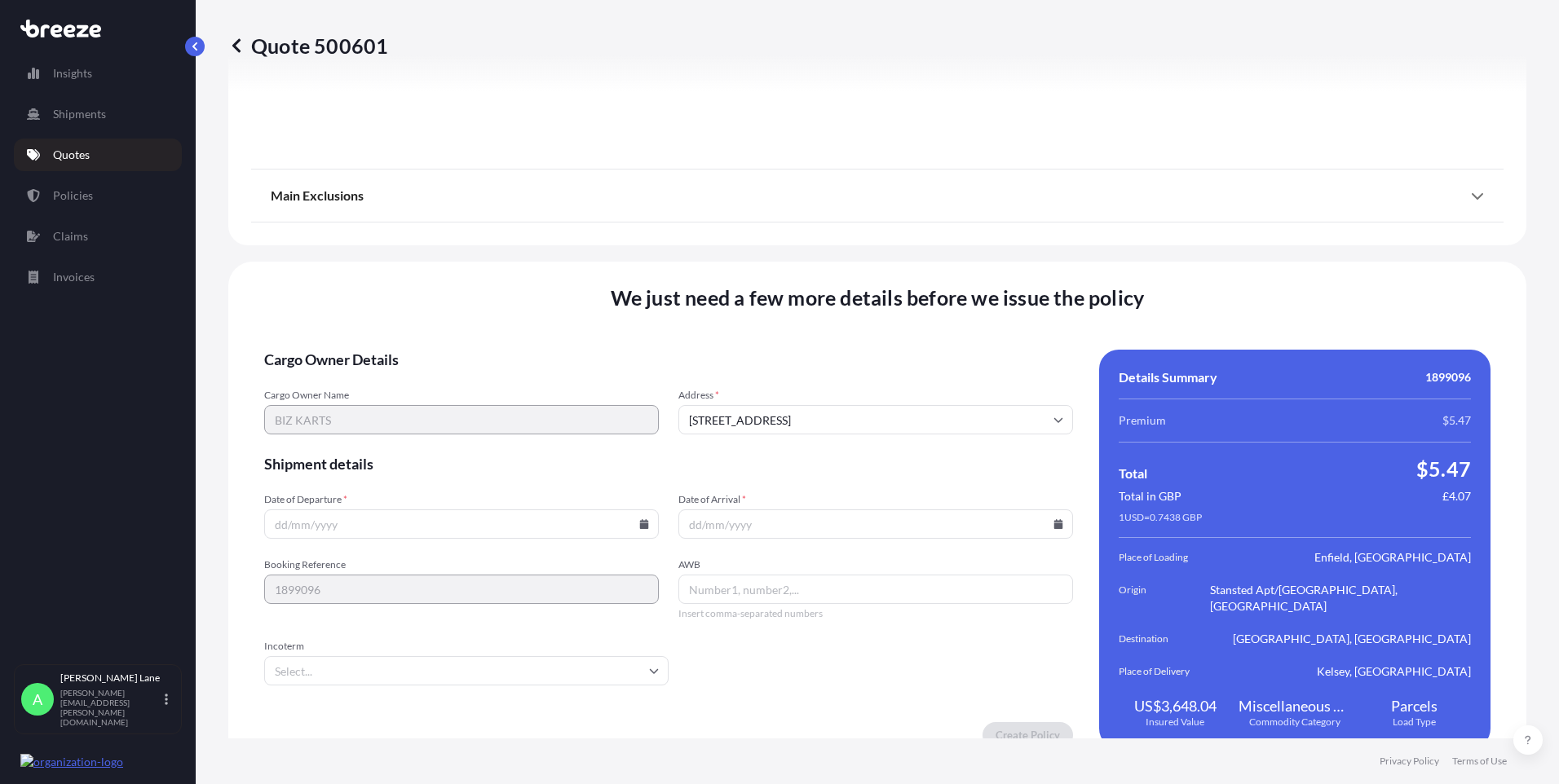
click at [643, 519] on icon at bounding box center [645, 524] width 9 height 10
click at [498, 303] on button "3" at bounding box center [498, 300] width 26 height 26
type input "[DATE]"
drag, startPoint x: 346, startPoint y: 655, endPoint x: 346, endPoint y: 636, distance: 19.0
click at [345, 656] on input "Incoterm" at bounding box center [467, 670] width 405 height 30
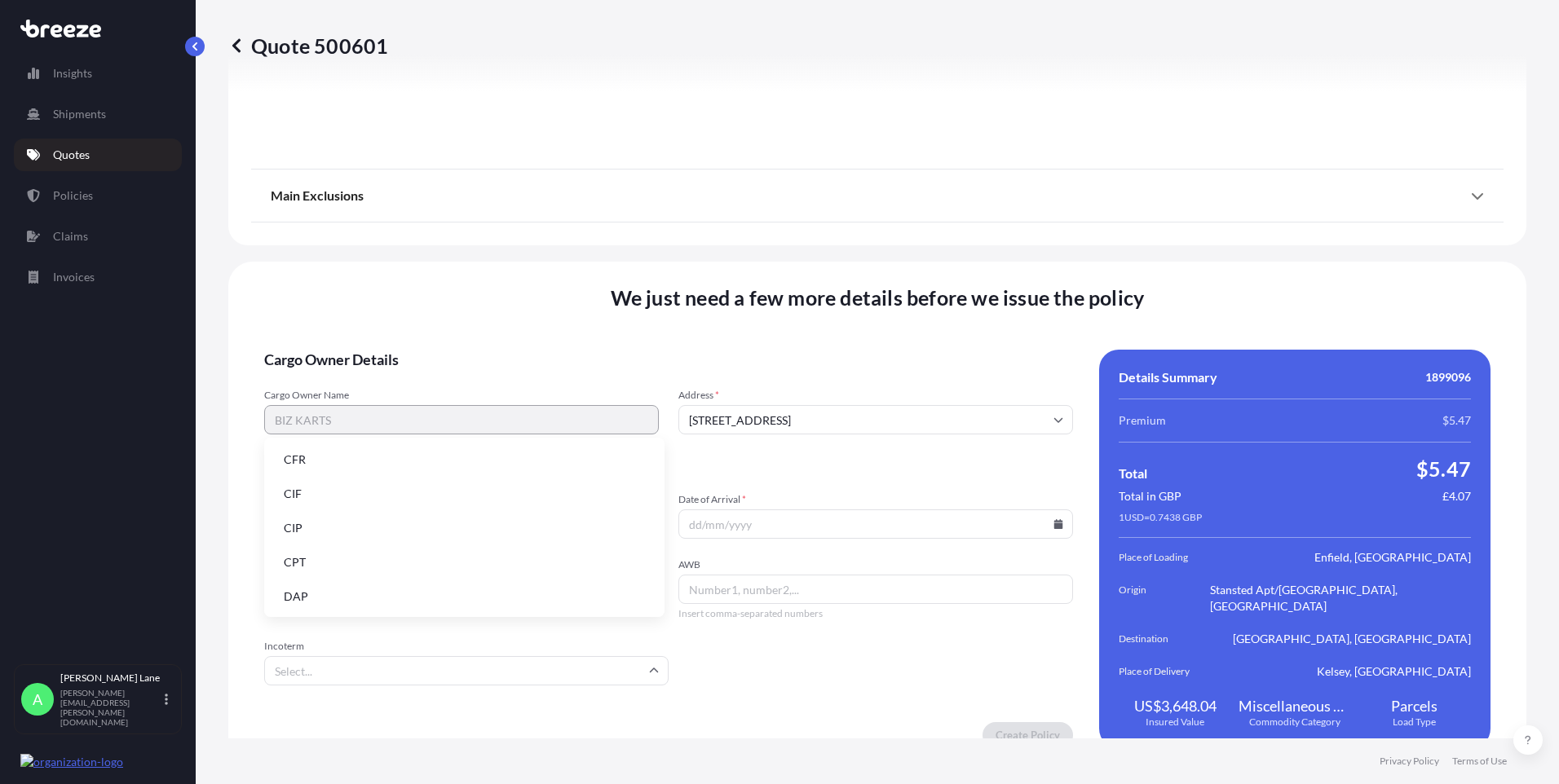
drag, startPoint x: 338, startPoint y: 595, endPoint x: 467, endPoint y: 585, distance: 129.4
click at [338, 594] on li "DAP" at bounding box center [464, 596] width 388 height 31
paste input "884879387662"
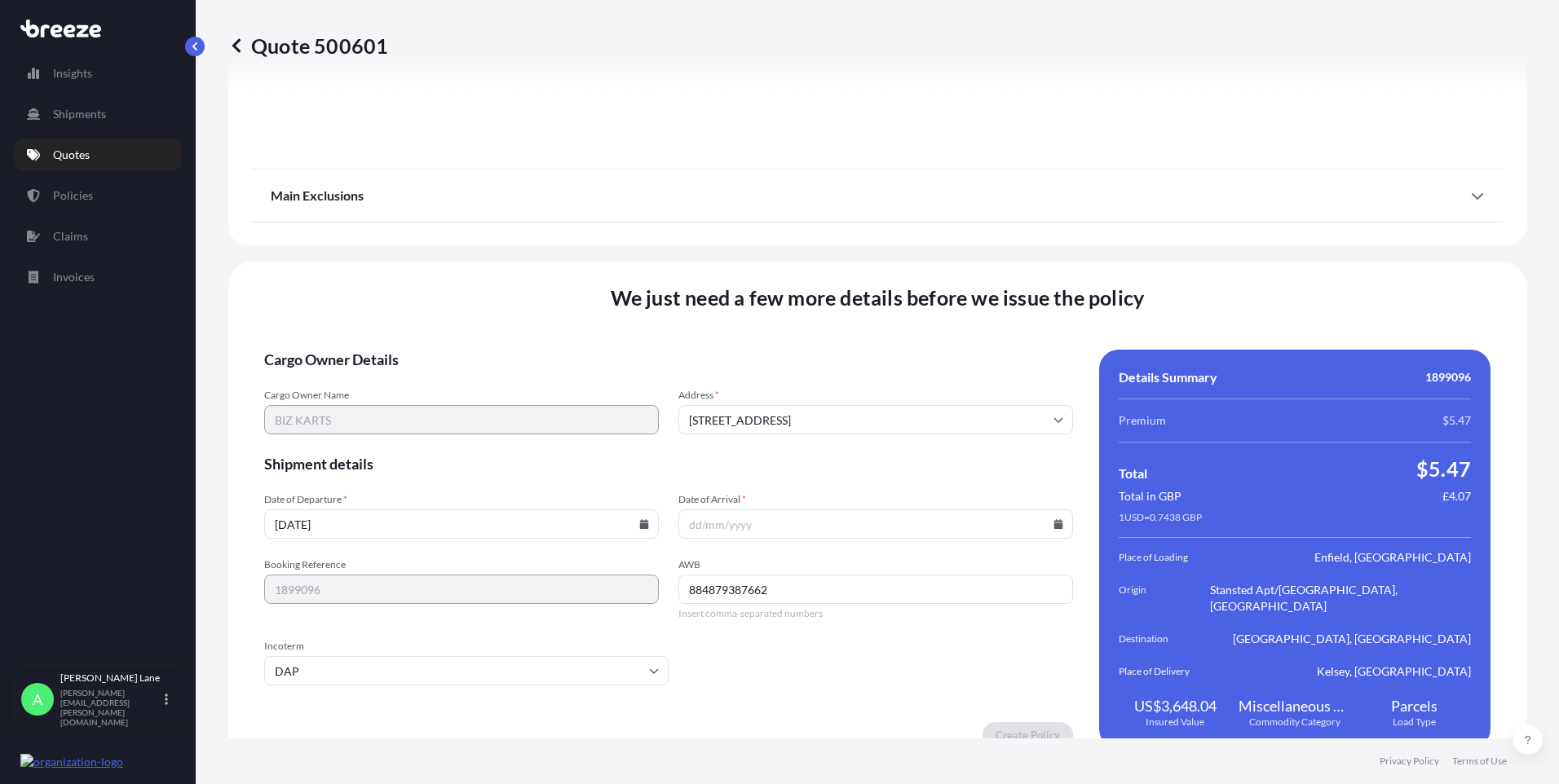
type input "884879387662"
click at [1054, 519] on icon at bounding box center [1058, 524] width 9 height 10
click at [876, 332] on button "9" at bounding box center [869, 331] width 26 height 26
type input "[DATE]"
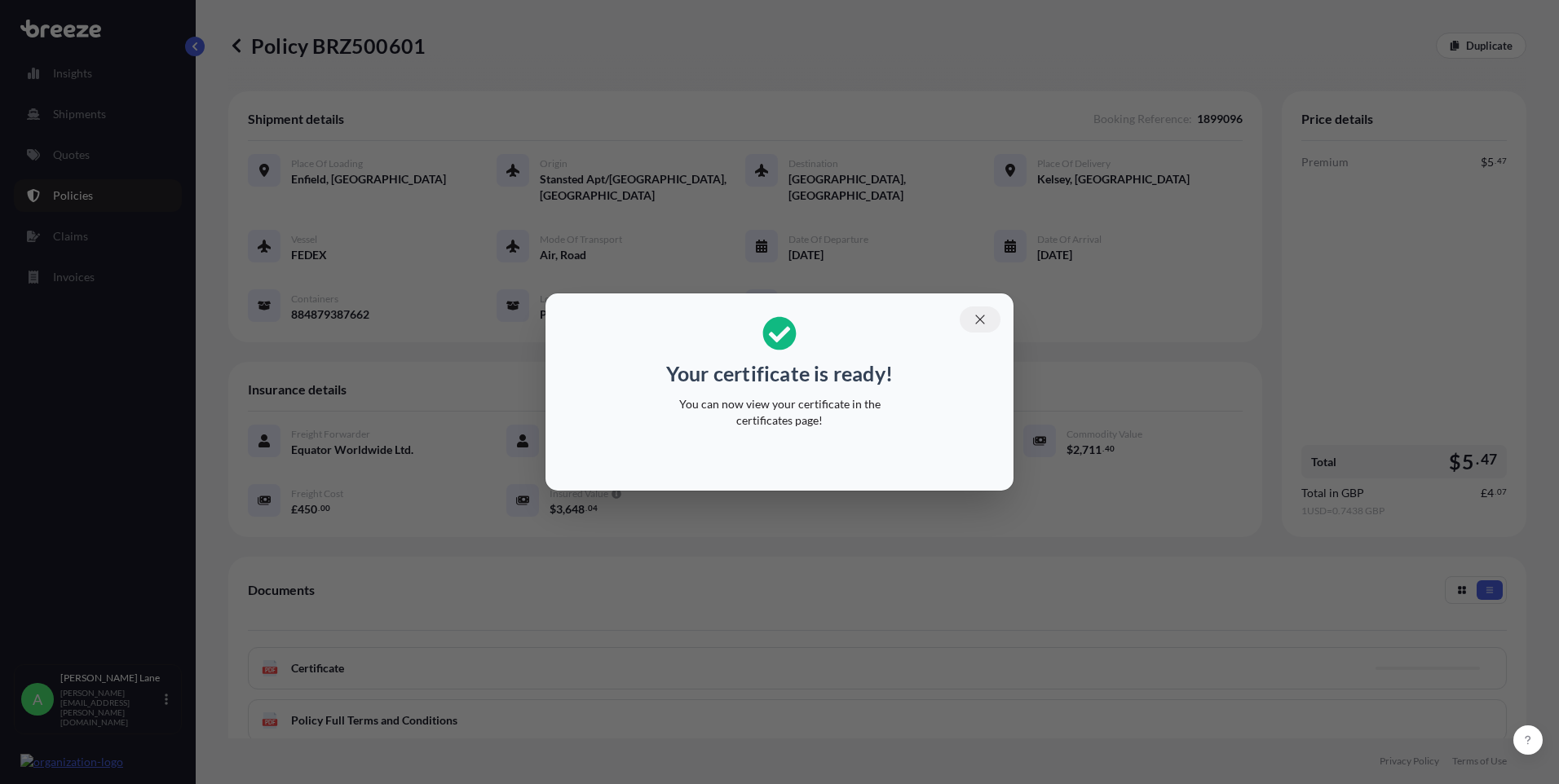
click at [983, 324] on icon "button" at bounding box center [980, 320] width 14 height 14
